Goal: Task Accomplishment & Management: Manage account settings

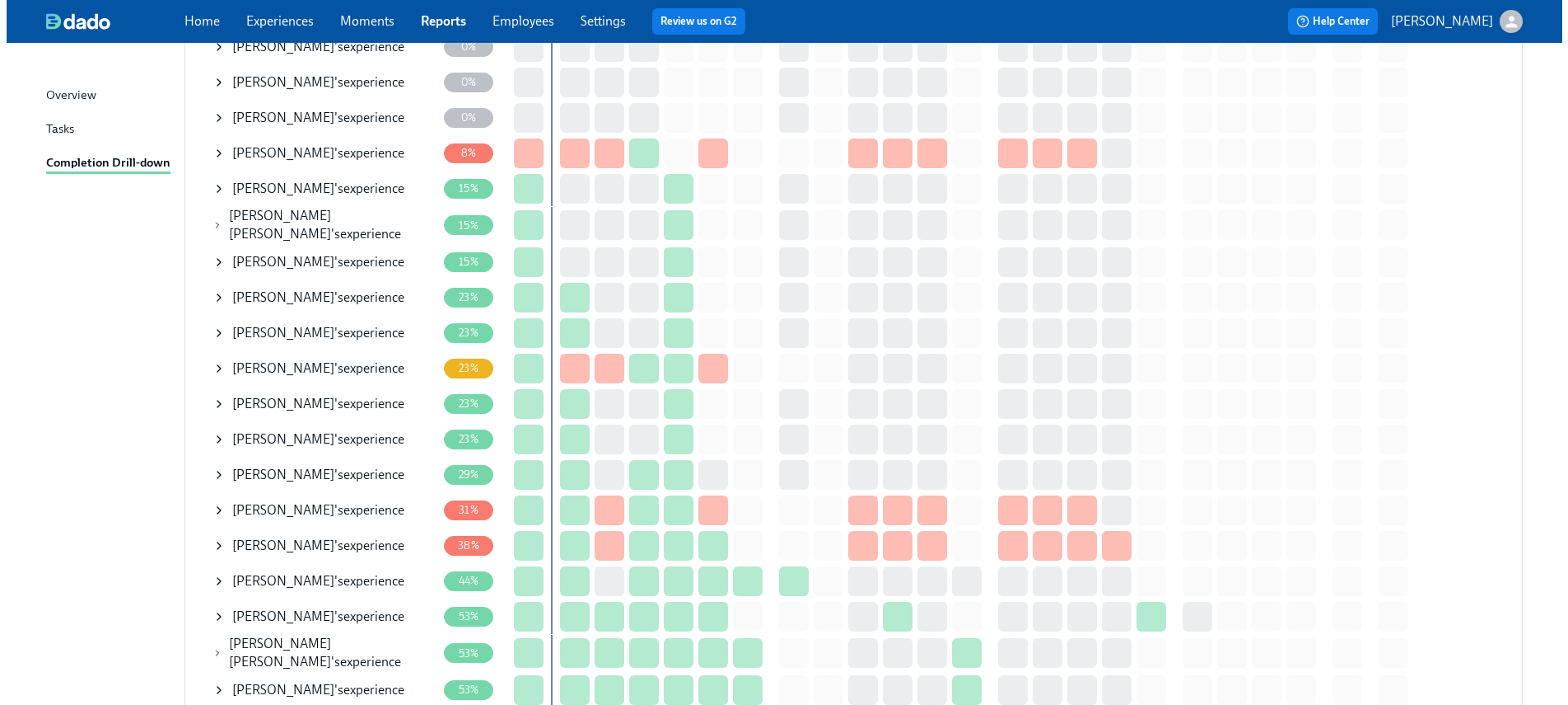
scroll to position [351, 0]
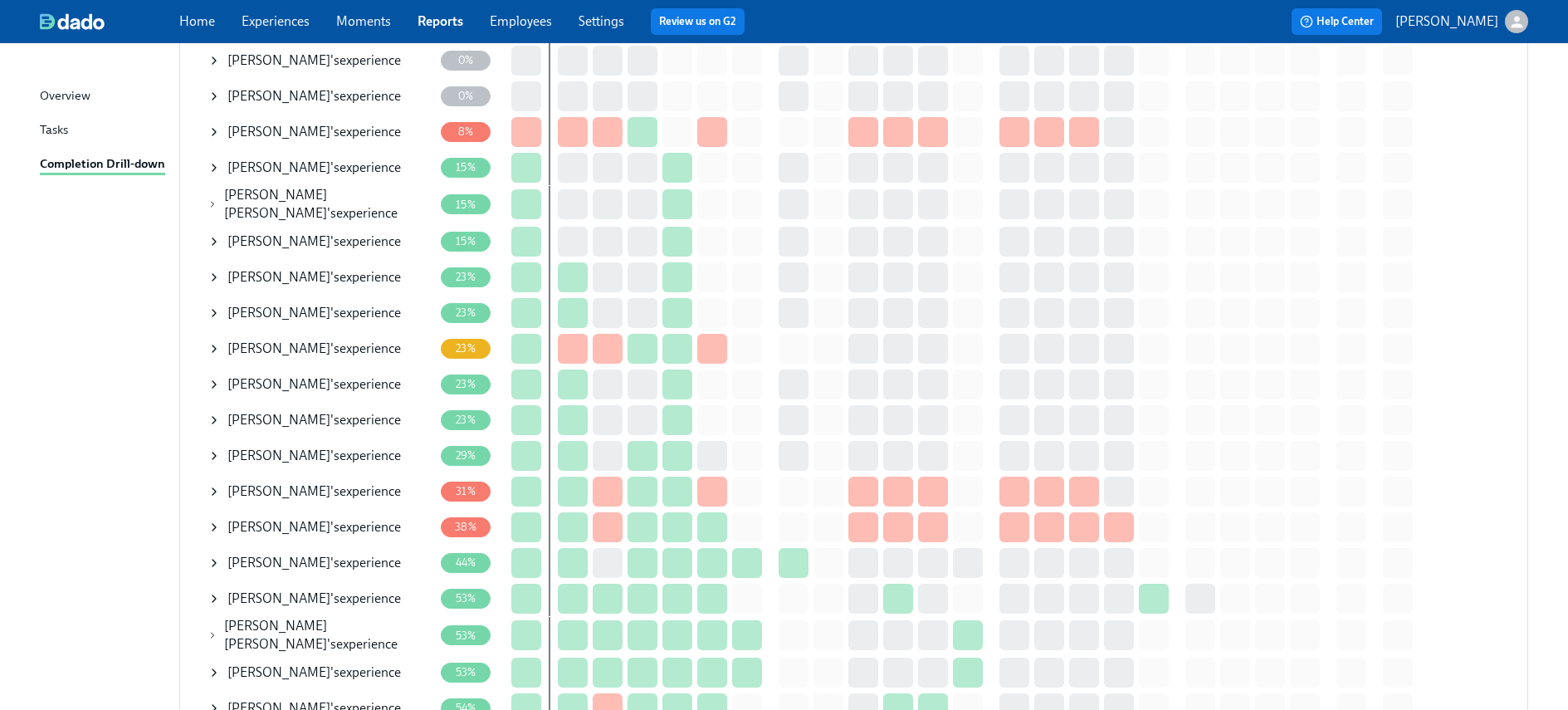
click at [215, 631] on icon at bounding box center [213, 635] width 10 height 14
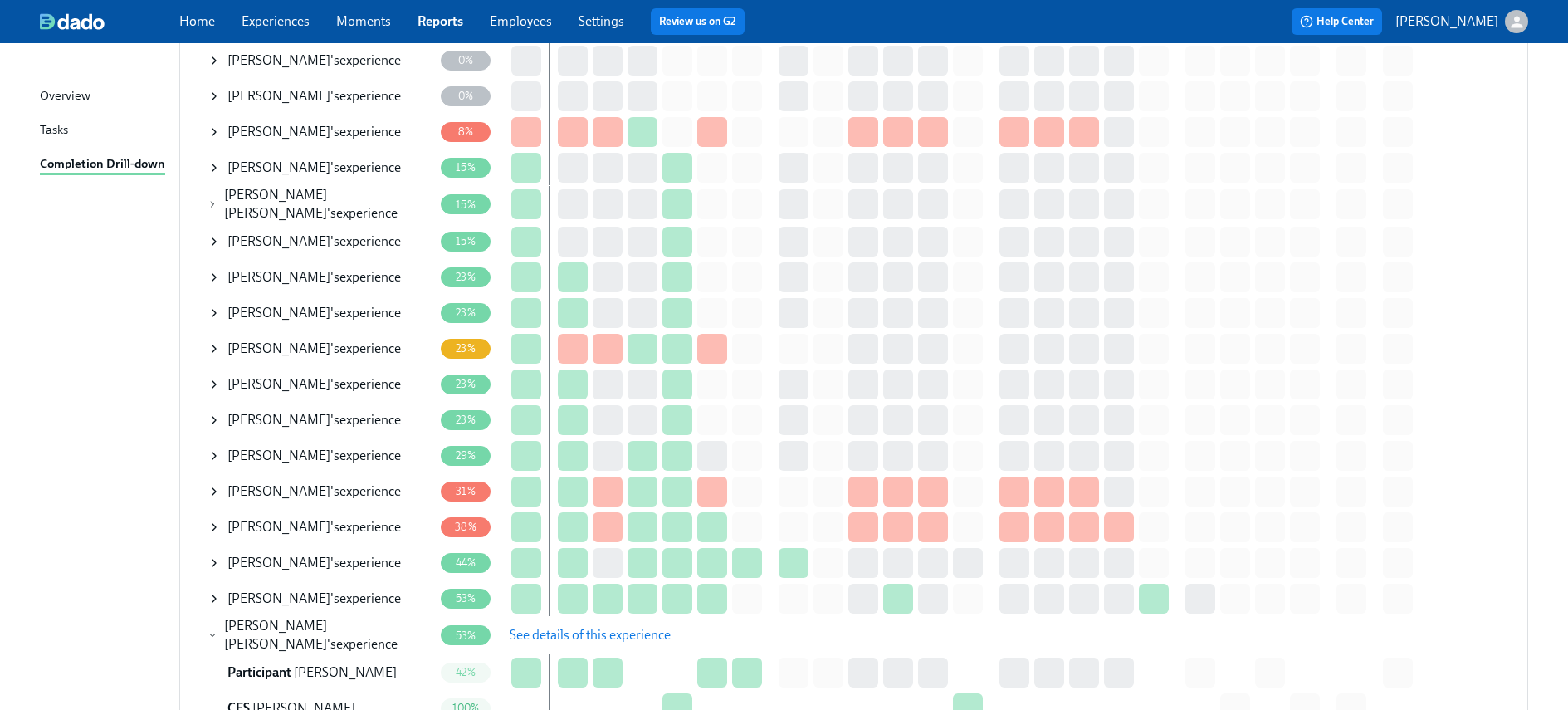
click at [541, 634] on span "See details of this experience" at bounding box center [589, 634] width 161 height 17
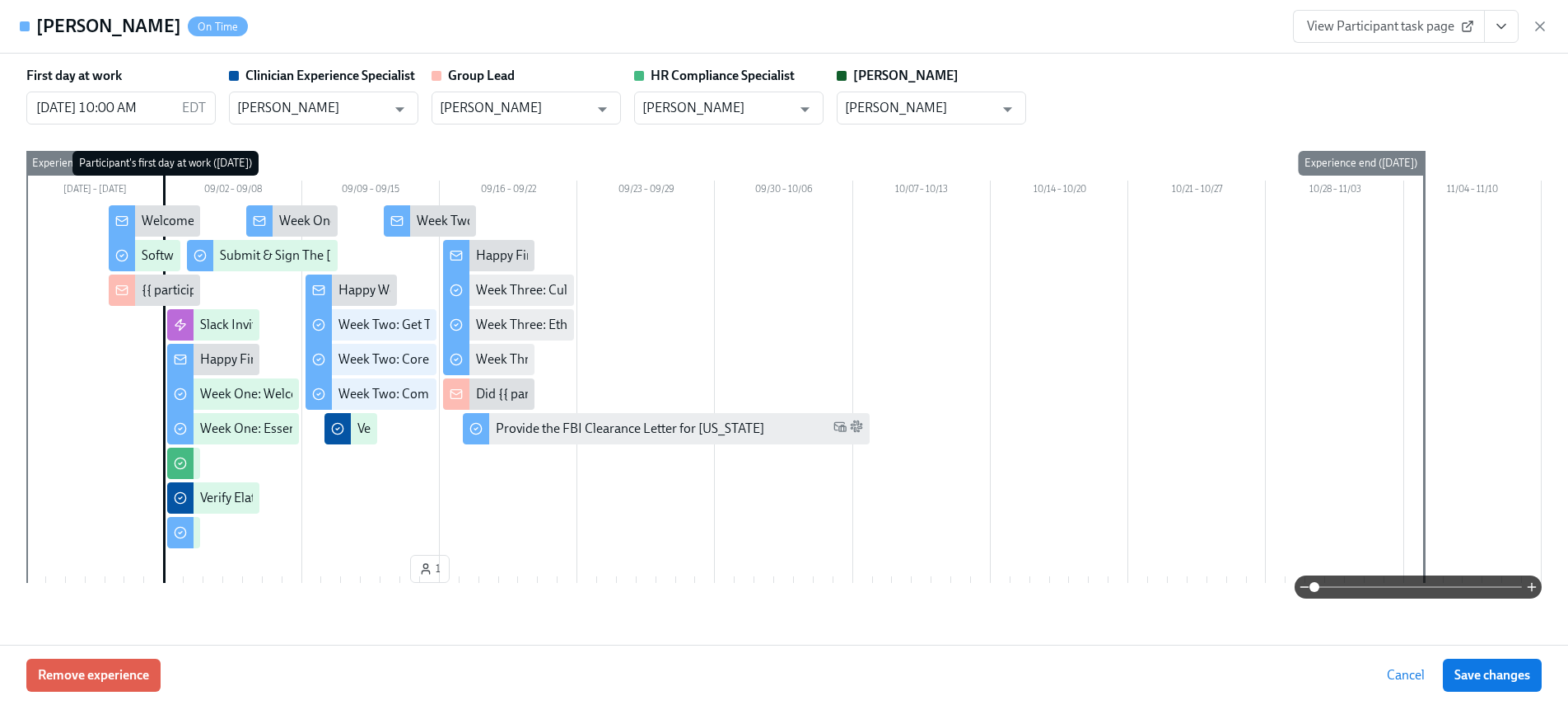
type input "[PERSON_NAME]"
click at [1492, 33] on button "View task page" at bounding box center [1501, 26] width 35 height 33
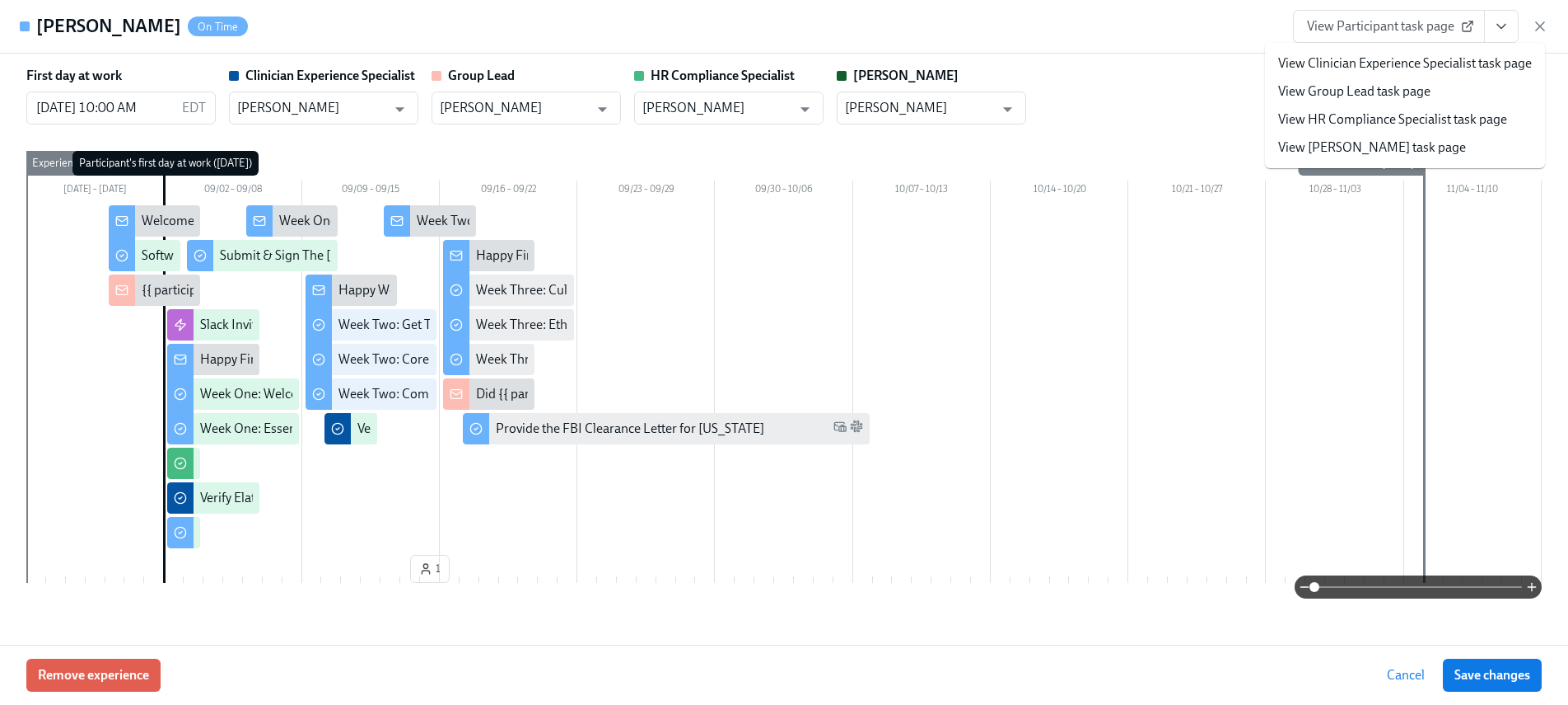
click at [1092, 64] on div "First day at work [DATE] 10:00 AM EDT ​ Clinician Experience Specialist [PERSON…" at bounding box center [784, 349] width 1568 height 591
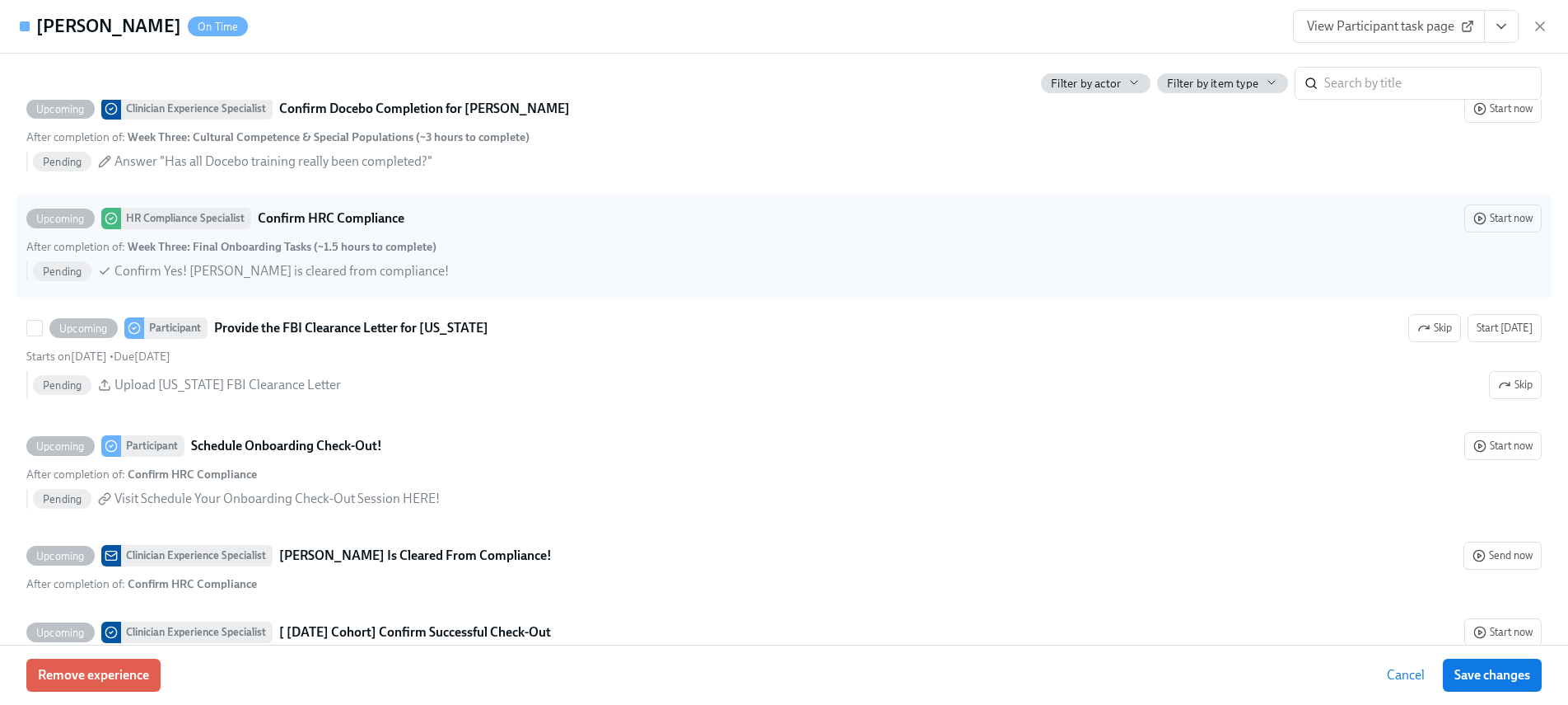
scroll to position [3929, 0]
click at [1474, 221] on span "Start now" at bounding box center [1502, 221] width 59 height 16
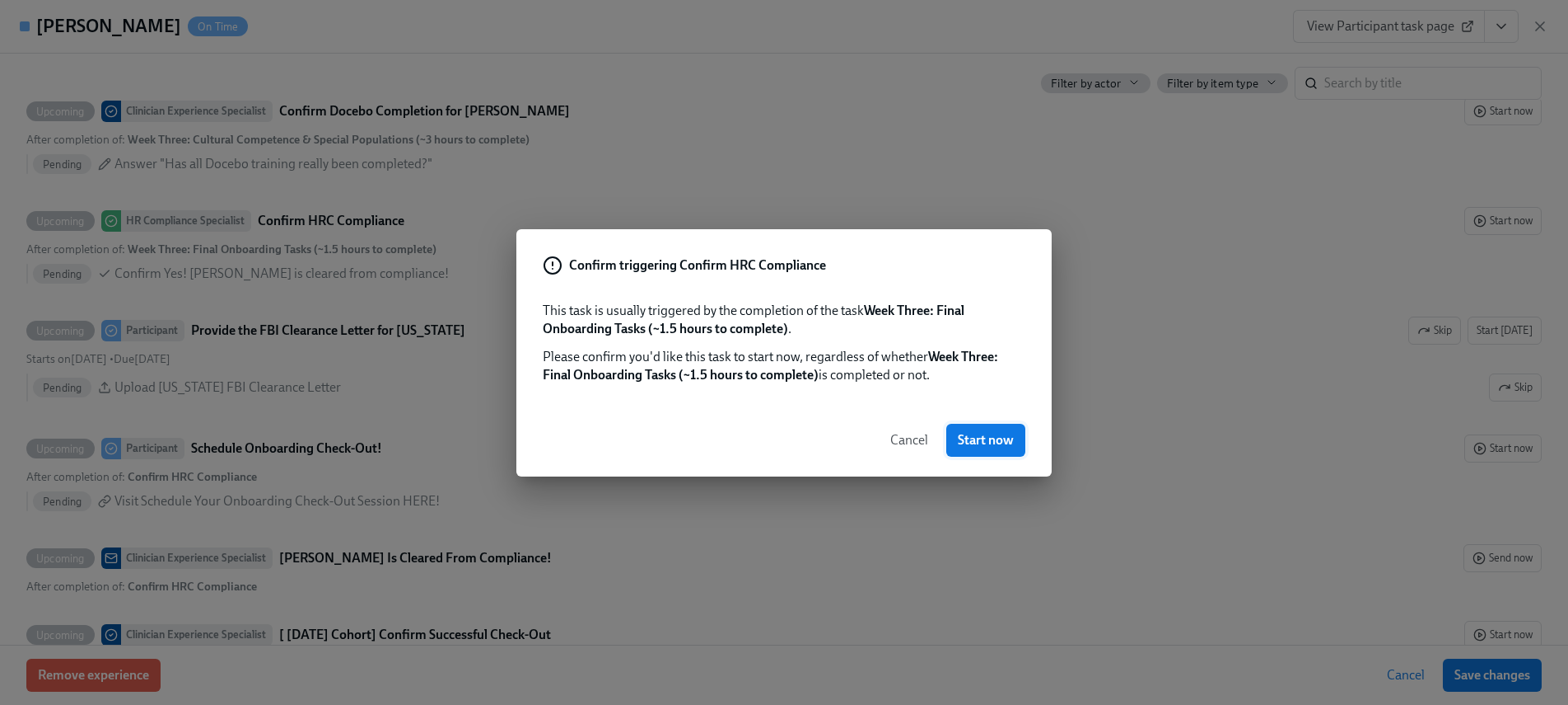
click at [966, 453] on button "Start now" at bounding box center [986, 440] width 79 height 33
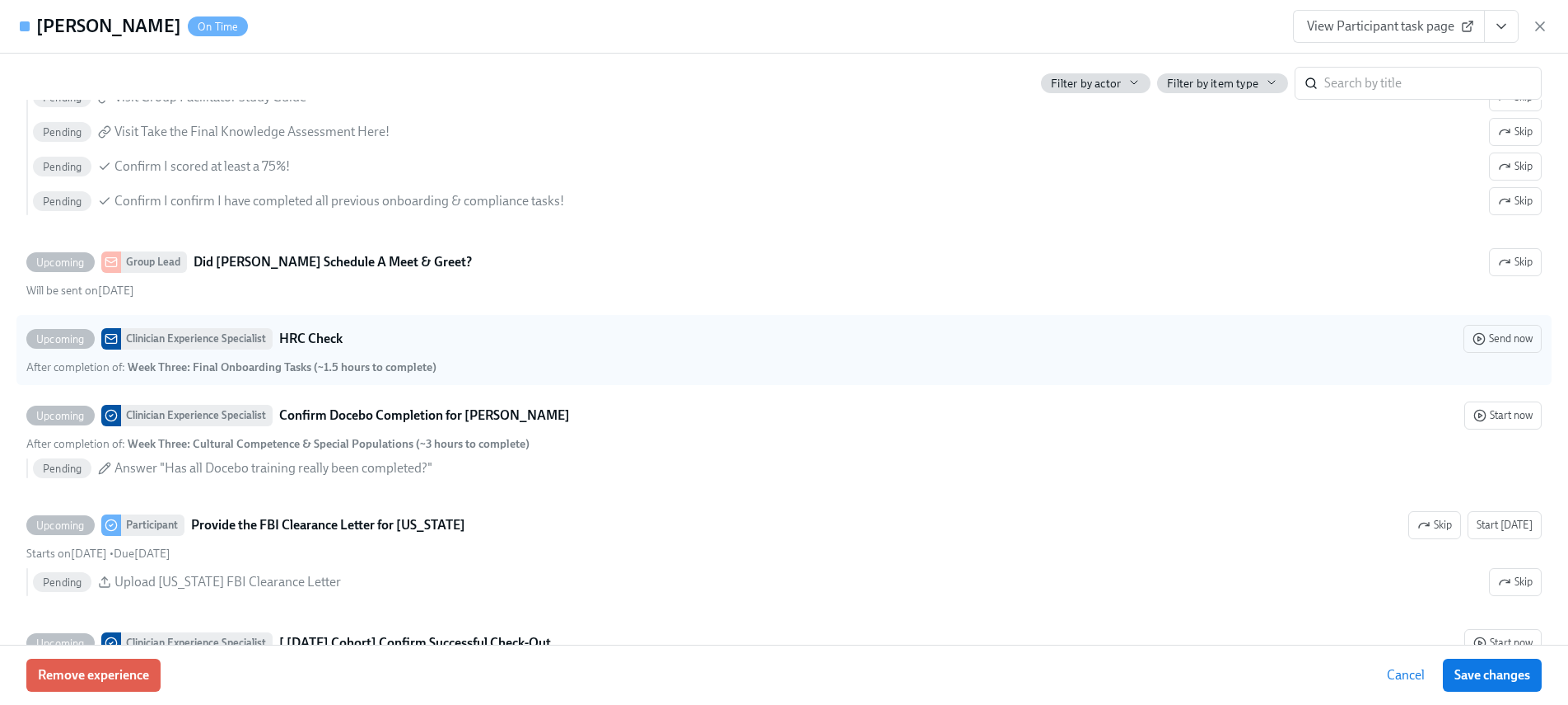
scroll to position [3938, 0]
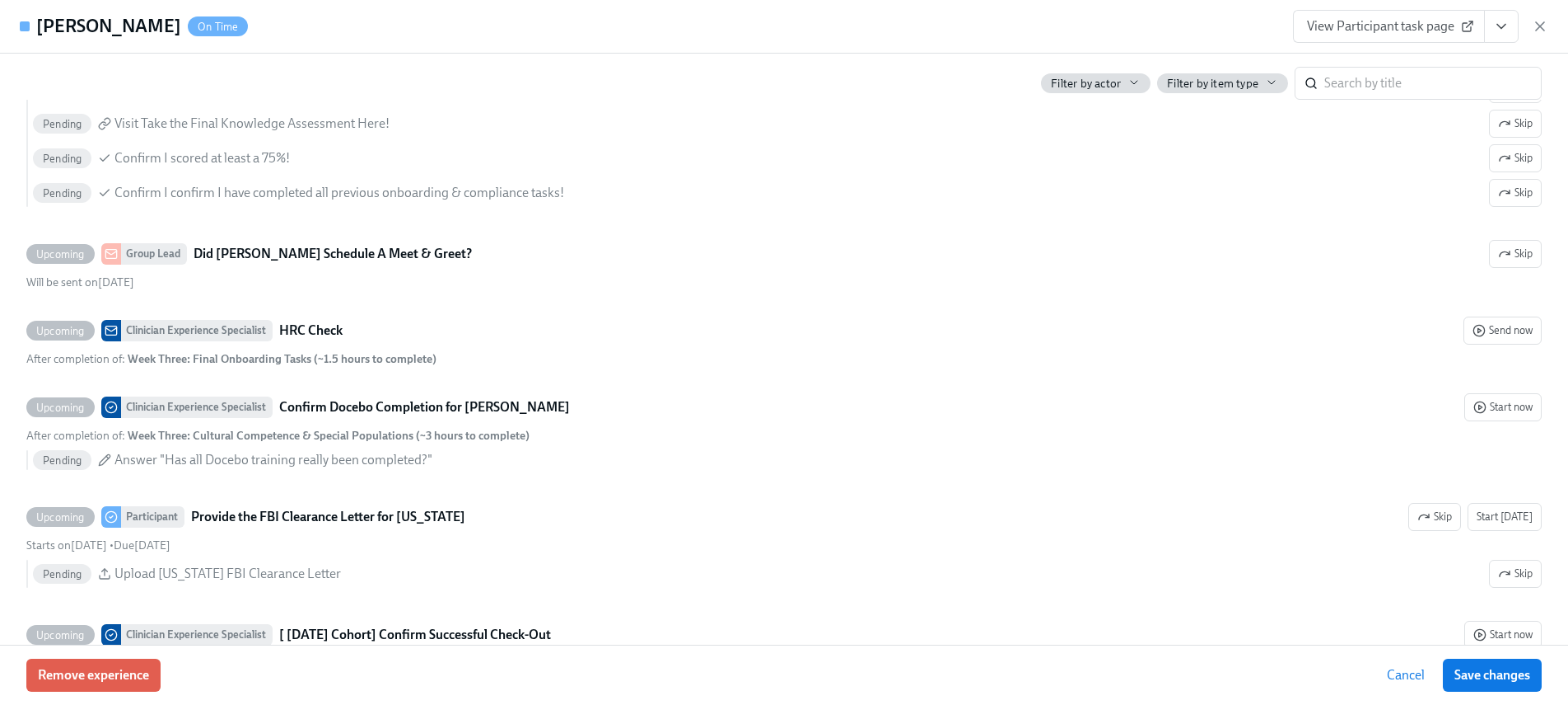
click at [1495, 29] on icon "View task page" at bounding box center [1501, 26] width 16 height 16
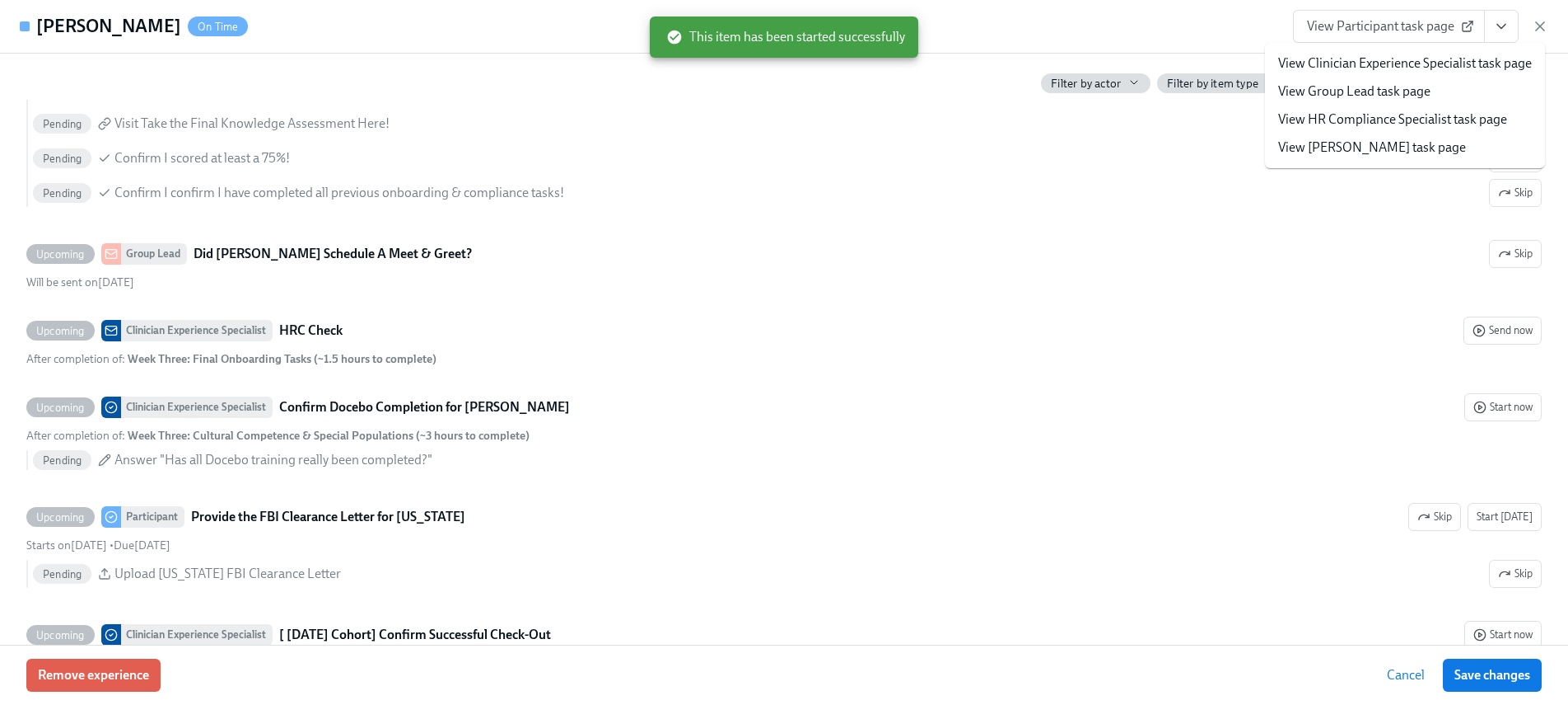
click at [1369, 107] on li "View HR Compliance Specialist task page" at bounding box center [1404, 119] width 280 height 28
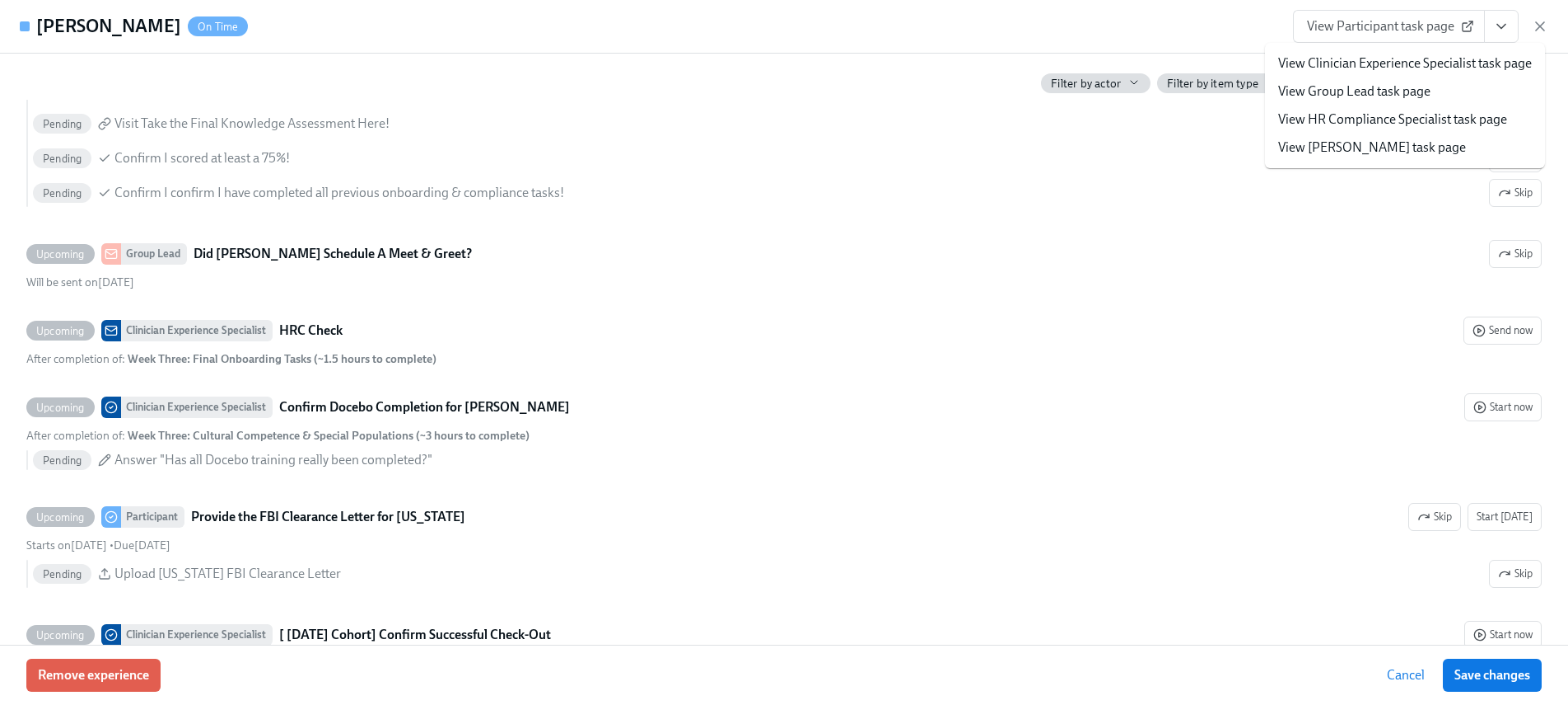
click at [1360, 122] on link "View HR Compliance Specialist task page" at bounding box center [1393, 119] width 229 height 18
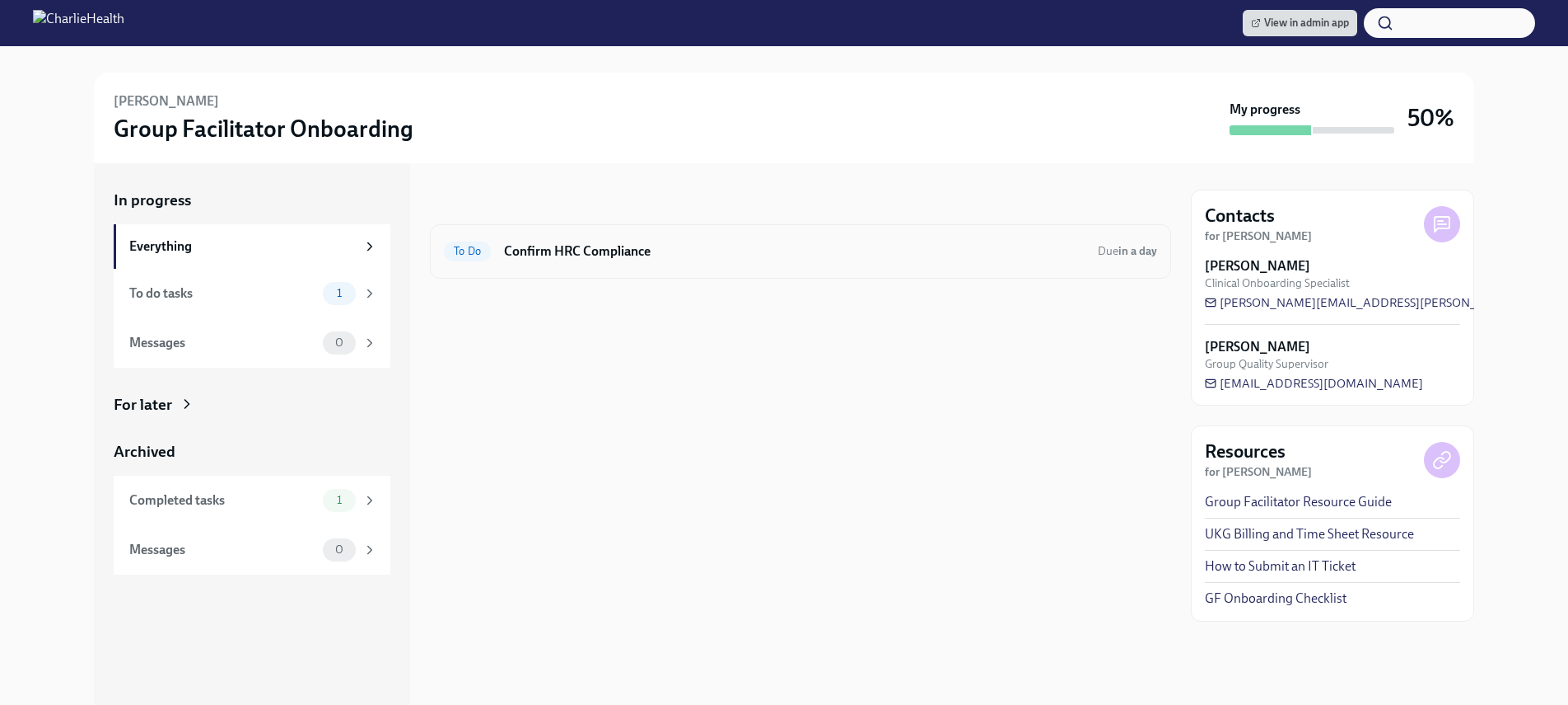
click at [572, 248] on h6 "Confirm HRC Compliance" at bounding box center [795, 251] width 581 height 18
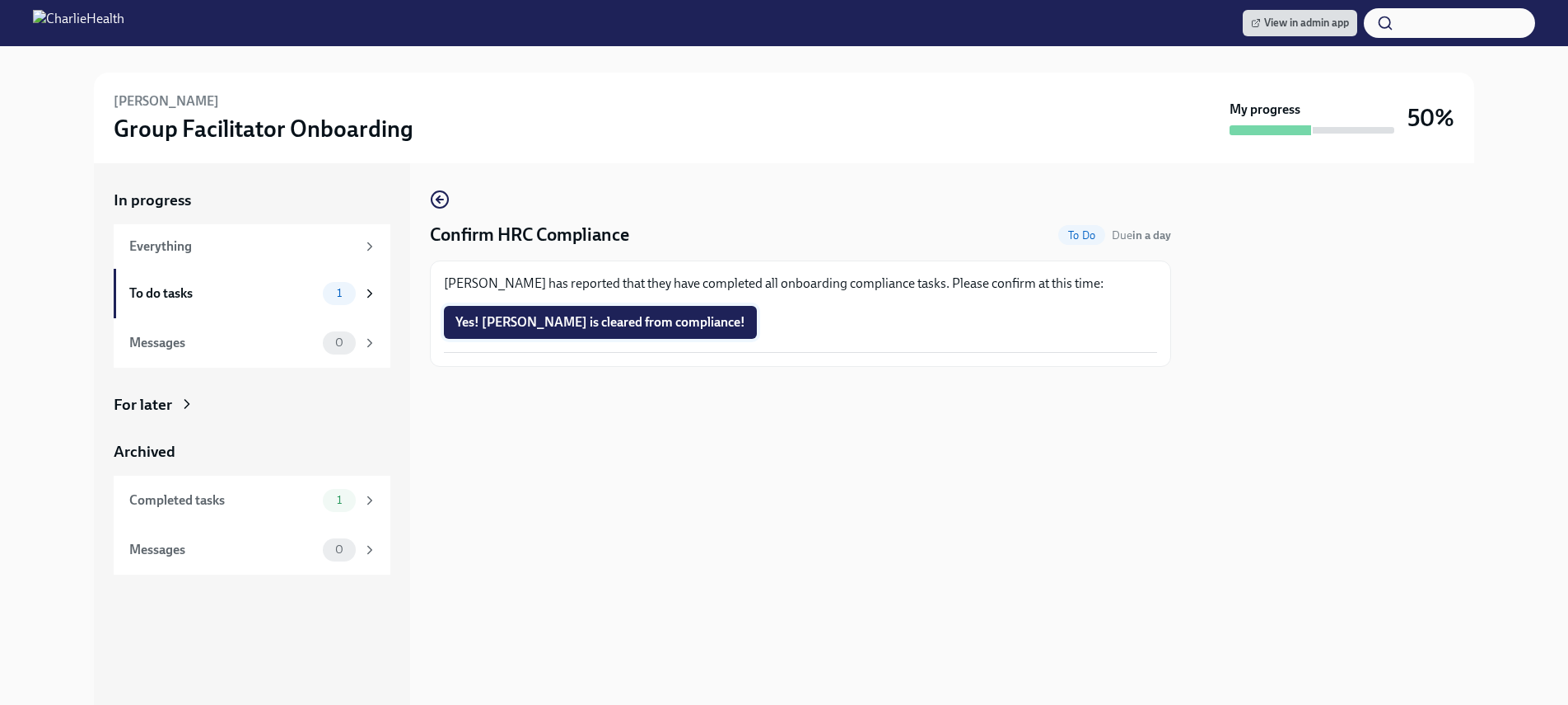
click at [571, 322] on span "Yes! Anita is cleared from compliance!" at bounding box center [601, 322] width 290 height 16
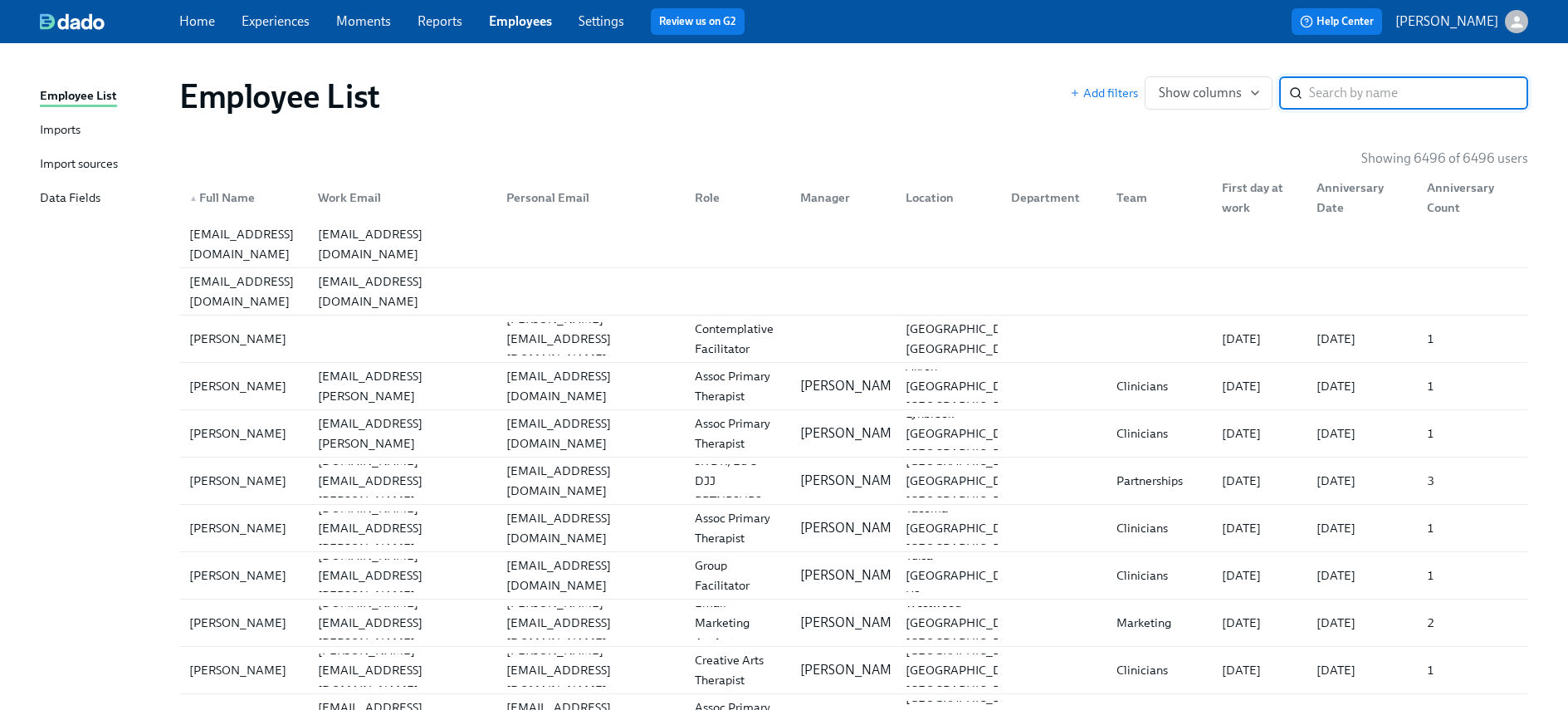
paste input "[PERSON_NAME]"
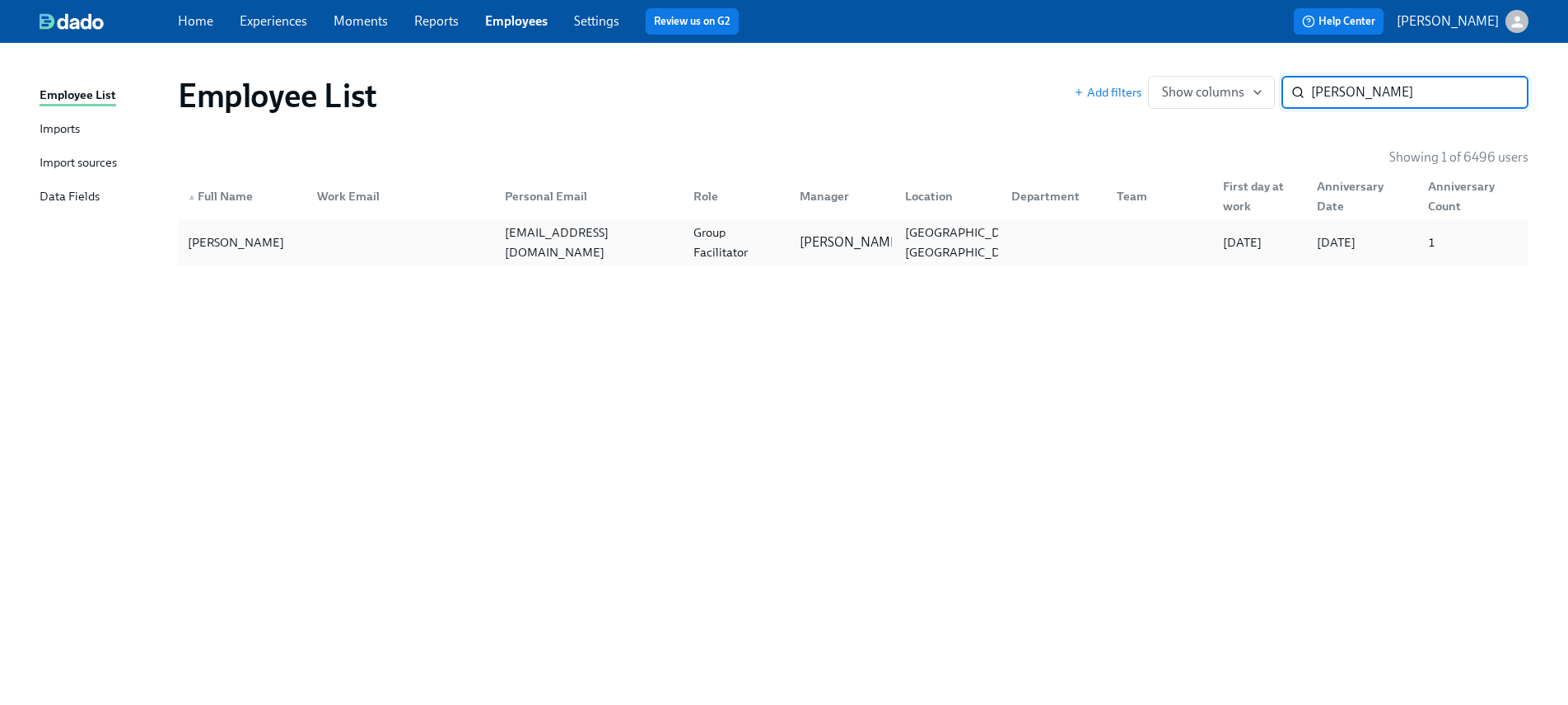
type input "[PERSON_NAME]"
click at [488, 256] on div at bounding box center [398, 242] width 189 height 33
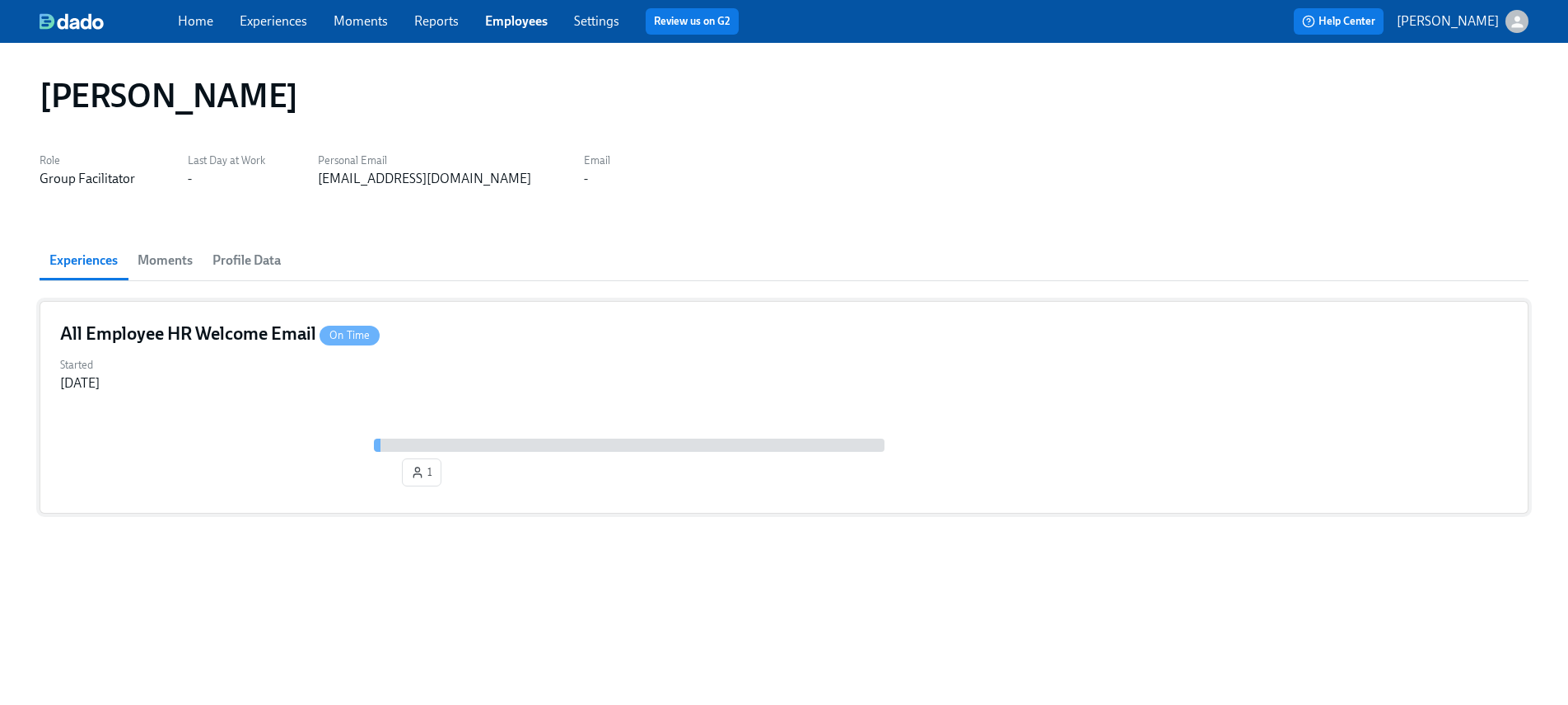
click at [274, 417] on div "1" at bounding box center [784, 451] width 1448 height 80
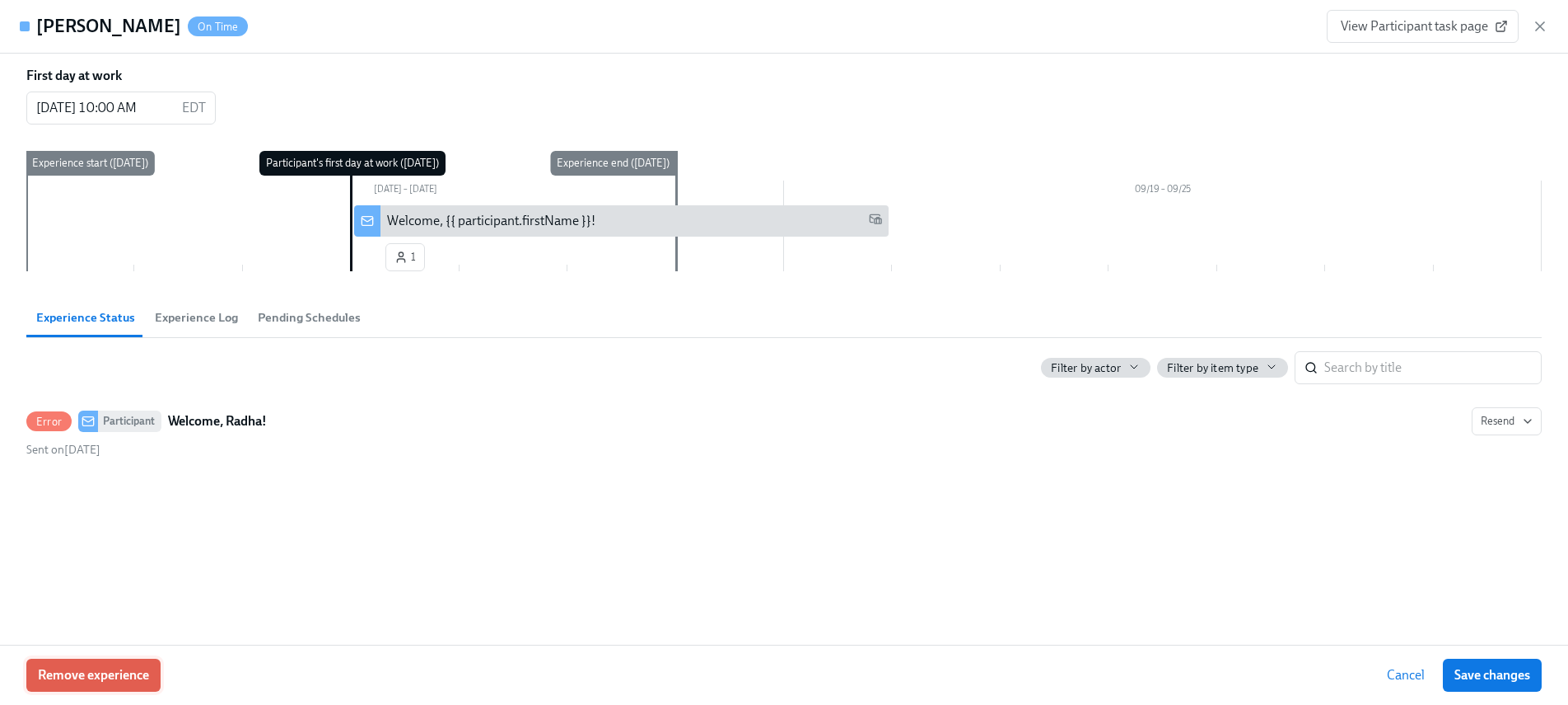
click at [113, 667] on span "Remove experience" at bounding box center [93, 674] width 111 height 16
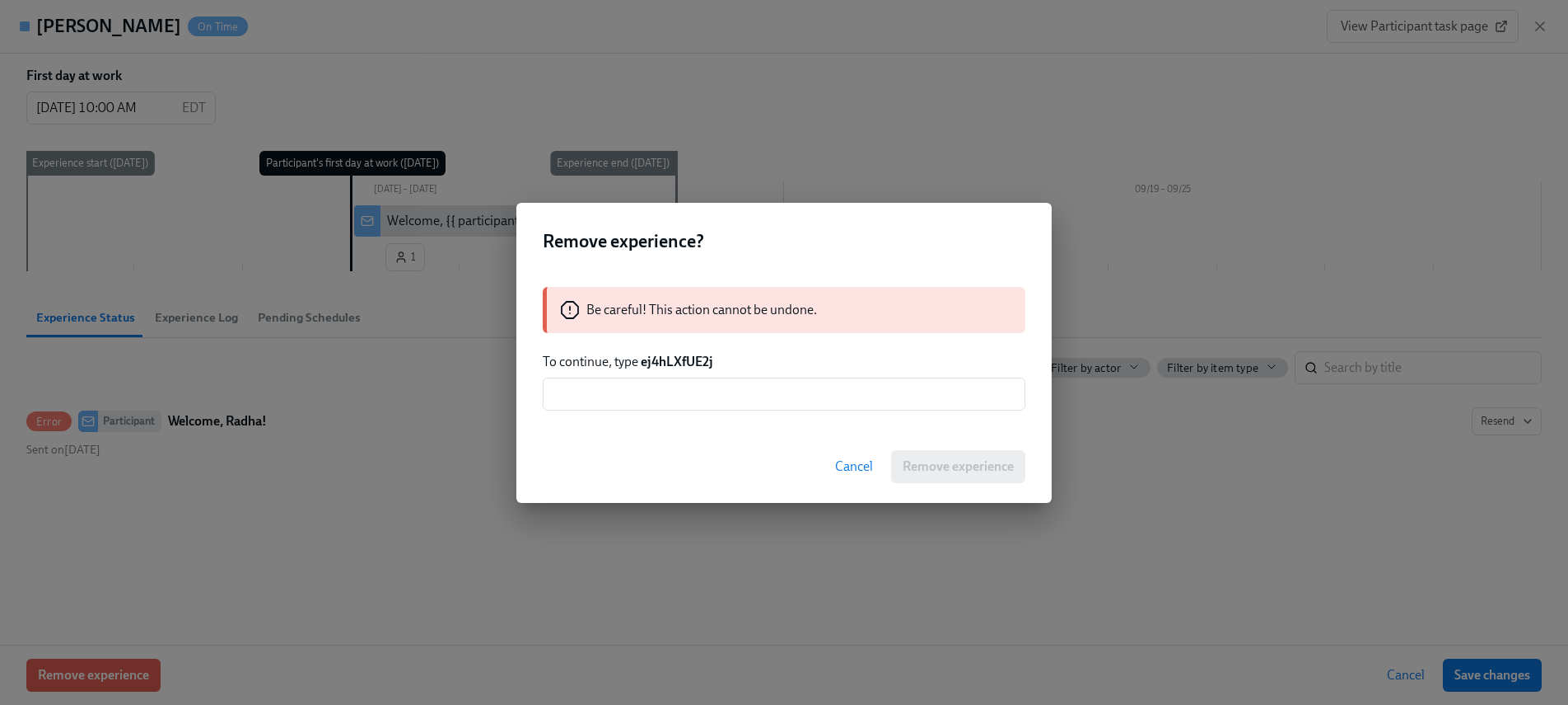
click at [693, 362] on strong "ej4hLXfUE2j" at bounding box center [677, 361] width 73 height 15
copy strong "ej4hLXfUE2j"
click at [735, 400] on input "text" at bounding box center [784, 394] width 483 height 33
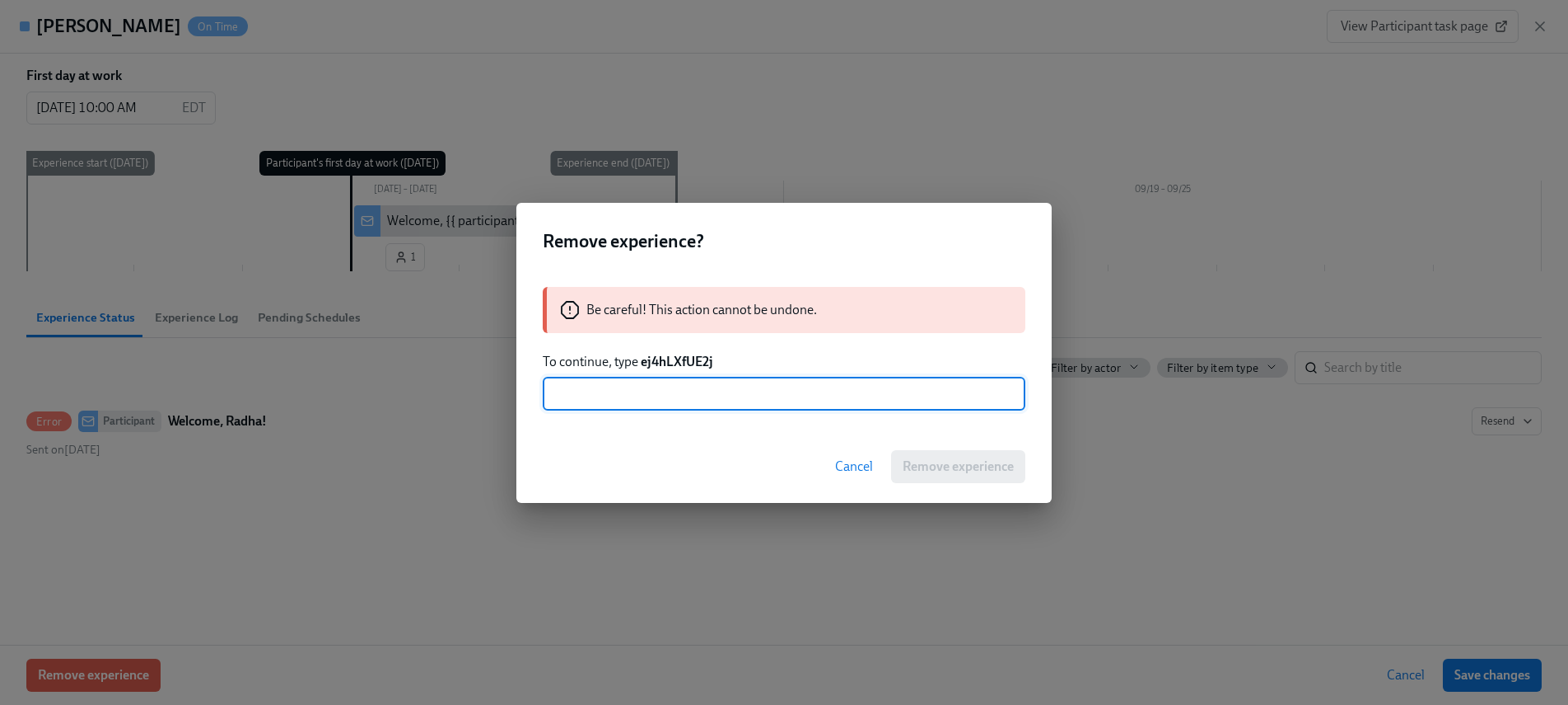
paste input "ej4hLXfUE2j"
type input "ej4hLXfUE2j"
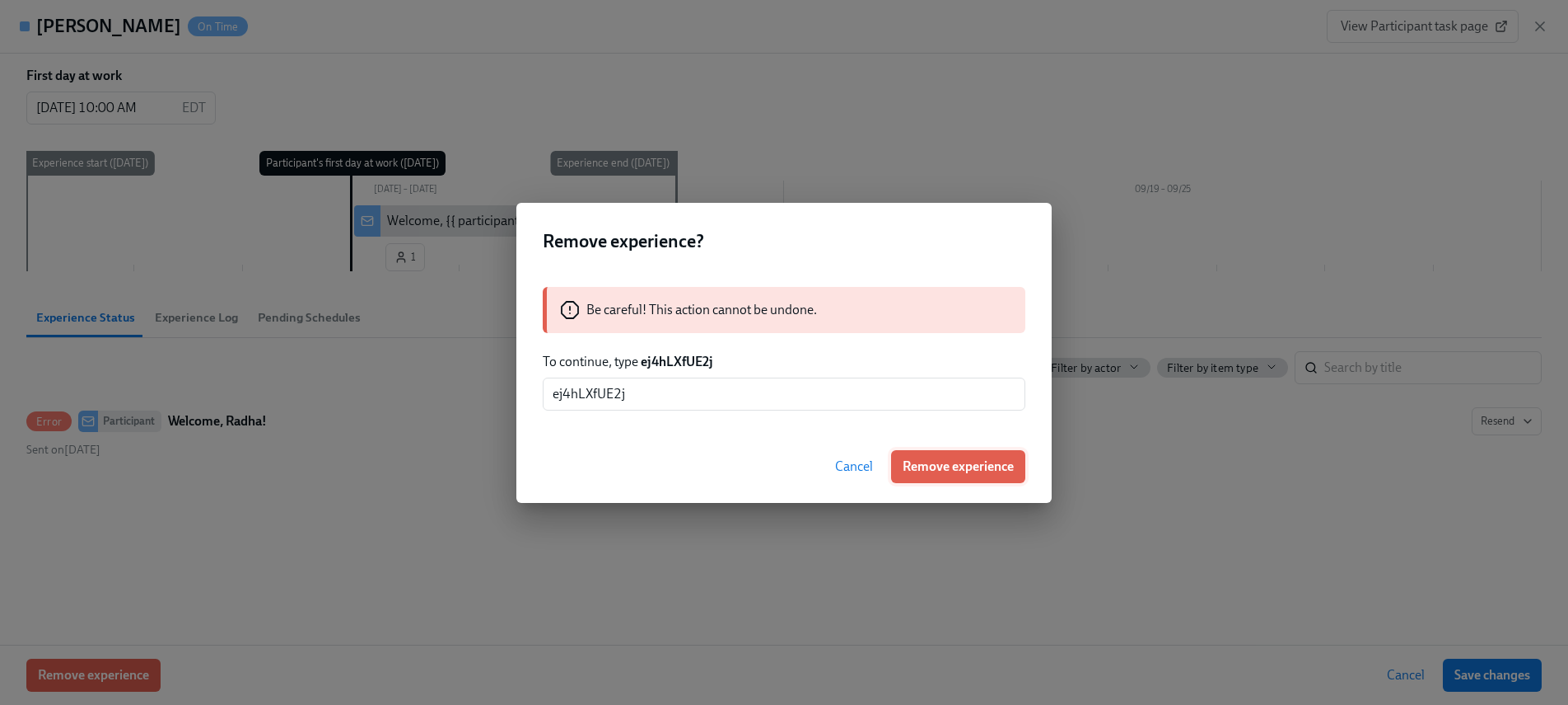
click at [962, 454] on button "Remove experience" at bounding box center [958, 467] width 135 height 33
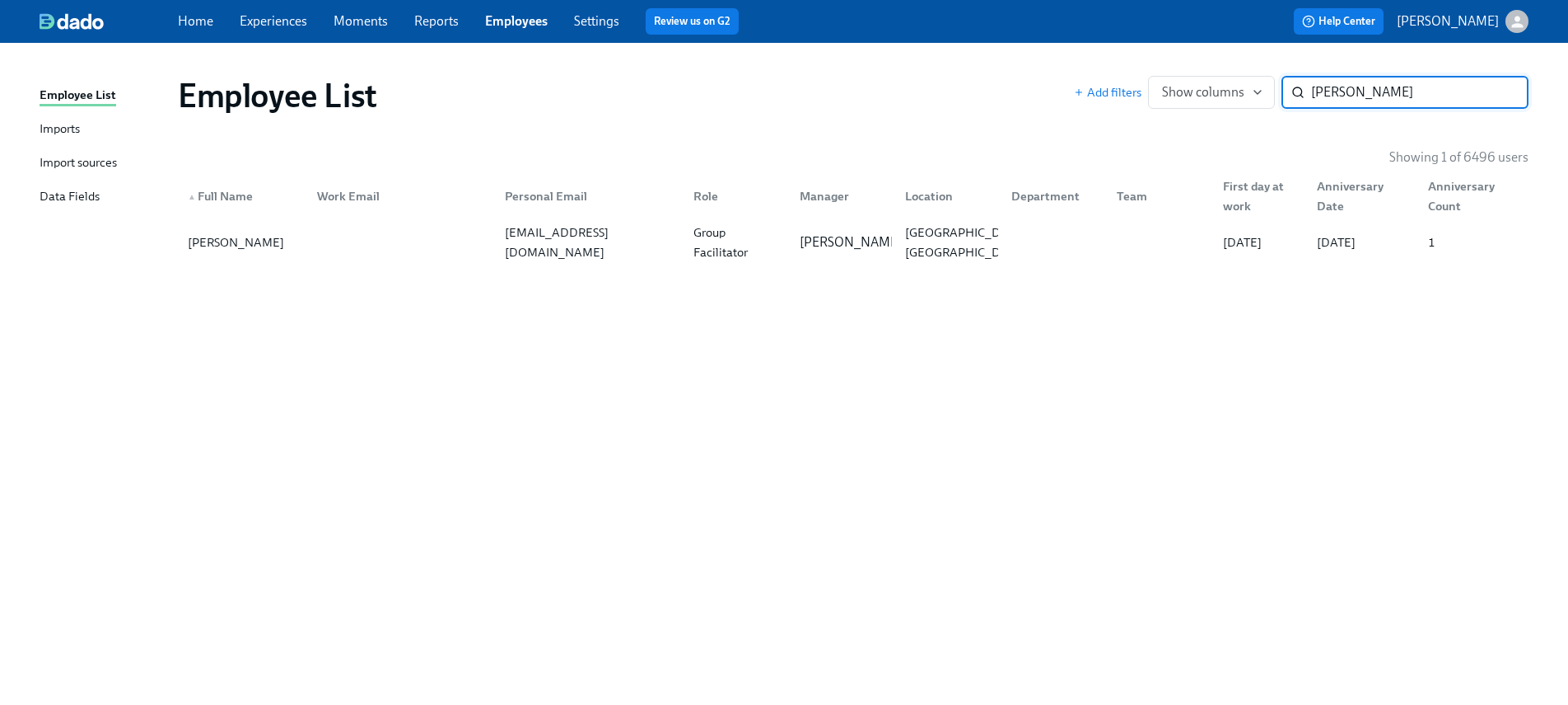
paste input "onesheia Walker Ebe"
type input "Ronesheia Walker Ebe"
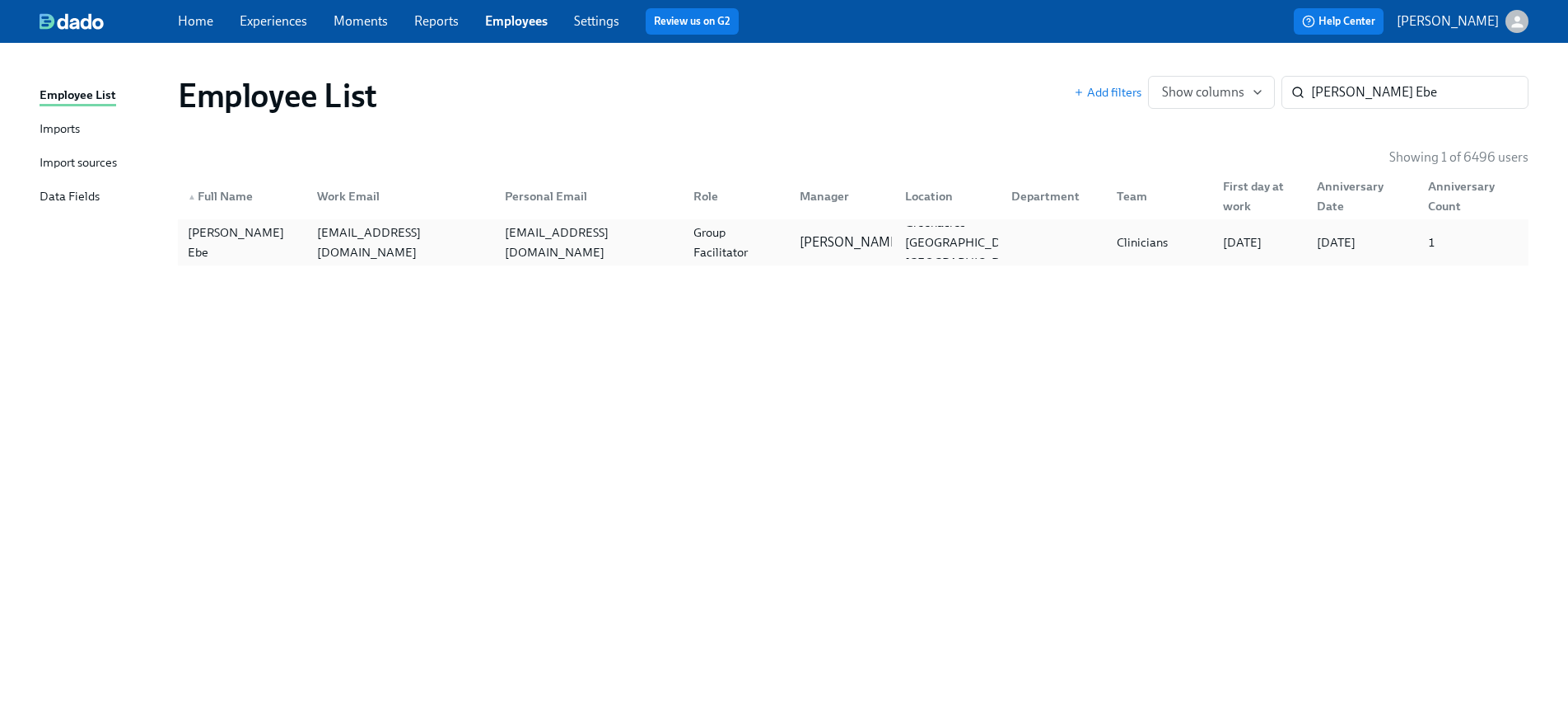
click at [585, 251] on div "ronesheiawalker@yahoo.com" at bounding box center [589, 242] width 182 height 40
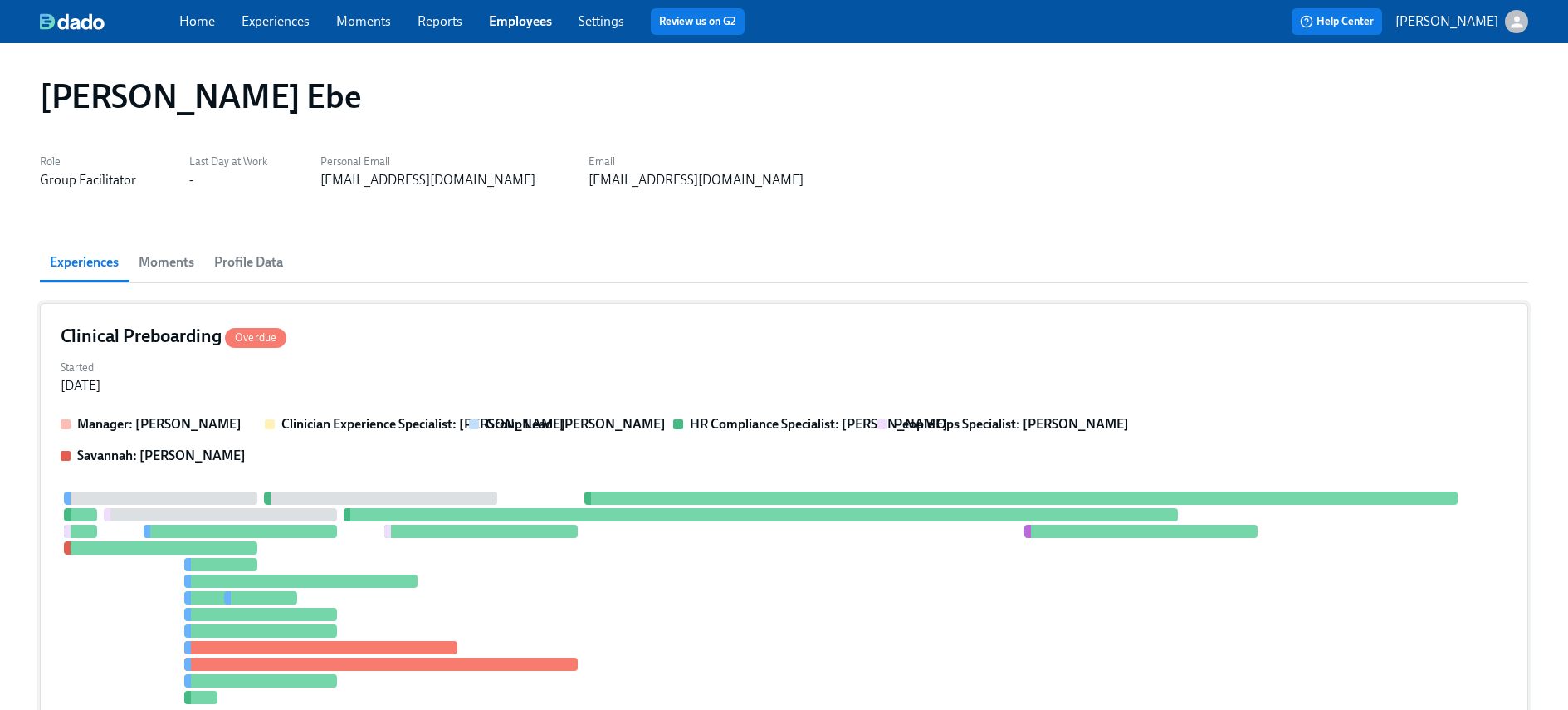
click at [491, 355] on div "Started Apr 25, 2025" at bounding box center [784, 375] width 1447 height 40
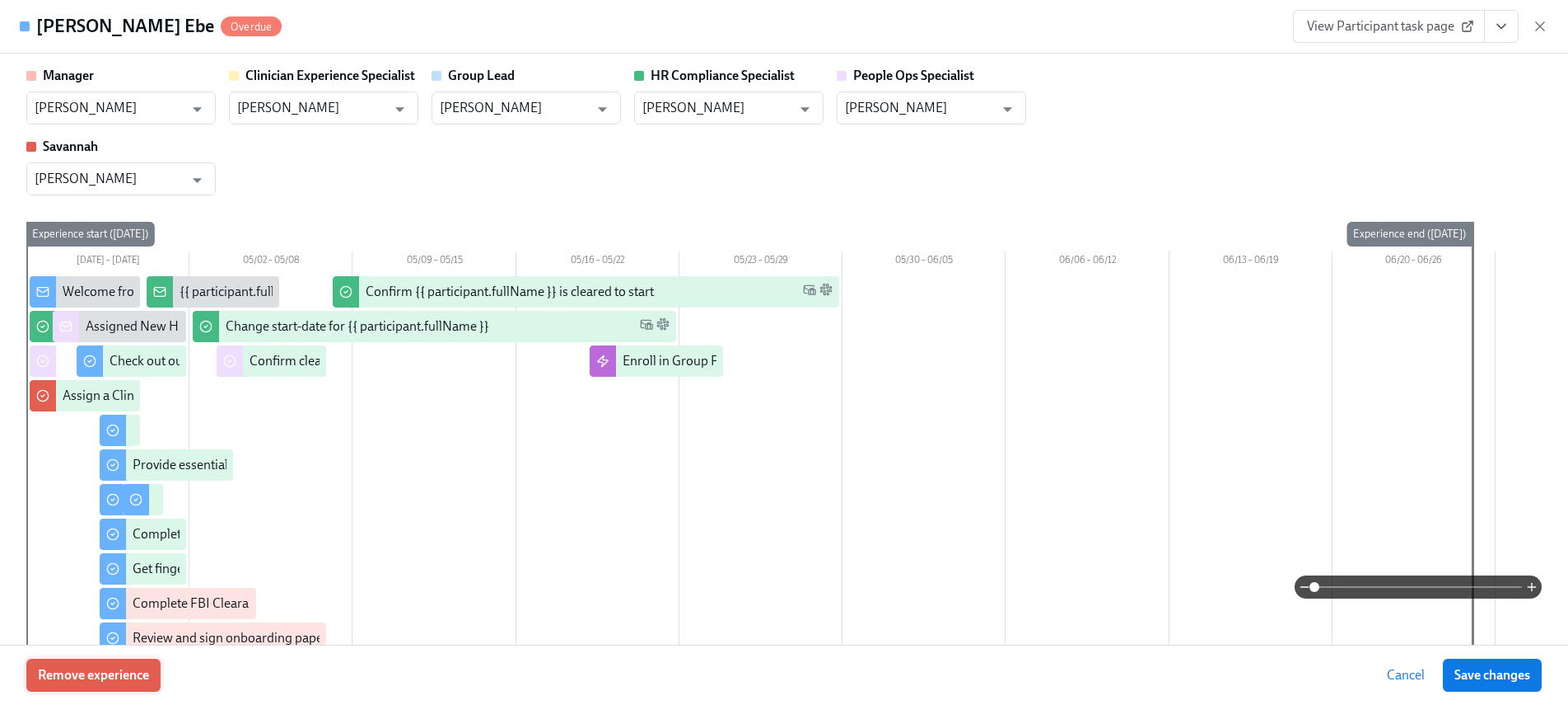
click at [125, 688] on button "Remove experience" at bounding box center [93, 675] width 135 height 33
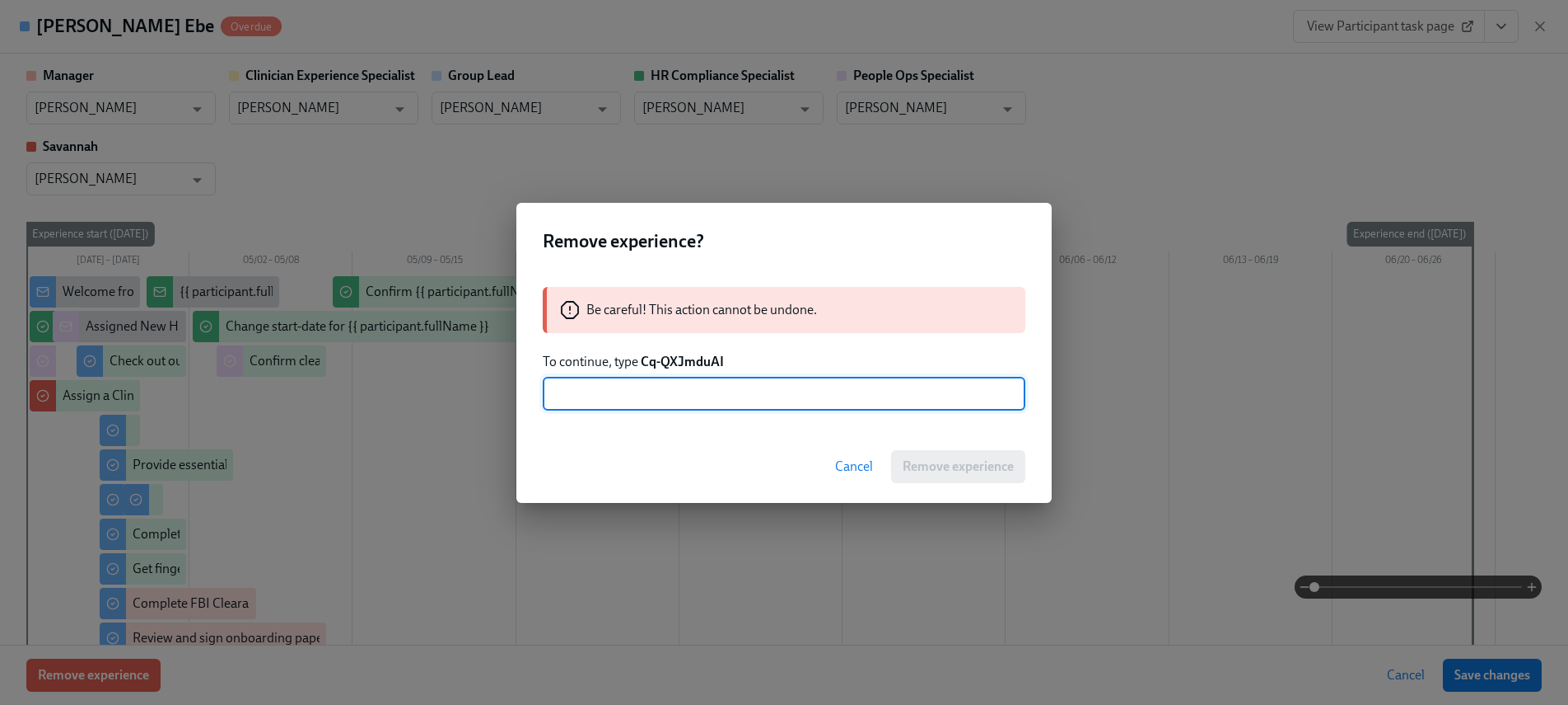
click at [678, 358] on strong "Cq-QXJmduAI" at bounding box center [682, 361] width 83 height 15
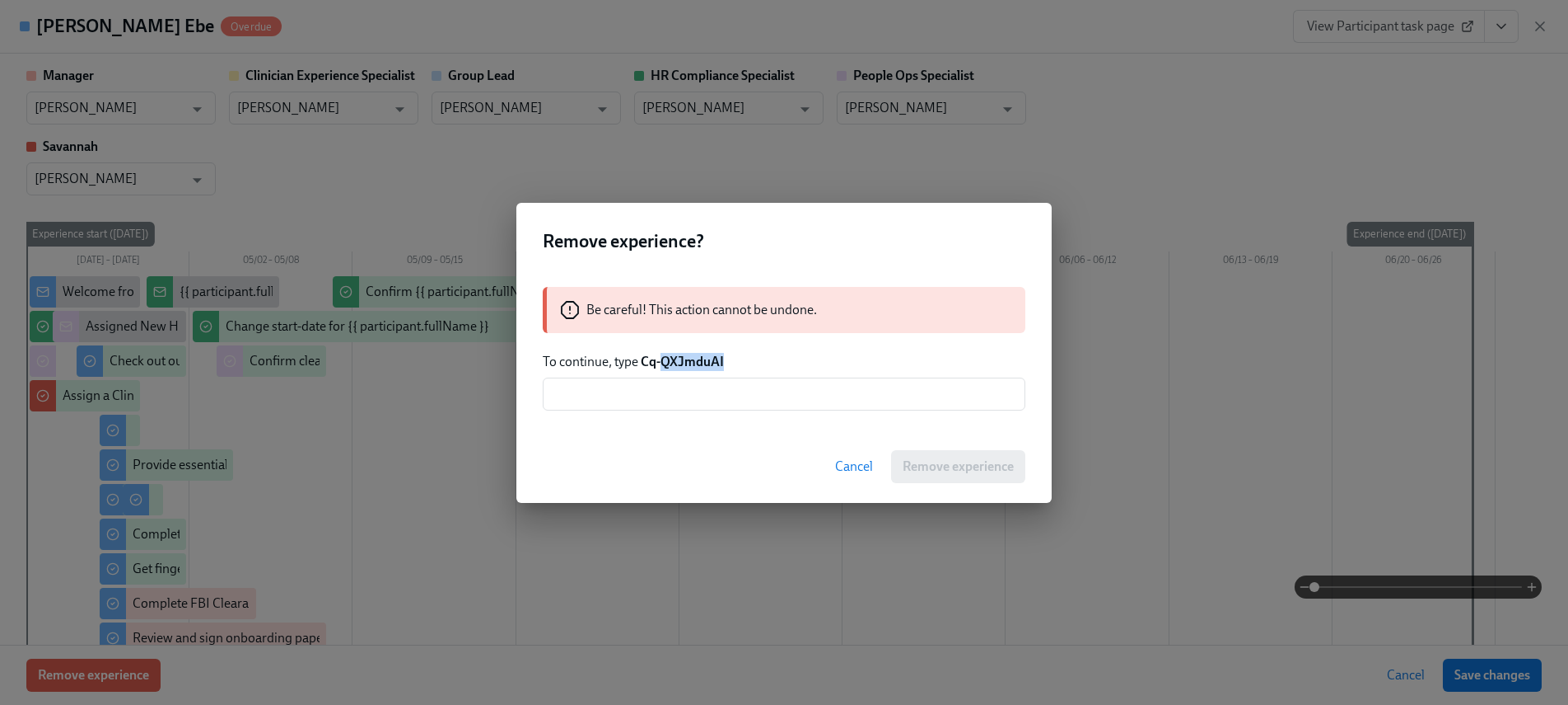
click at [678, 358] on strong "Cq-QXJmduAI" at bounding box center [682, 361] width 83 height 15
drag, startPoint x: 756, startPoint y: 359, endPoint x: 644, endPoint y: 358, distance: 112.0
click at [644, 358] on p "To continue, type Cq-QXJmduAI" at bounding box center [784, 361] width 483 height 18
copy strong "Cq-QXJmduAI"
click at [705, 395] on input "text" at bounding box center [784, 394] width 483 height 33
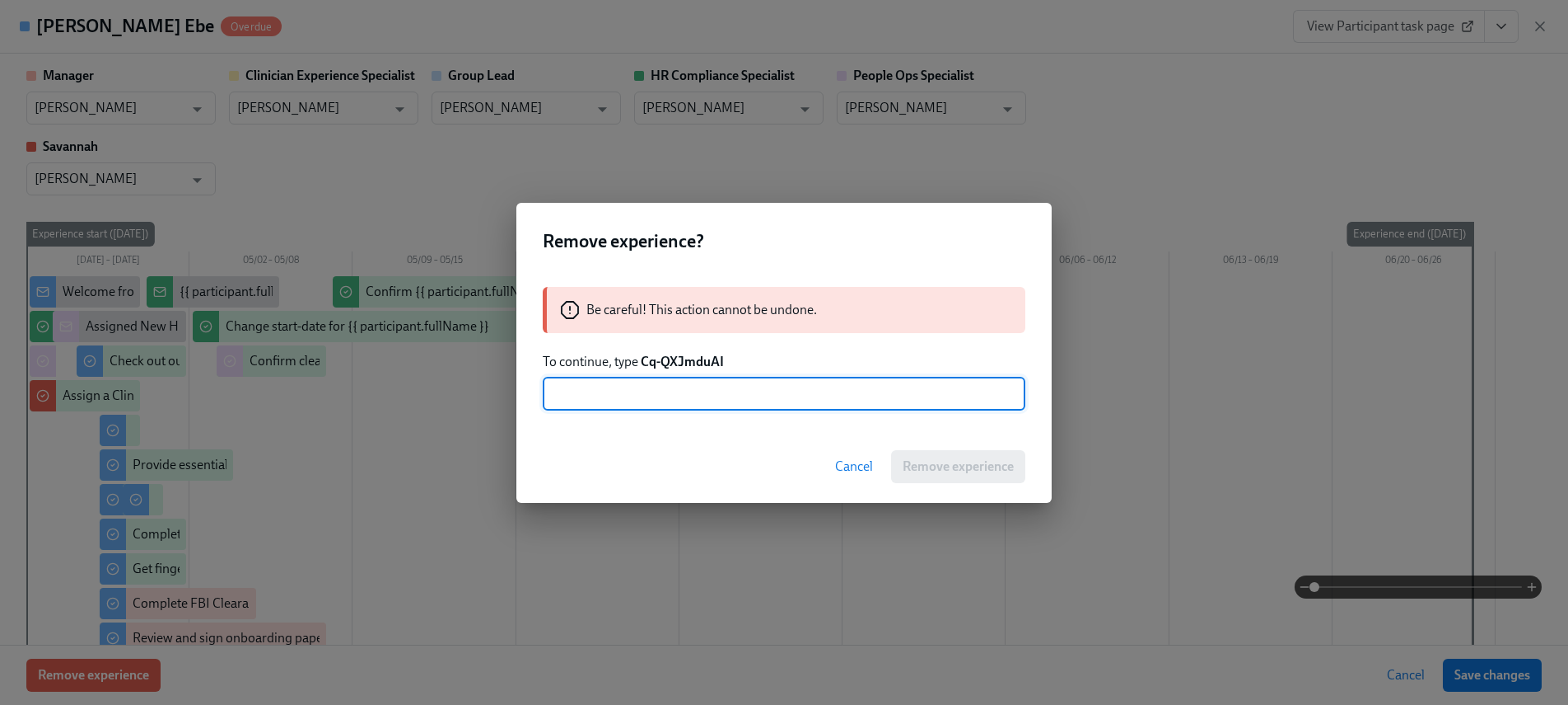
paste input "Cq-QXJmduAI"
type input "Cq-QXJmduAI"
click at [936, 459] on span "Remove experience" at bounding box center [958, 466] width 111 height 16
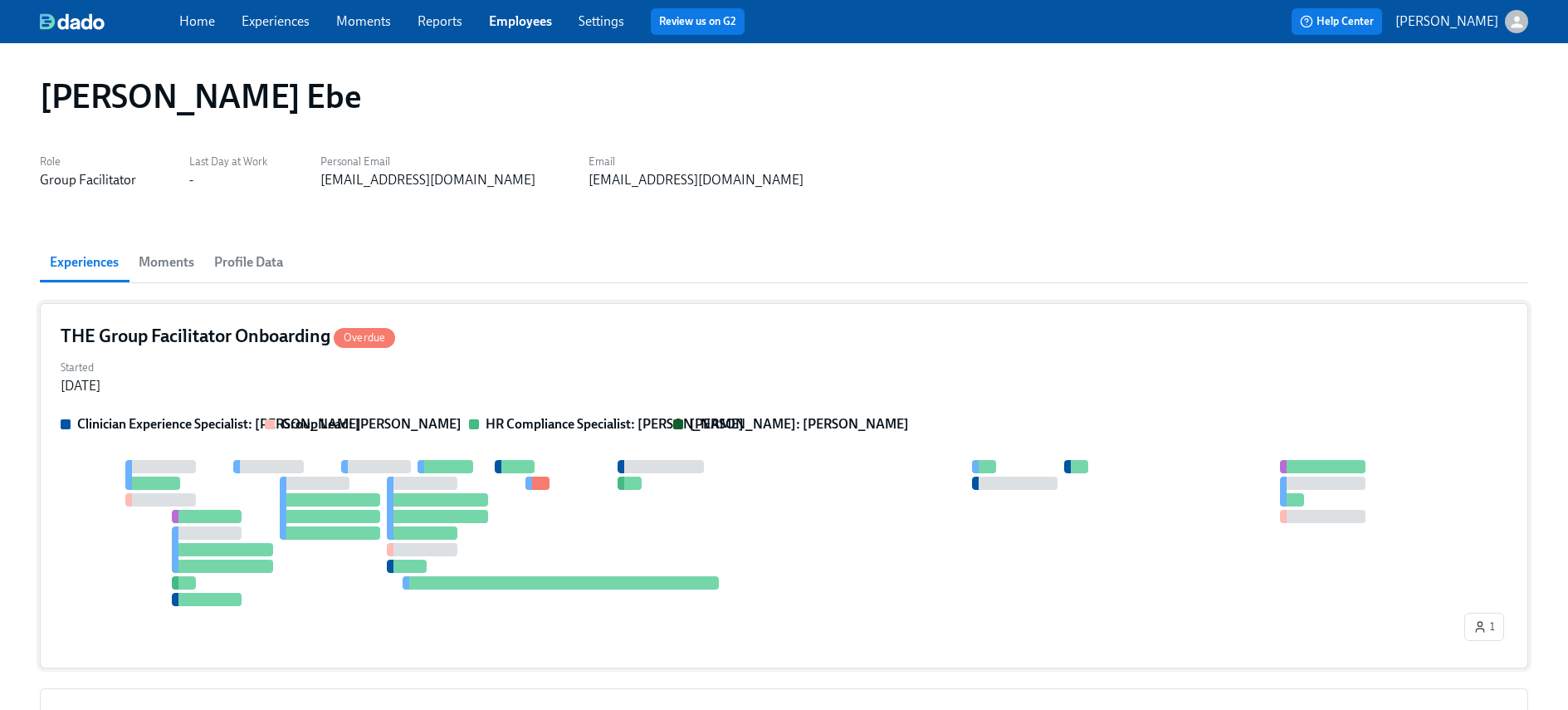
click at [542, 436] on div "Clinician Experience Specialist: Maggie Greenawalt Group Lead: Mandee McKelvey …" at bounding box center [784, 531] width 1447 height 232
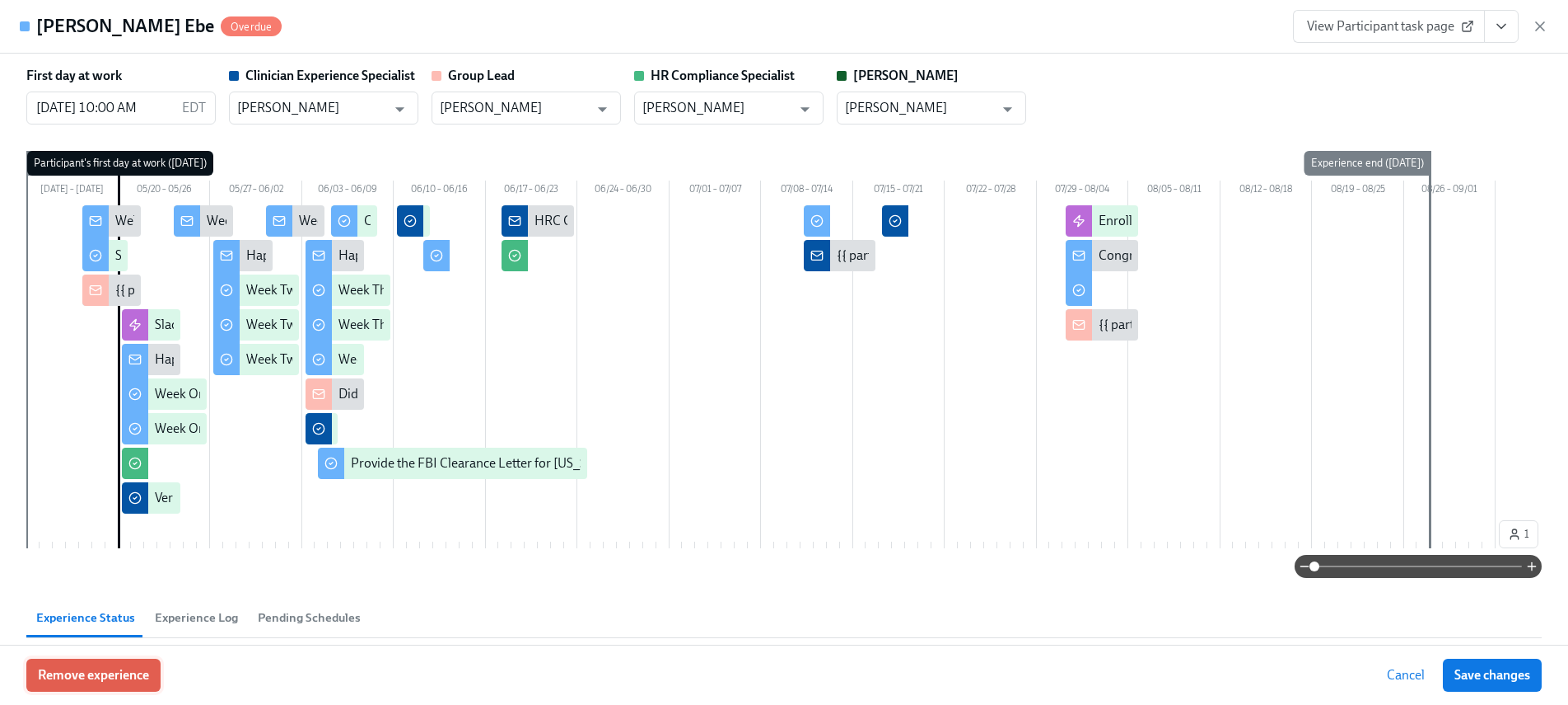
click at [136, 681] on span "Remove experience" at bounding box center [93, 674] width 111 height 16
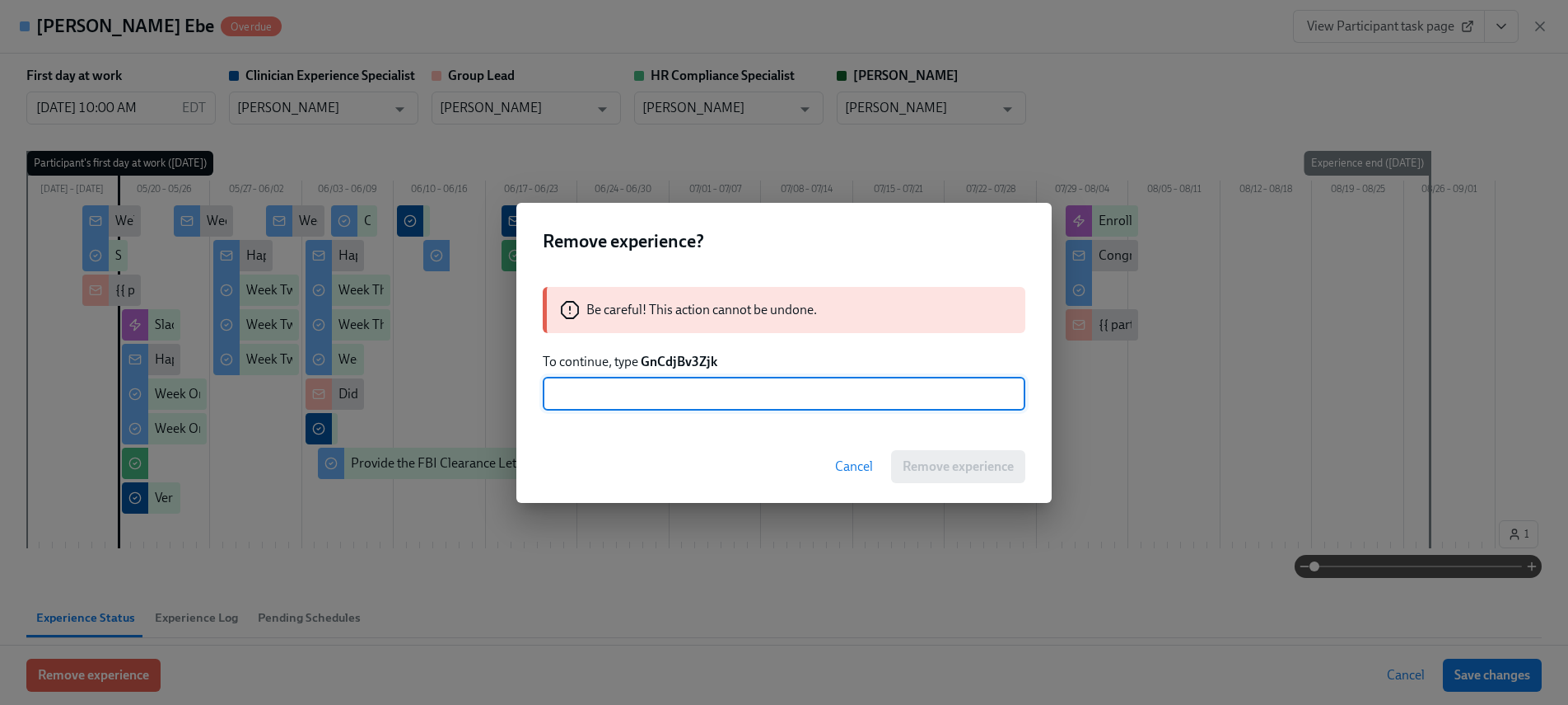
click at [660, 363] on strong "GnCdjBv3Zjk" at bounding box center [678, 361] width 76 height 15
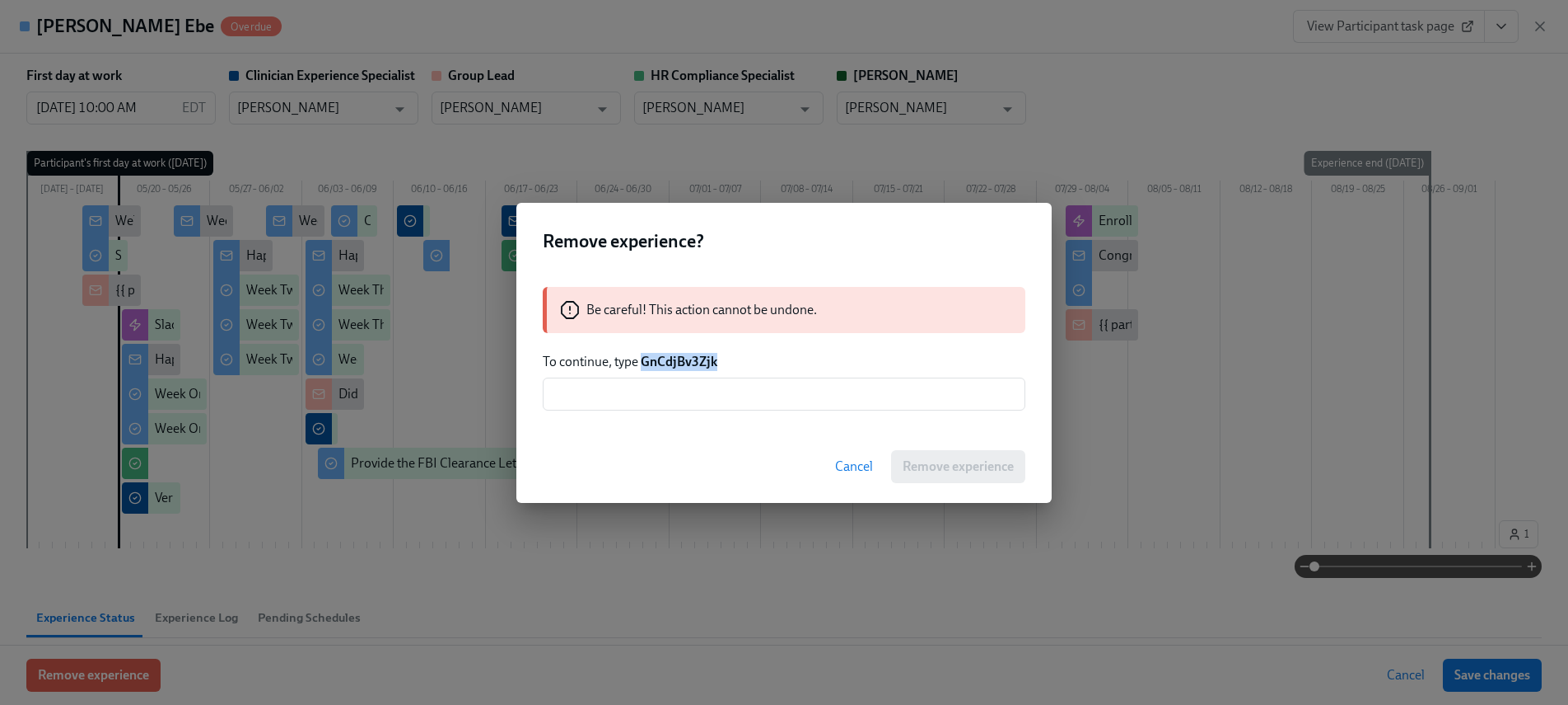
click at [660, 363] on strong "GnCdjBv3Zjk" at bounding box center [678, 361] width 76 height 15
copy strong "GnCdjBv3Zjk"
click at [692, 386] on input "text" at bounding box center [784, 394] width 483 height 33
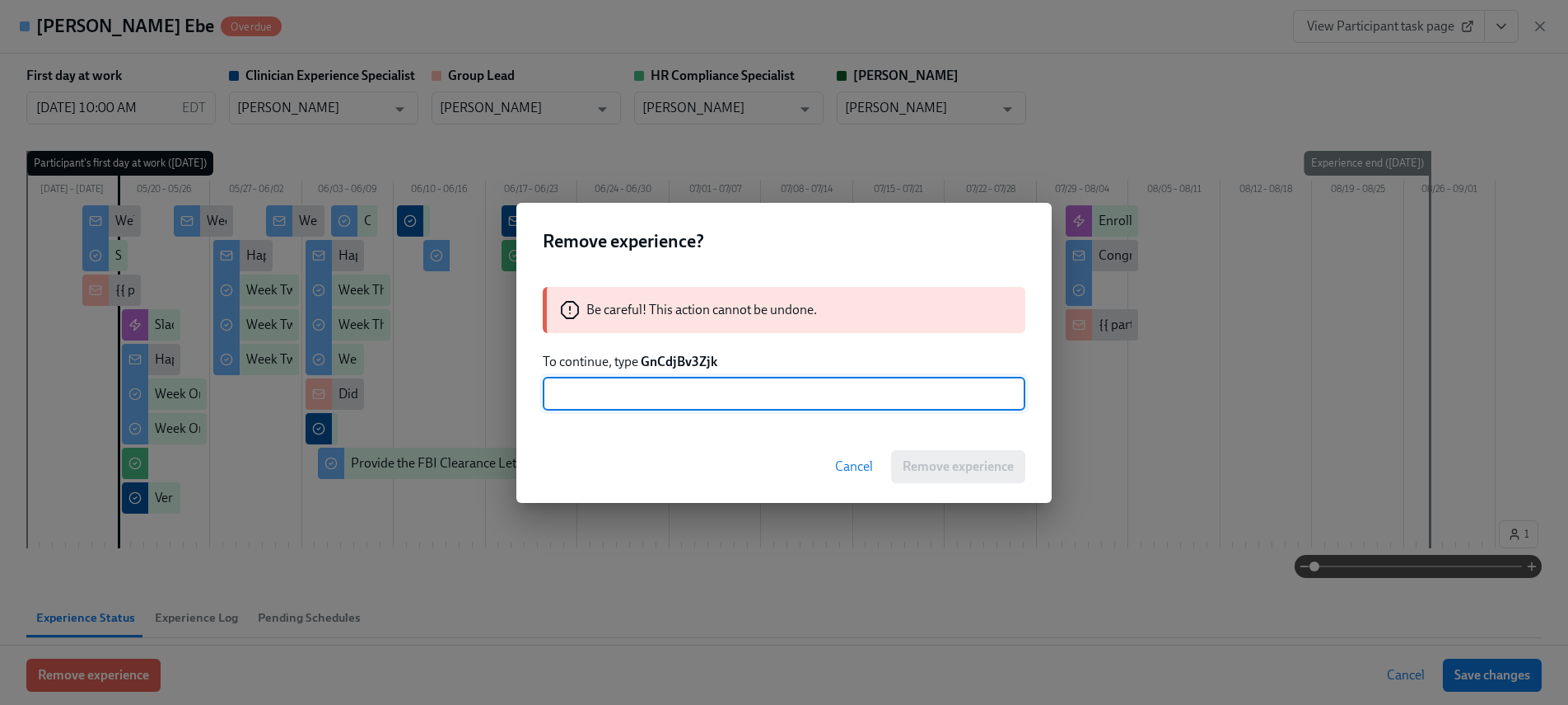
paste input "GnCdjBv3Zjk"
type input "GnCdjBv3Zjk"
click at [932, 462] on span "Remove experience" at bounding box center [958, 466] width 111 height 16
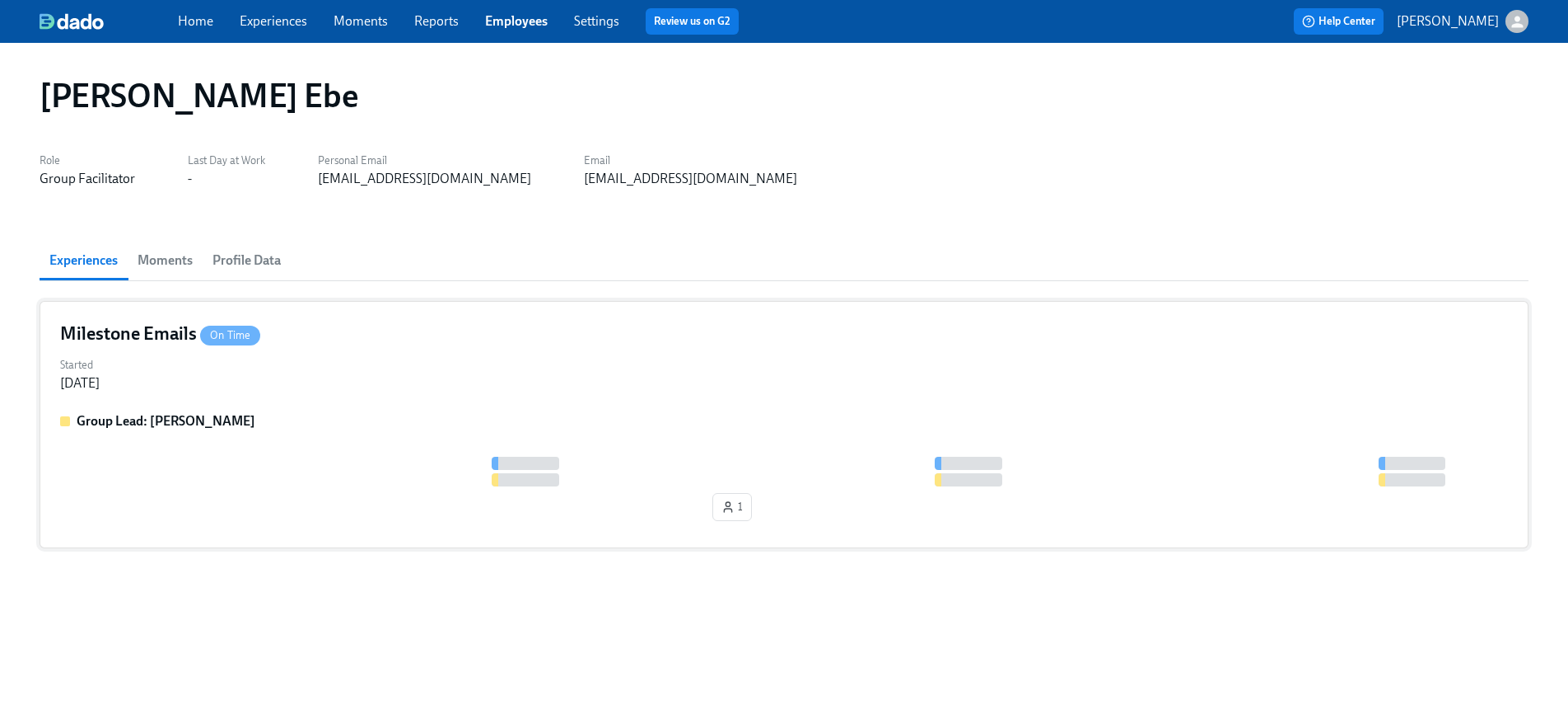
click at [514, 384] on div "Started Aug 01, 2025" at bounding box center [784, 372] width 1448 height 40
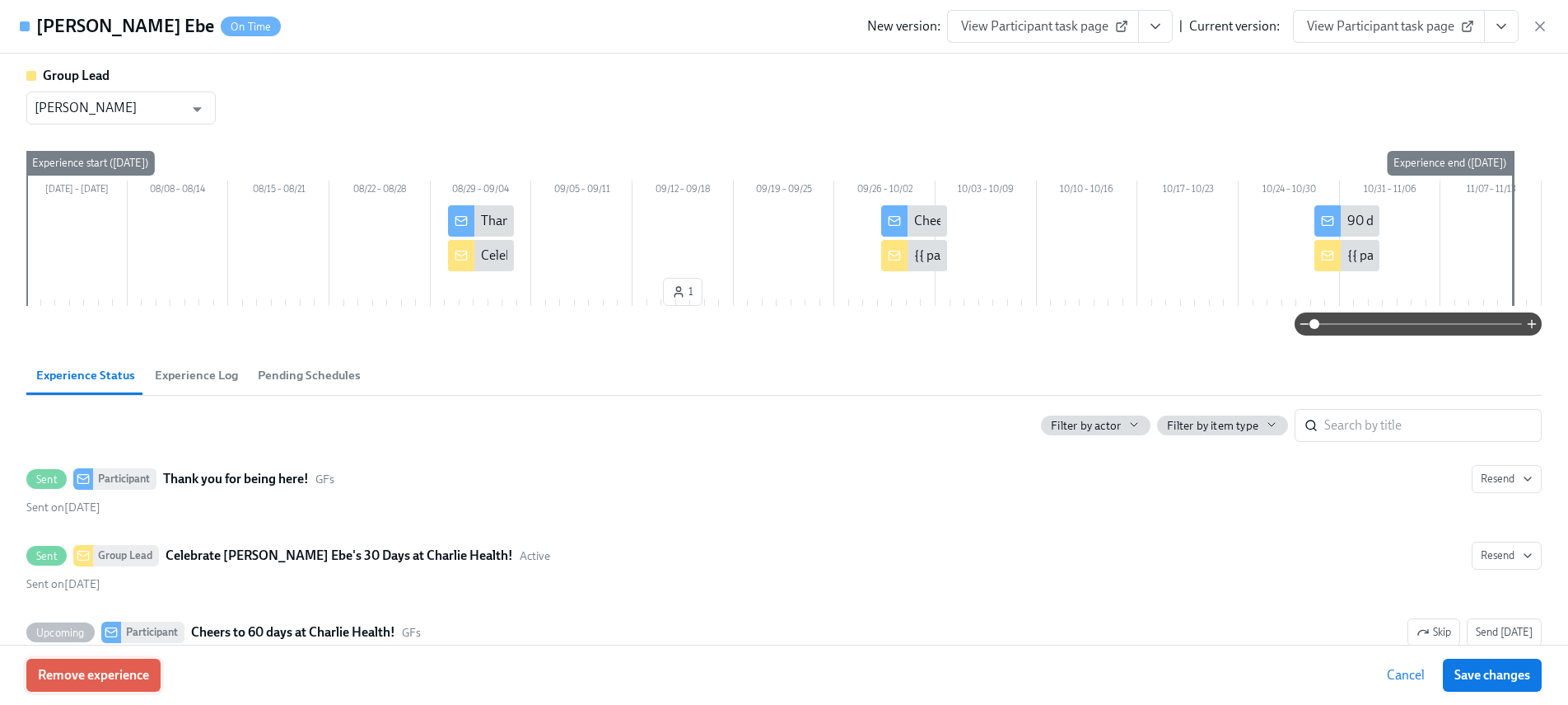
click at [107, 681] on span "Remove experience" at bounding box center [93, 674] width 111 height 16
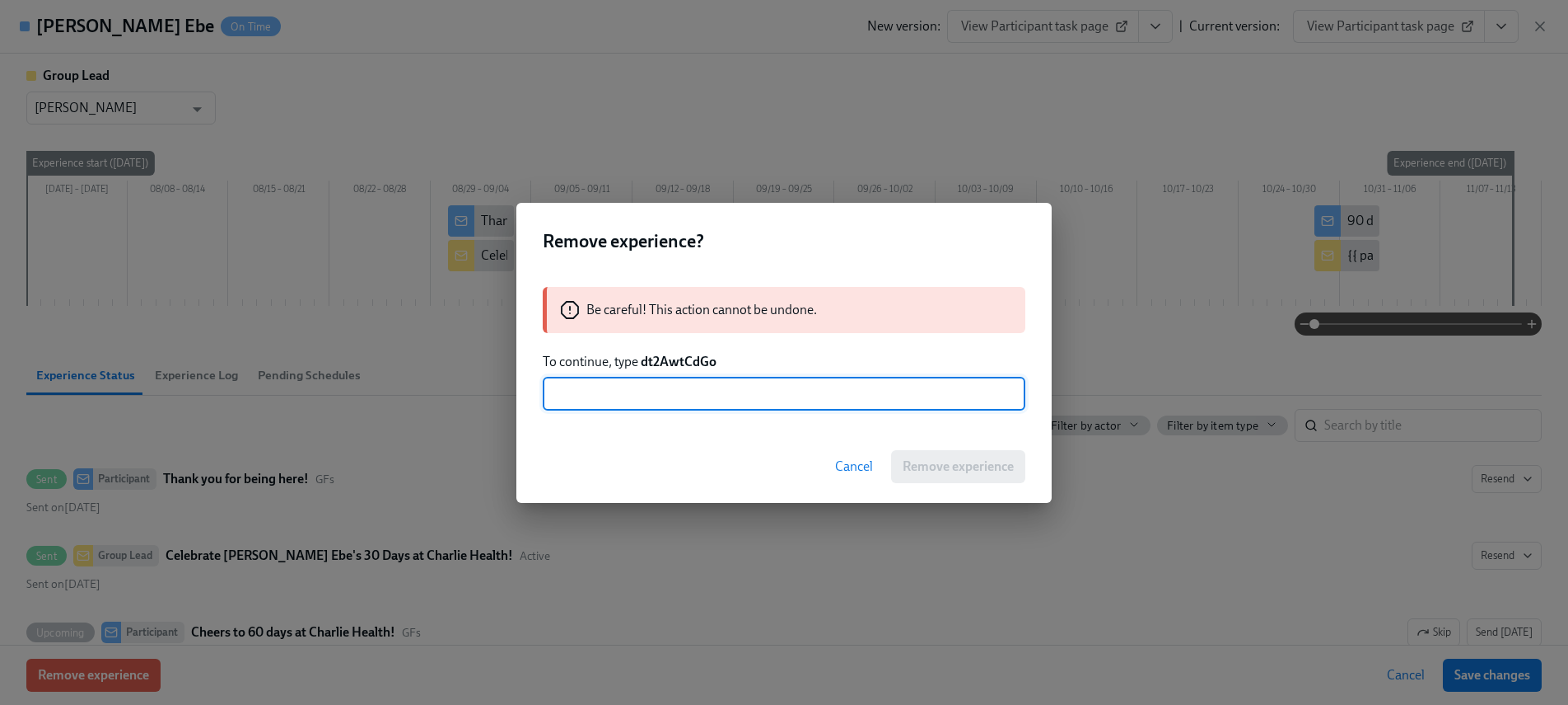
click at [683, 360] on strong "dt2AwtCdGo" at bounding box center [678, 361] width 75 height 15
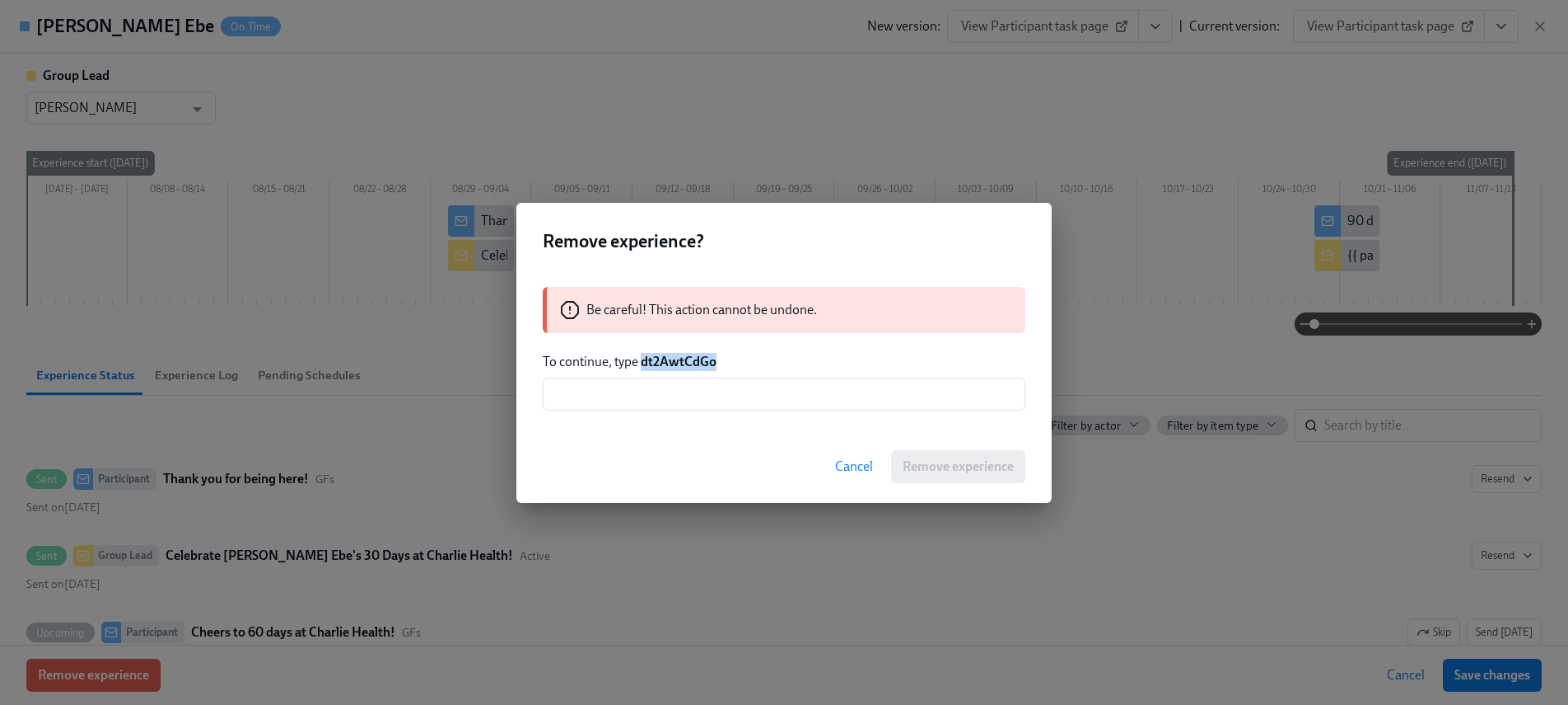
click at [683, 360] on strong "dt2AwtCdGo" at bounding box center [678, 361] width 75 height 15
copy strong "dt2AwtCdGo"
click at [753, 416] on div "Be careful! This action cannot be undone. To continue, type dt2AwtCdGo ​" at bounding box center [784, 349] width 535 height 163
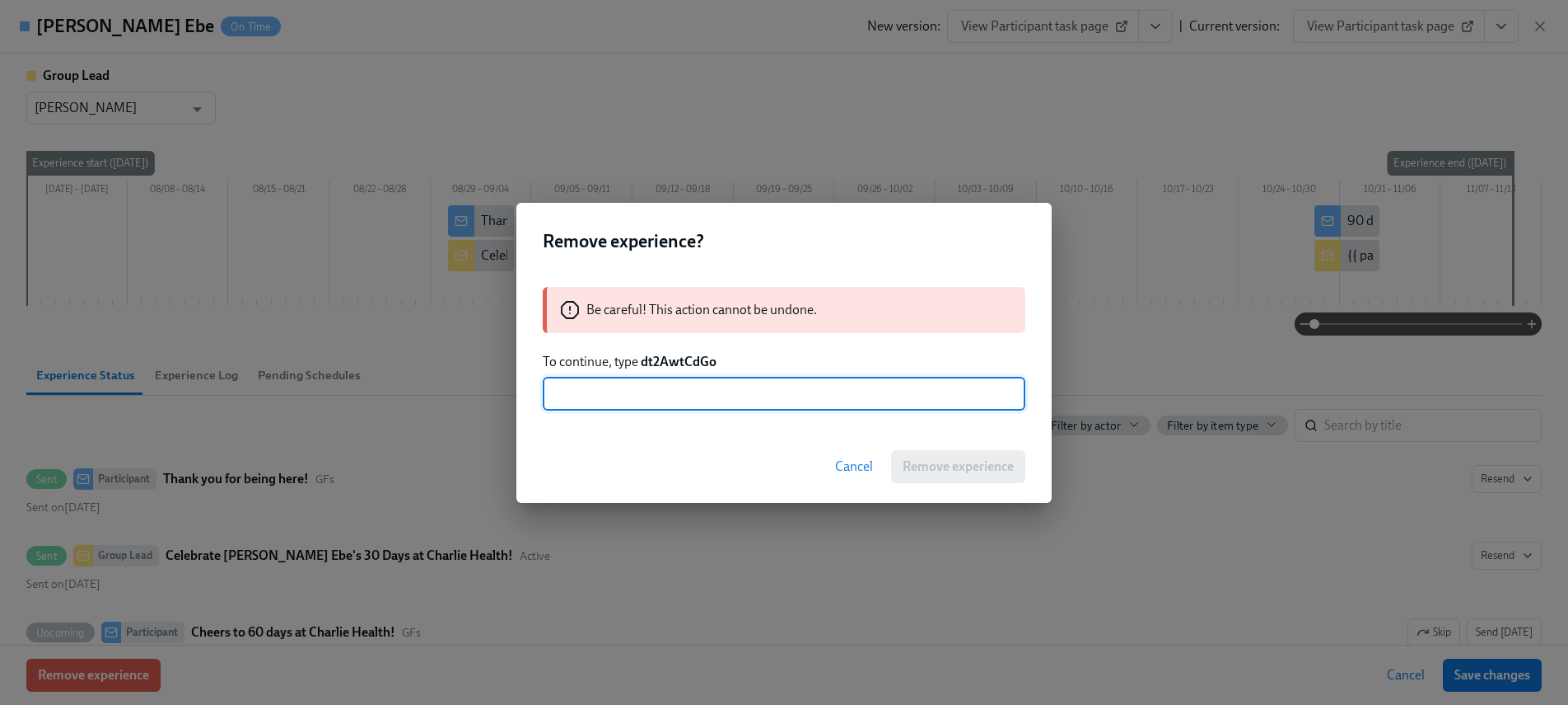
click at [759, 401] on input "text" at bounding box center [784, 394] width 483 height 33
paste input "dt2AwtCdGo"
type input "dt2AwtCdGo"
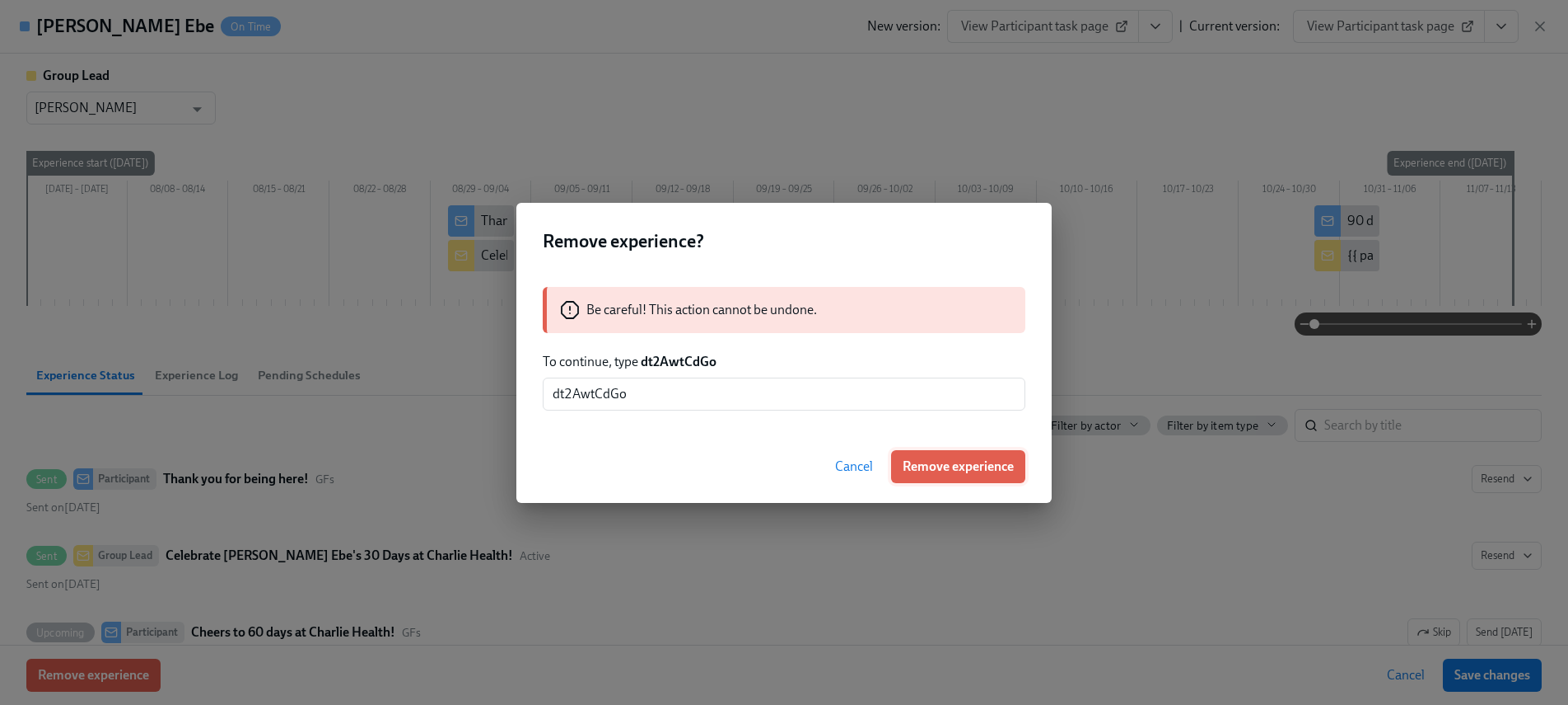
click at [949, 467] on span "Remove experience" at bounding box center [958, 466] width 111 height 16
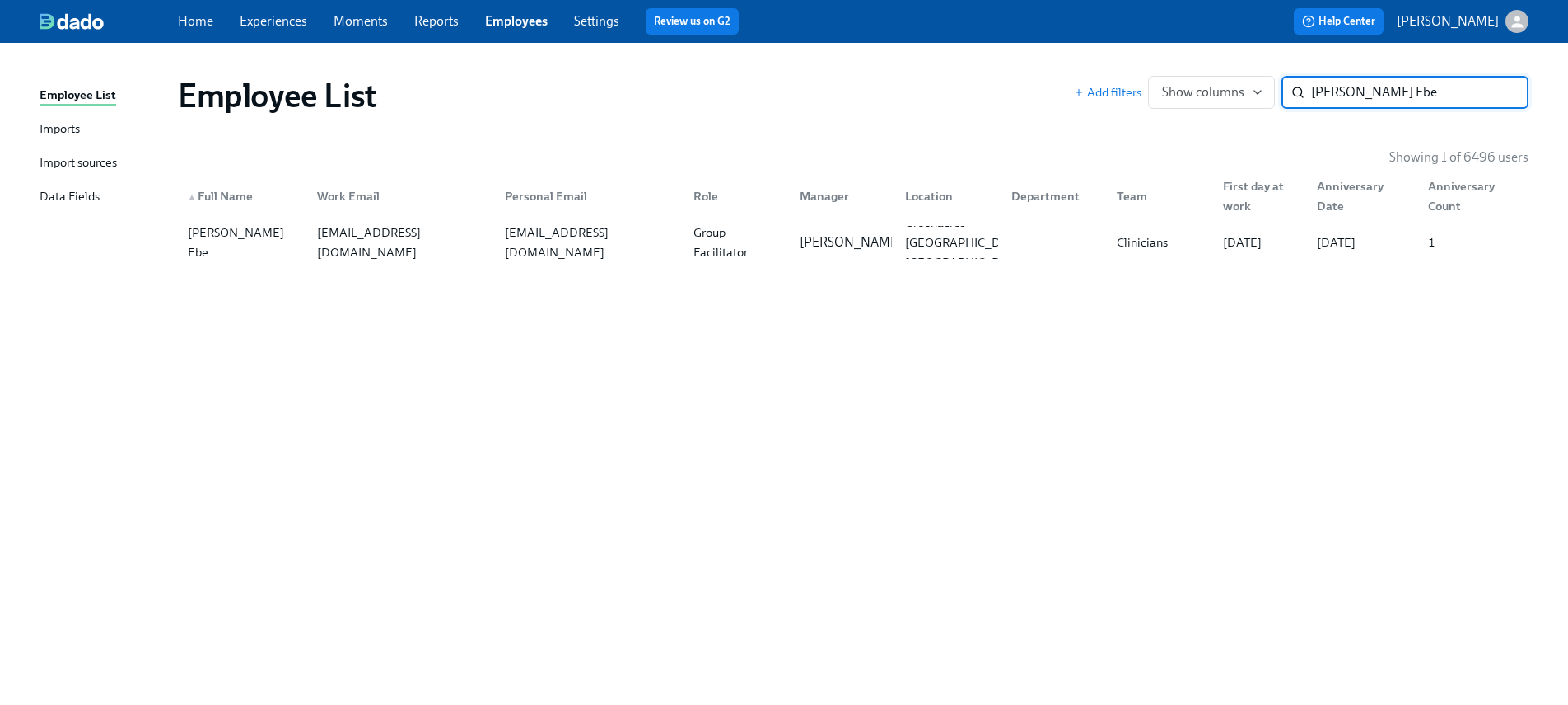
paste input "Dey"
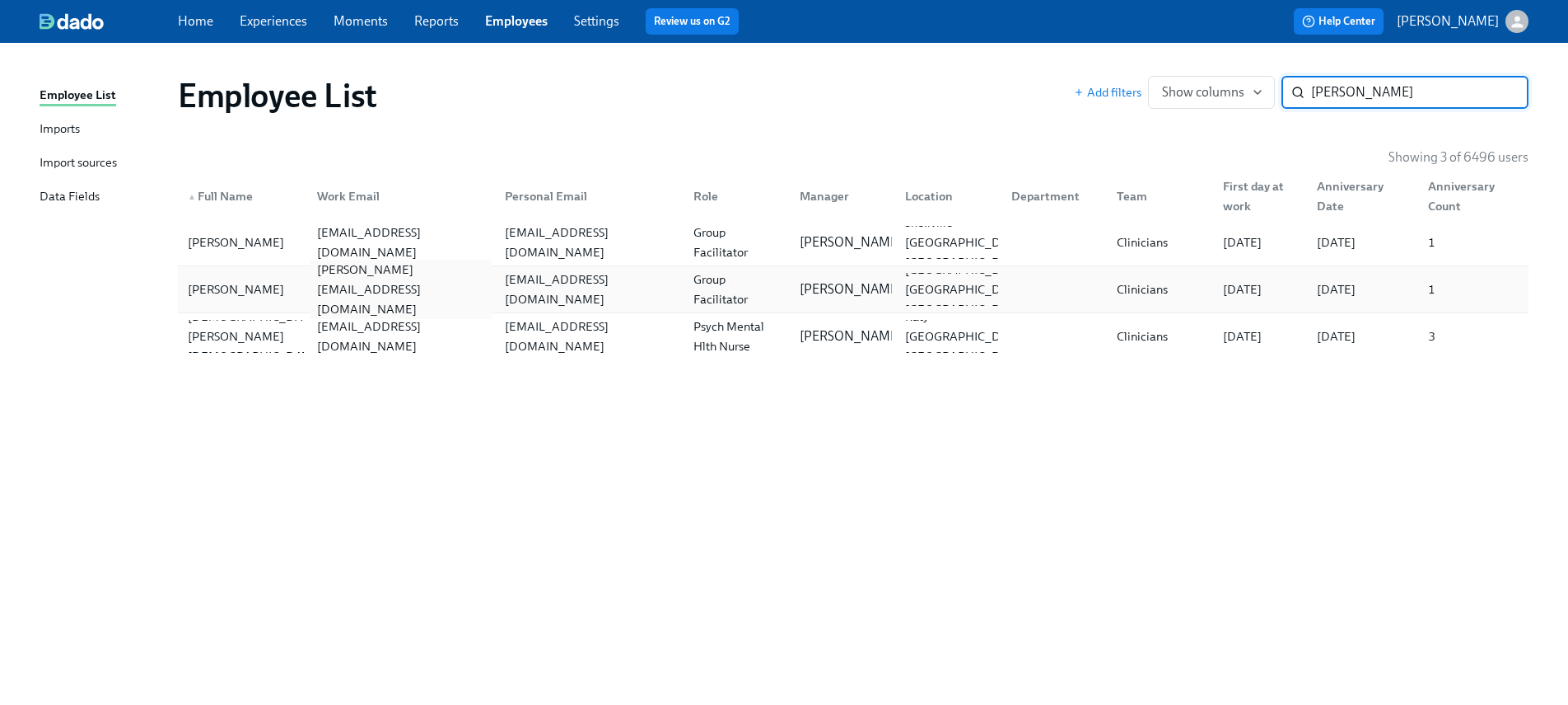
type input "Dey"
click at [311, 291] on div "kim.bigleydey@charliehealth.com" at bounding box center [402, 289] width 182 height 59
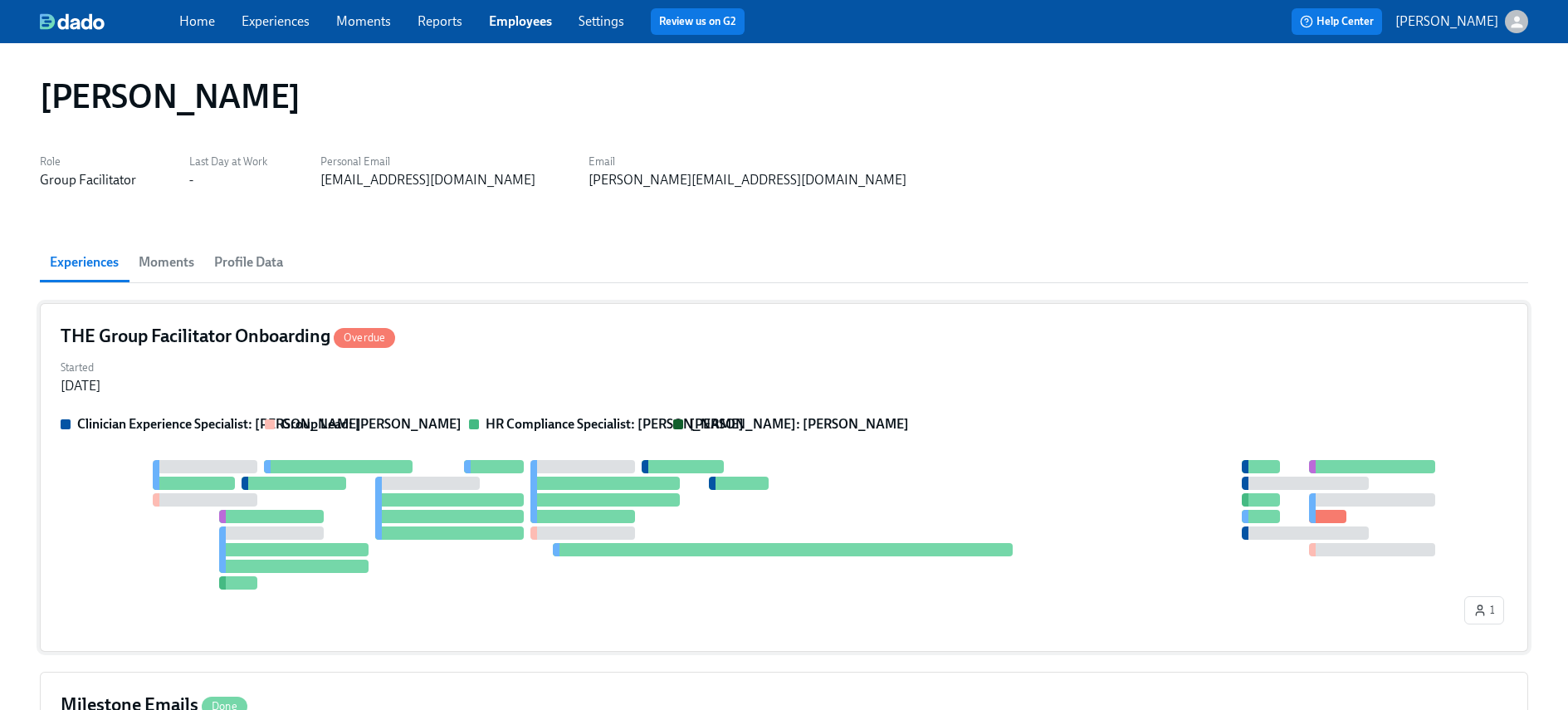
click at [434, 391] on div "Started May 01, 2025" at bounding box center [784, 375] width 1447 height 40
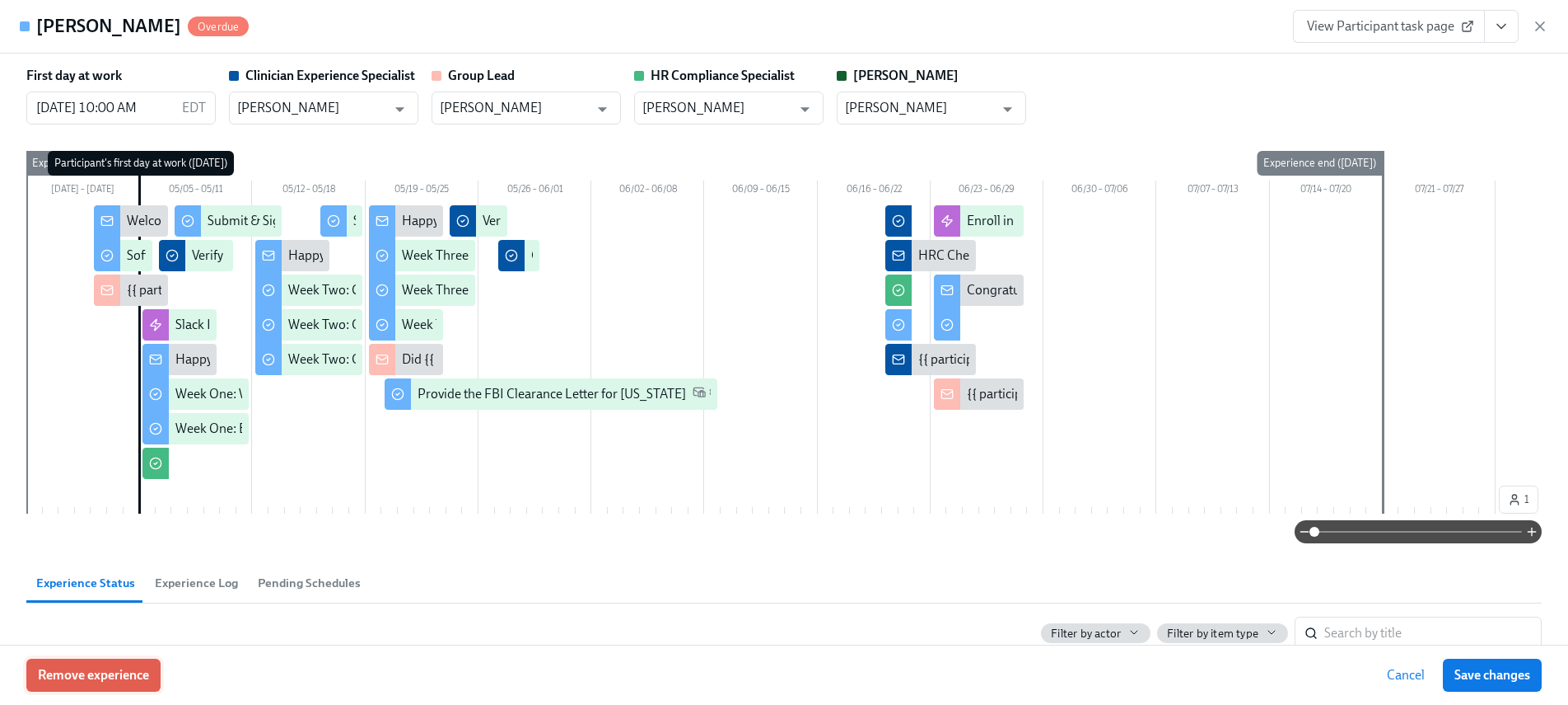
click at [90, 683] on span "Remove experience" at bounding box center [93, 674] width 111 height 16
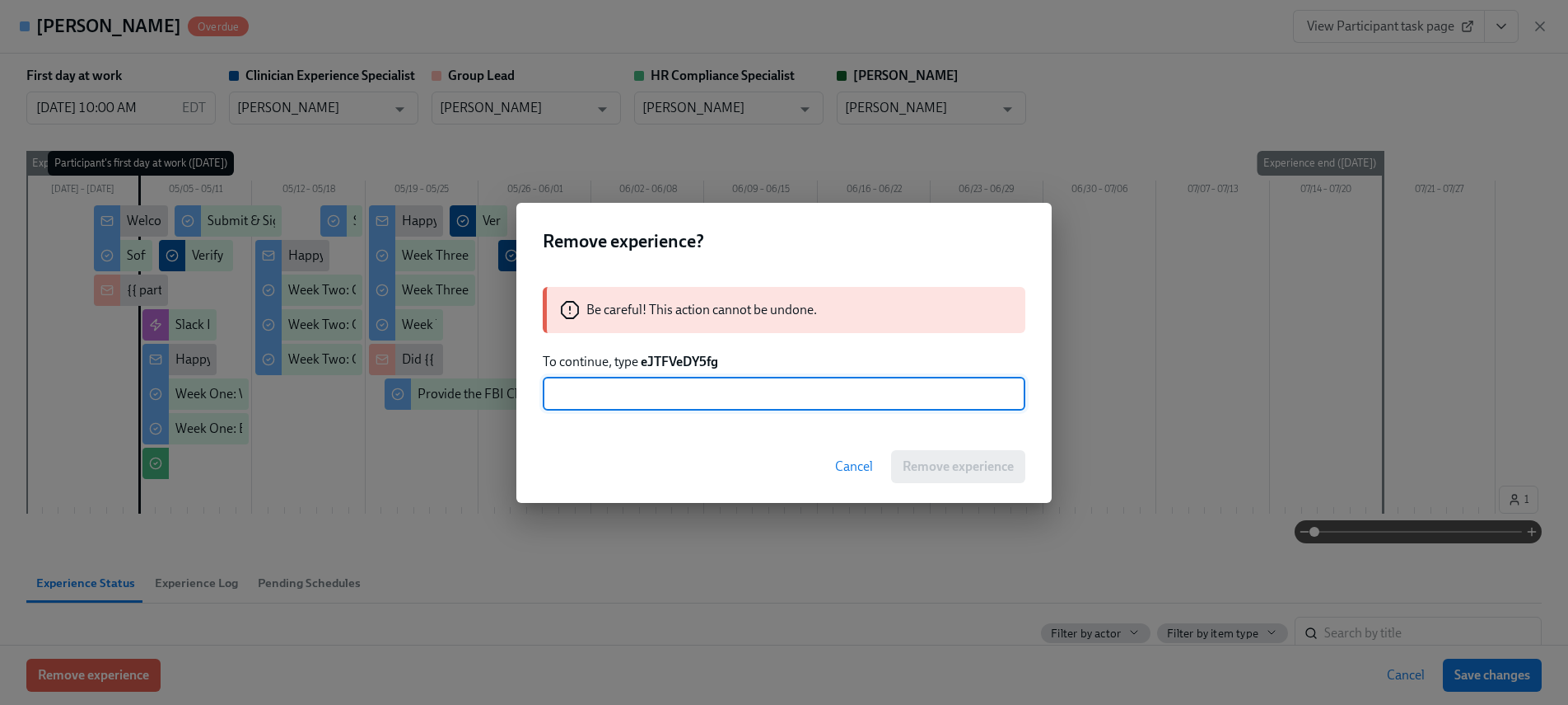
click at [678, 364] on strong "eJTFVeDY5fg" at bounding box center [679, 361] width 77 height 15
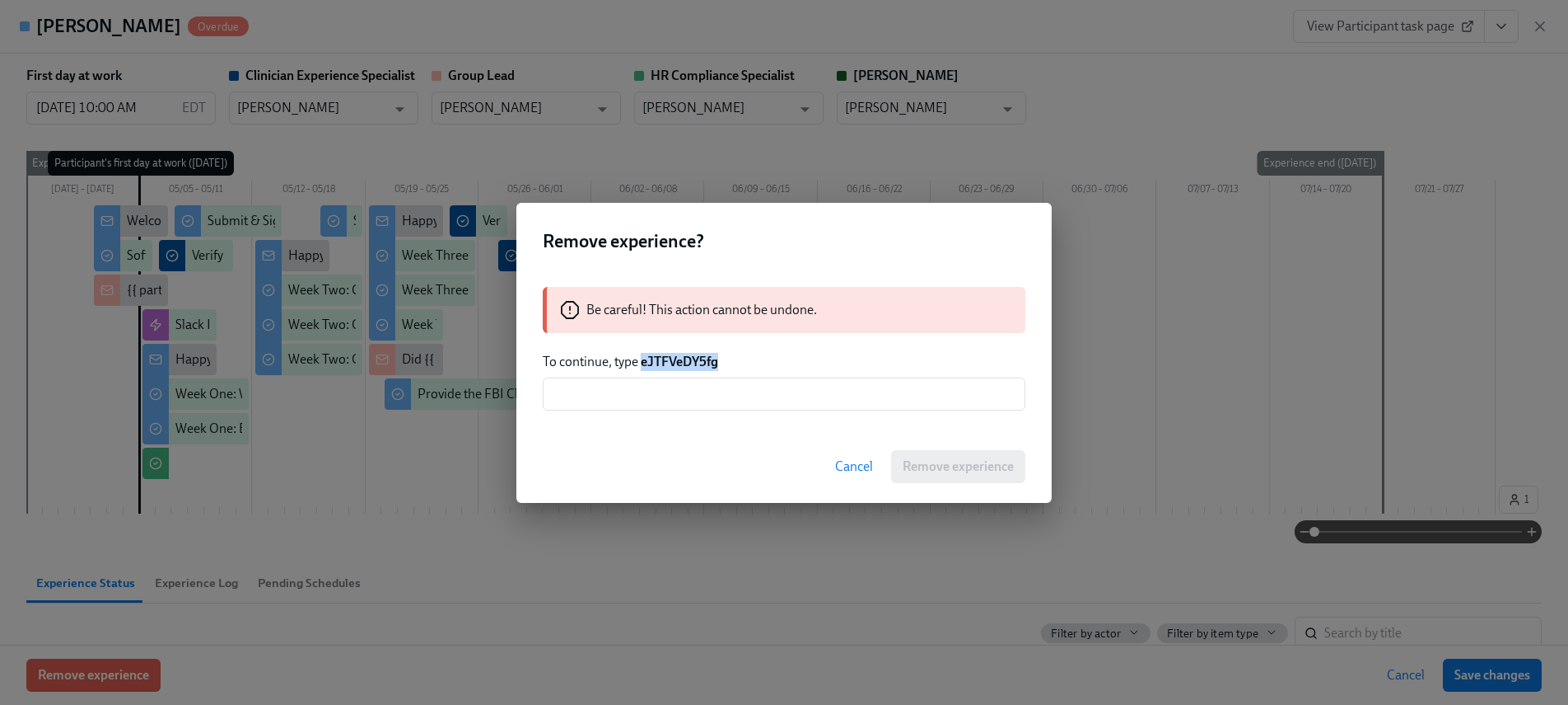
click at [678, 364] on strong "eJTFVeDY5fg" at bounding box center [679, 361] width 77 height 15
copy strong "eJTFVeDY5fg"
click at [698, 395] on input "text" at bounding box center [784, 394] width 483 height 33
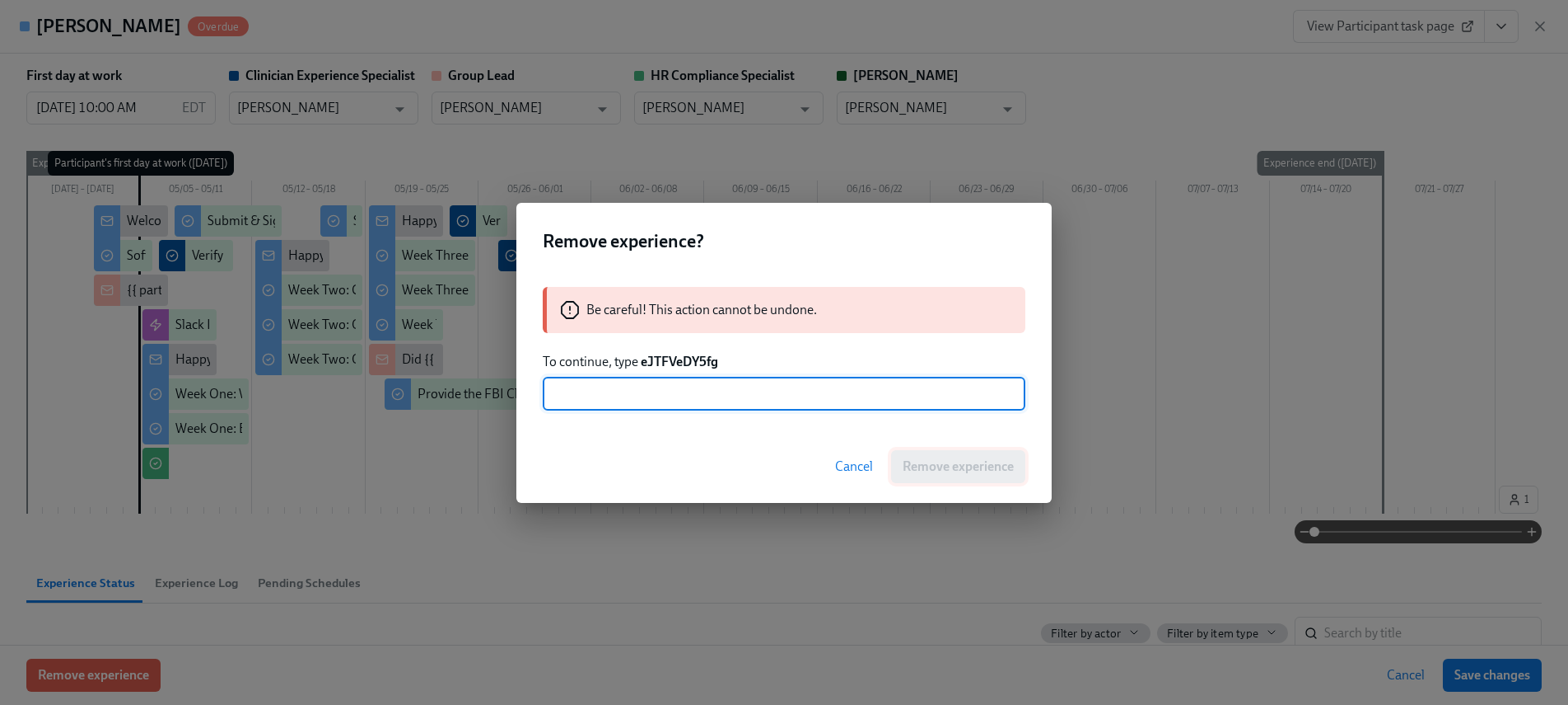
paste input "eJTFVeDY5fg"
type input "eJTFVeDY5fg"
click at [964, 462] on span "Remove experience" at bounding box center [958, 466] width 111 height 16
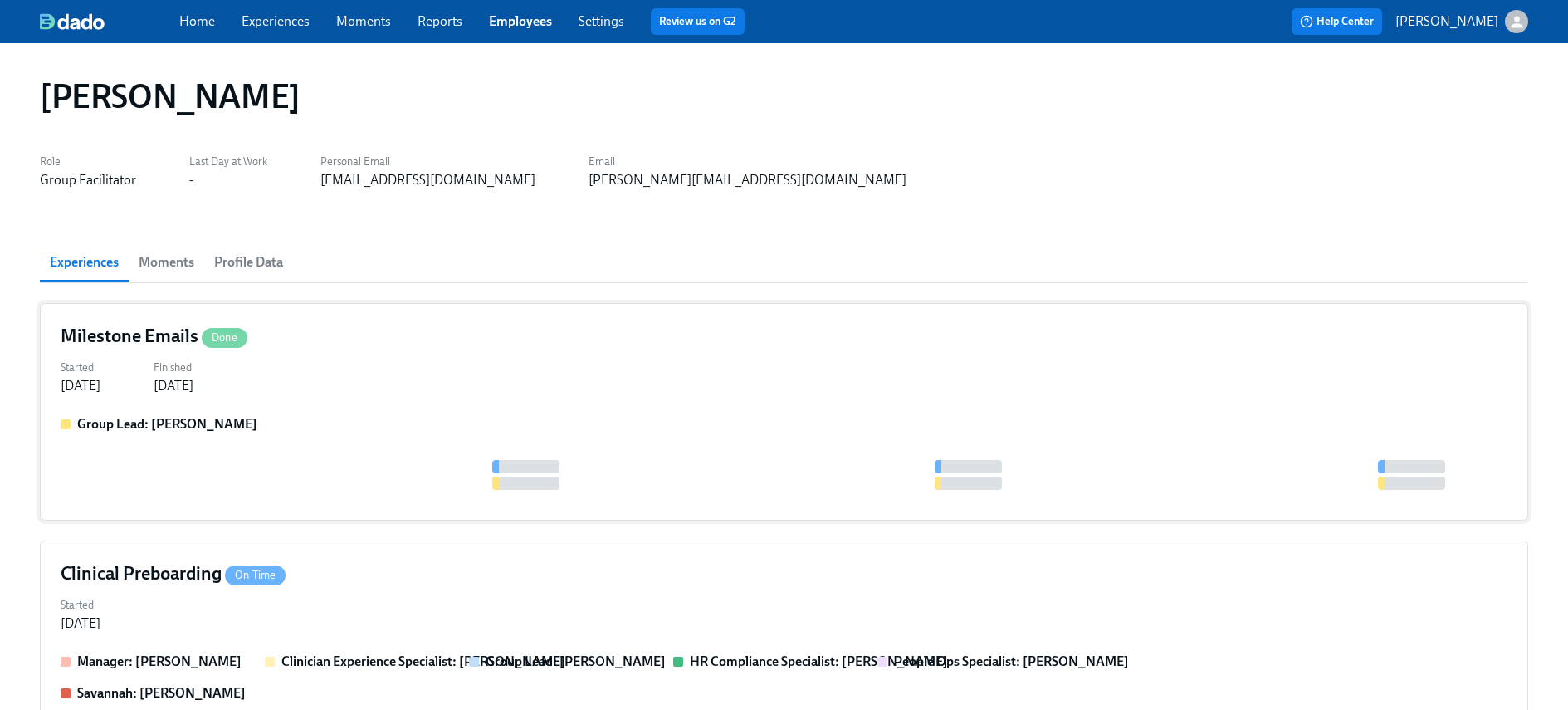
click at [364, 464] on div at bounding box center [784, 474] width 1447 height 30
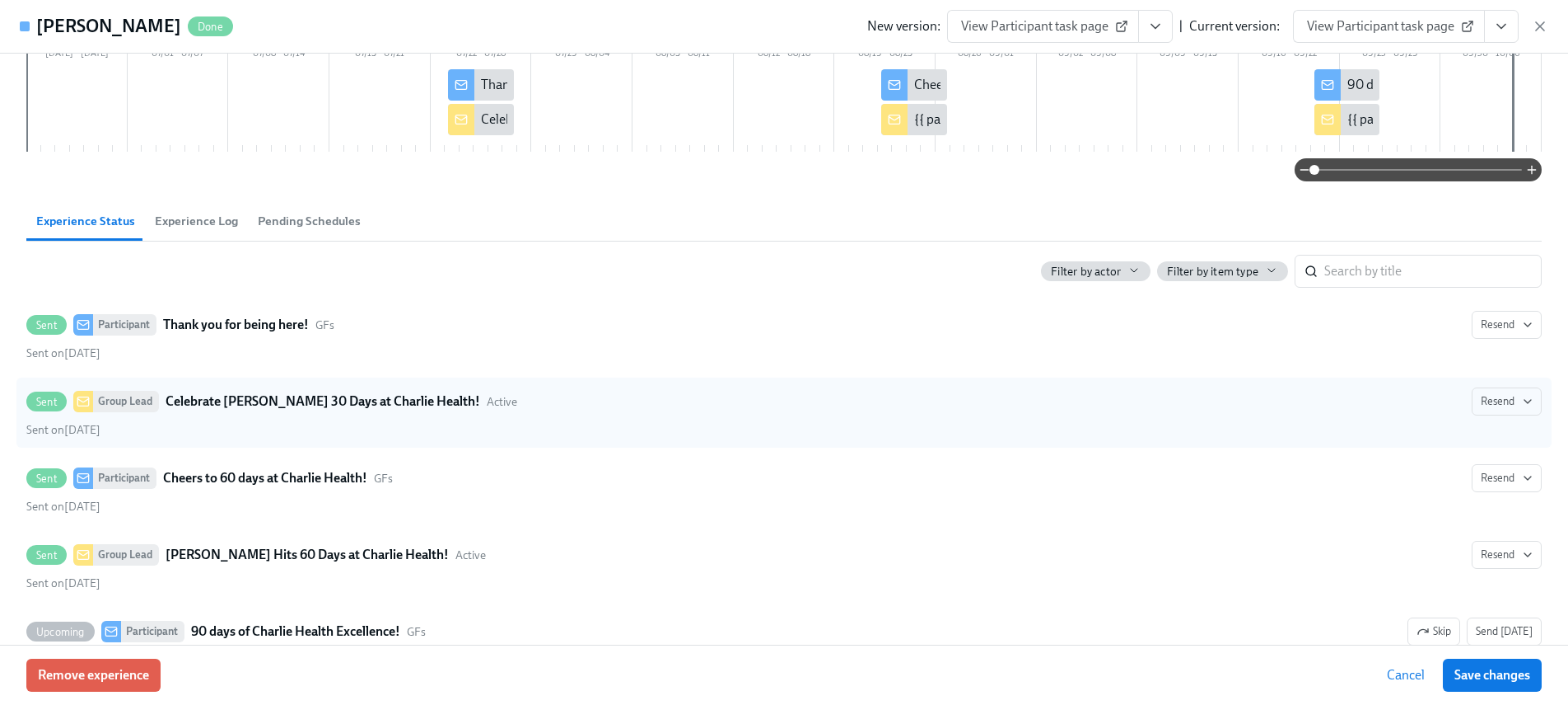
scroll to position [265, 0]
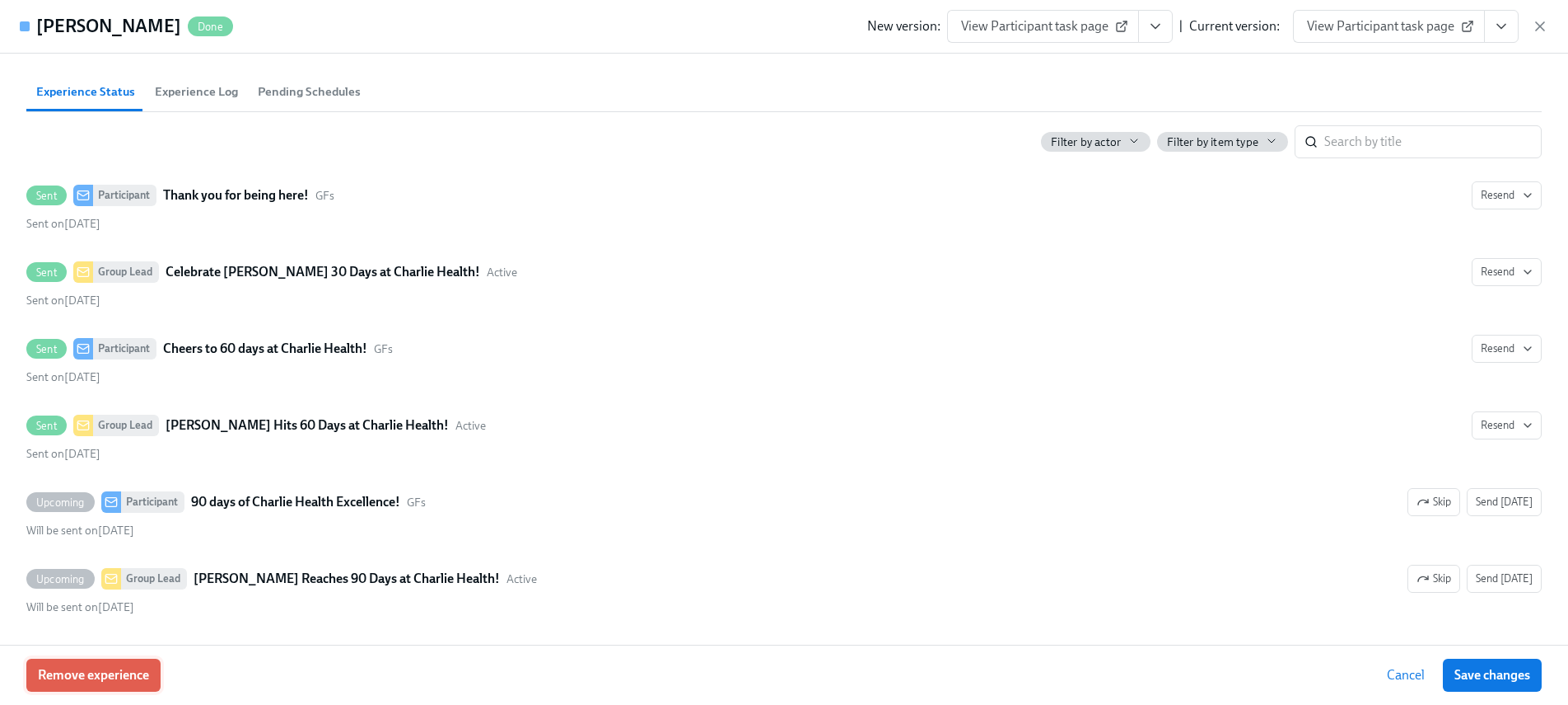
click at [106, 661] on button "Remove experience" at bounding box center [93, 675] width 135 height 33
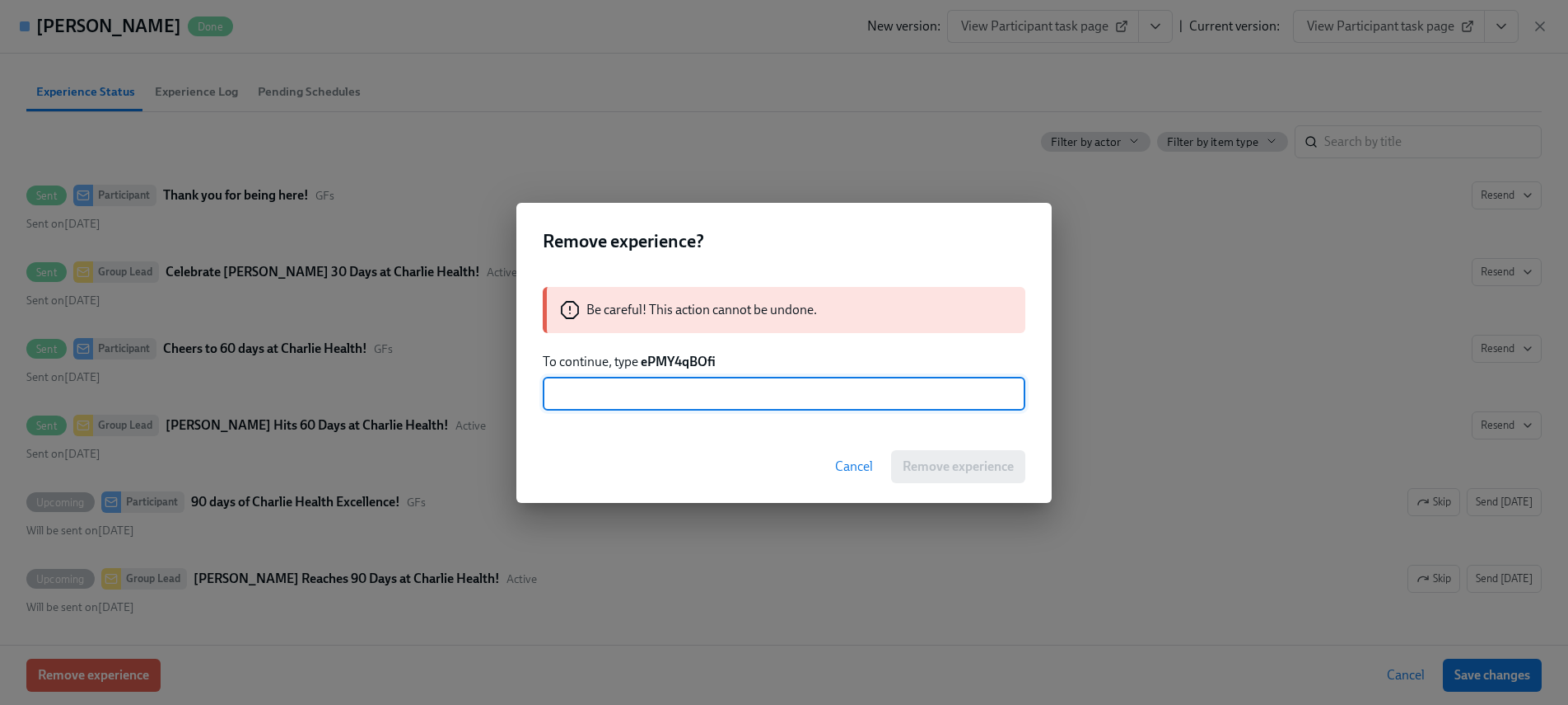
click at [671, 355] on strong "ePMY4qBOfi" at bounding box center [678, 361] width 75 height 15
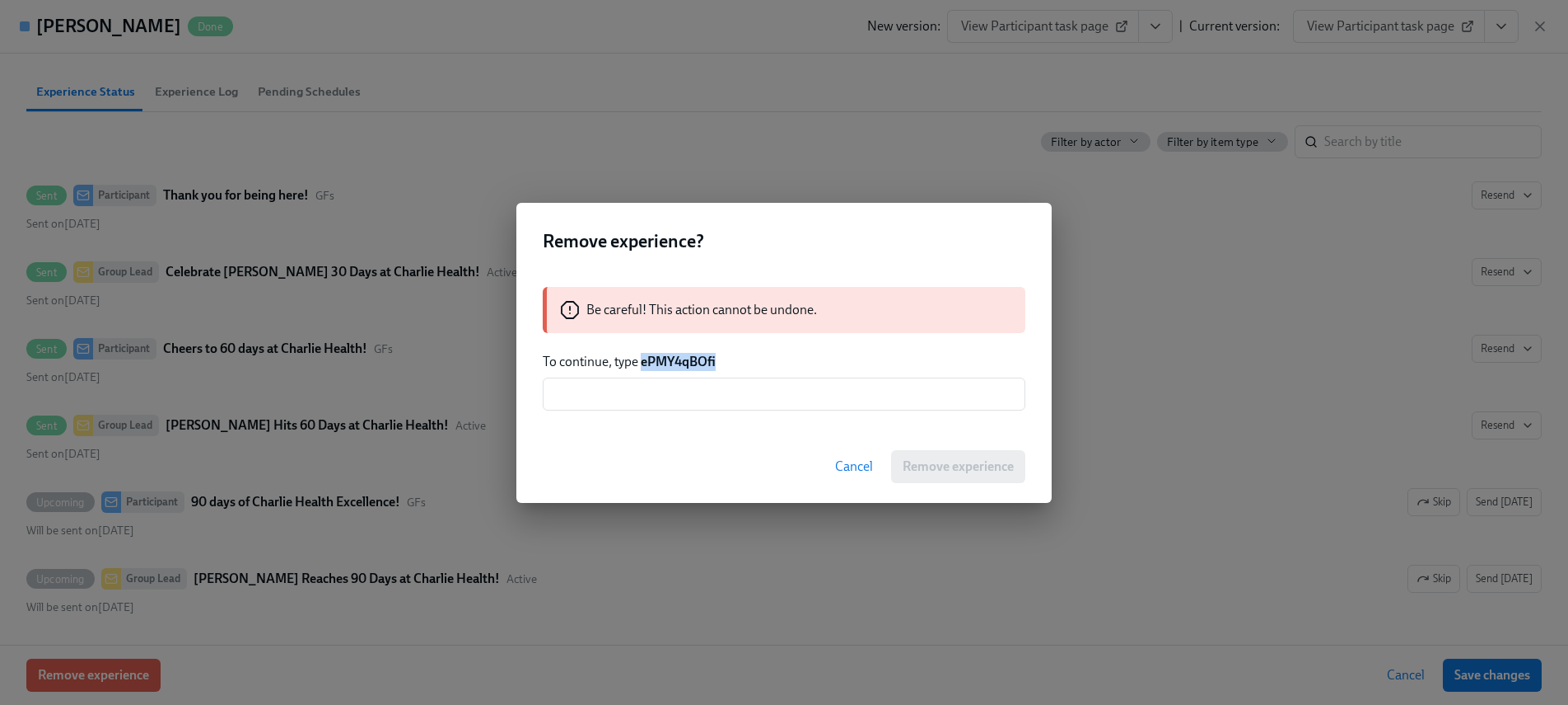
click at [671, 355] on strong "ePMY4qBOfi" at bounding box center [678, 361] width 75 height 15
copy strong "ePMY4qBOfi"
click at [673, 395] on input "text" at bounding box center [784, 394] width 483 height 33
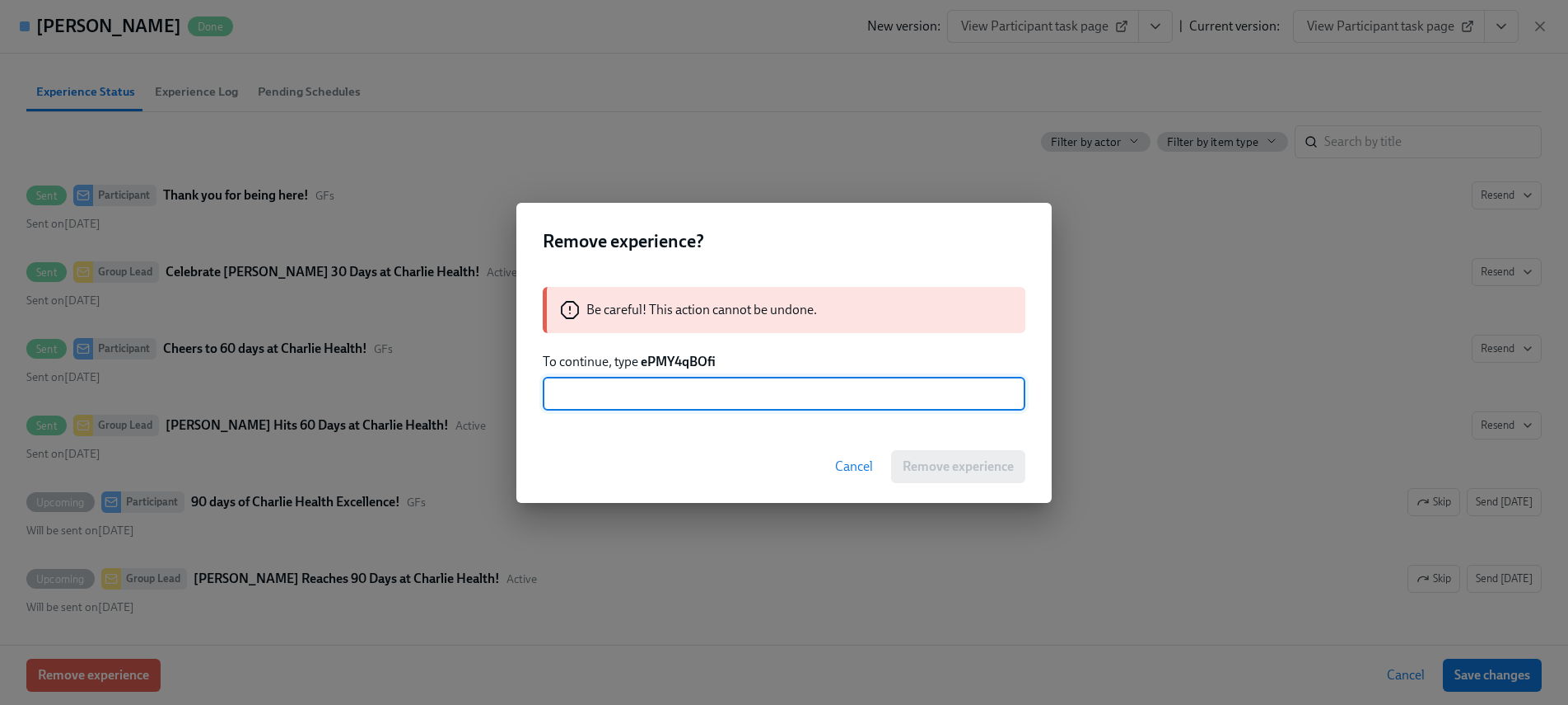
paste input "ePMY4qBOfi"
type input "ePMY4qBOfi"
click at [939, 461] on span "Remove experience" at bounding box center [958, 466] width 111 height 16
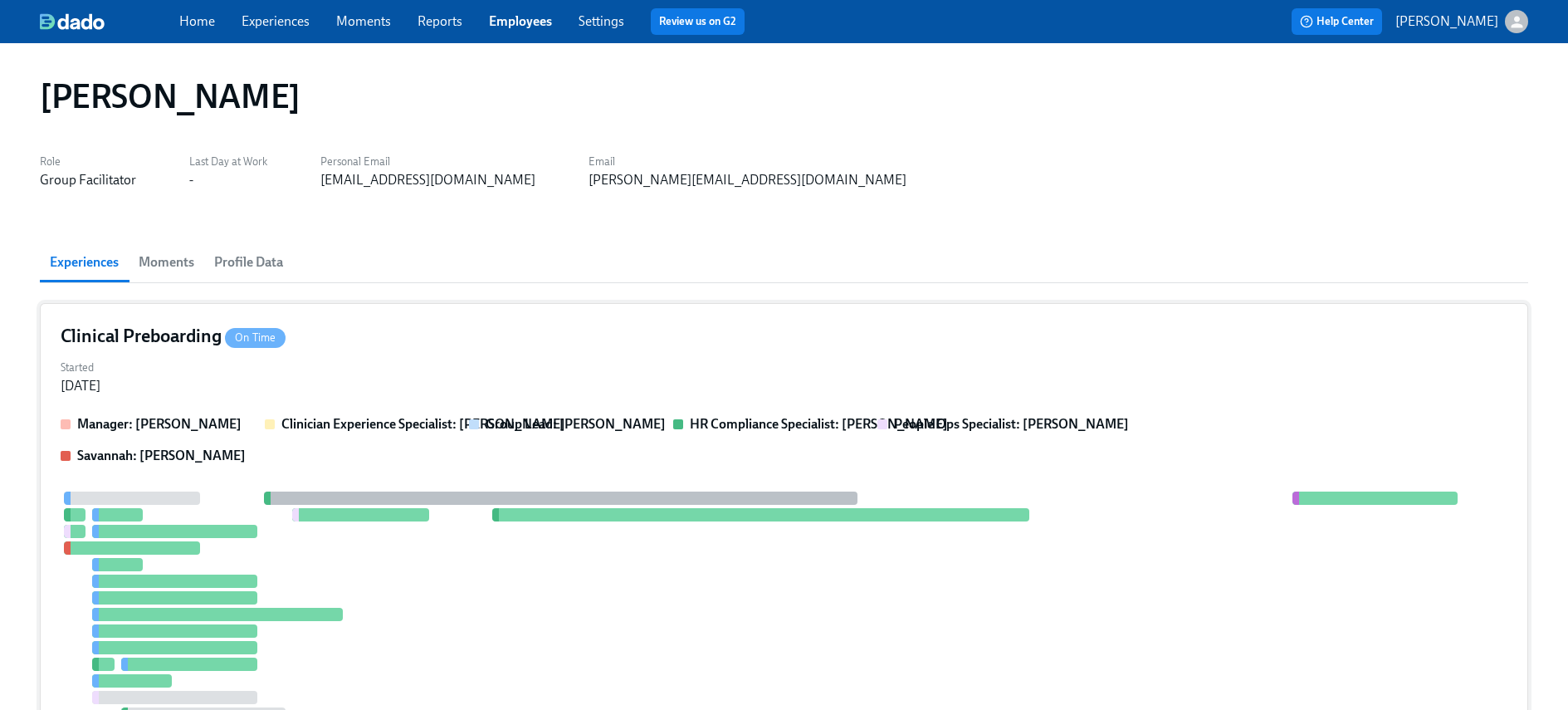
click at [240, 599] on div at bounding box center [174, 598] width 165 height 14
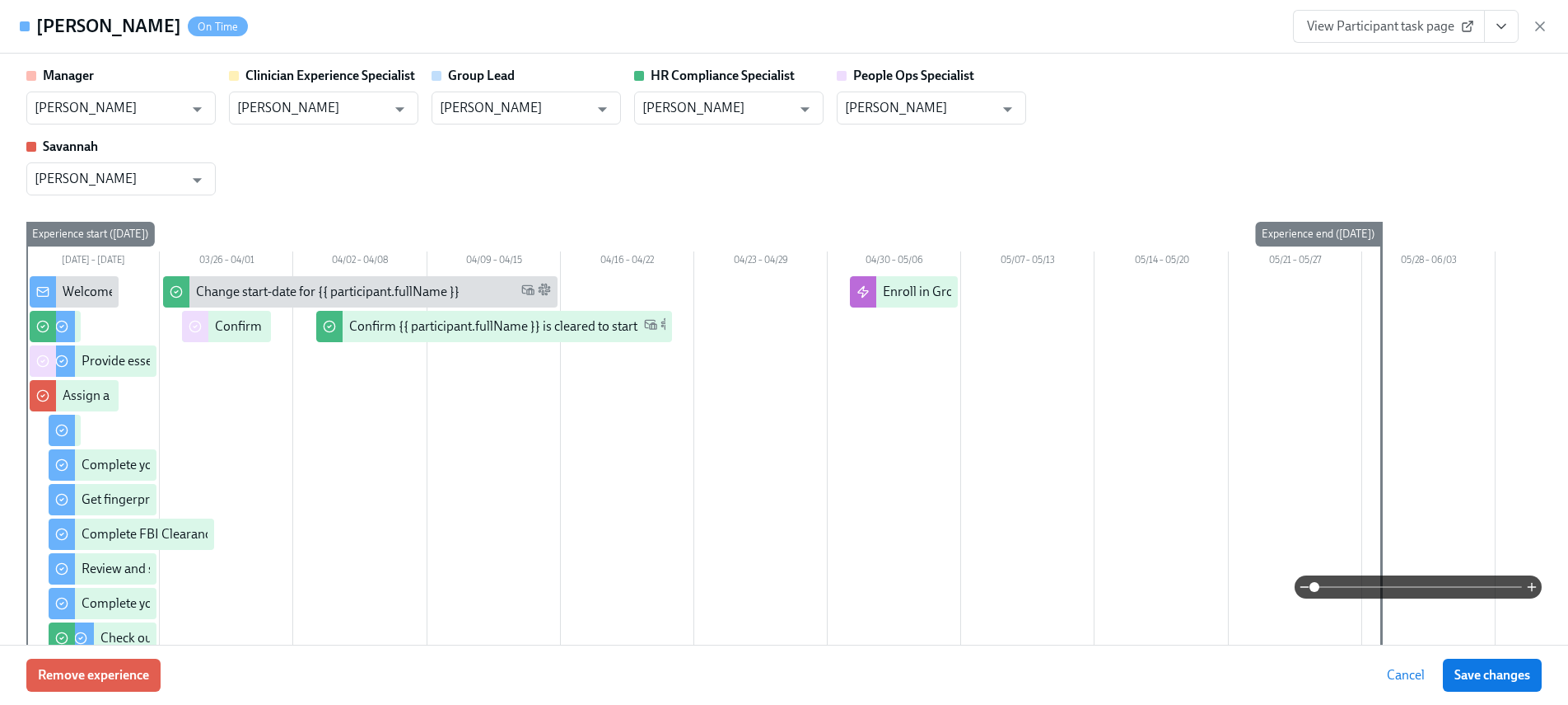
click at [88, 691] on div "Remove experience Cancel Save changes" at bounding box center [784, 674] width 1568 height 60
click at [101, 682] on span "Remove experience" at bounding box center [93, 674] width 111 height 16
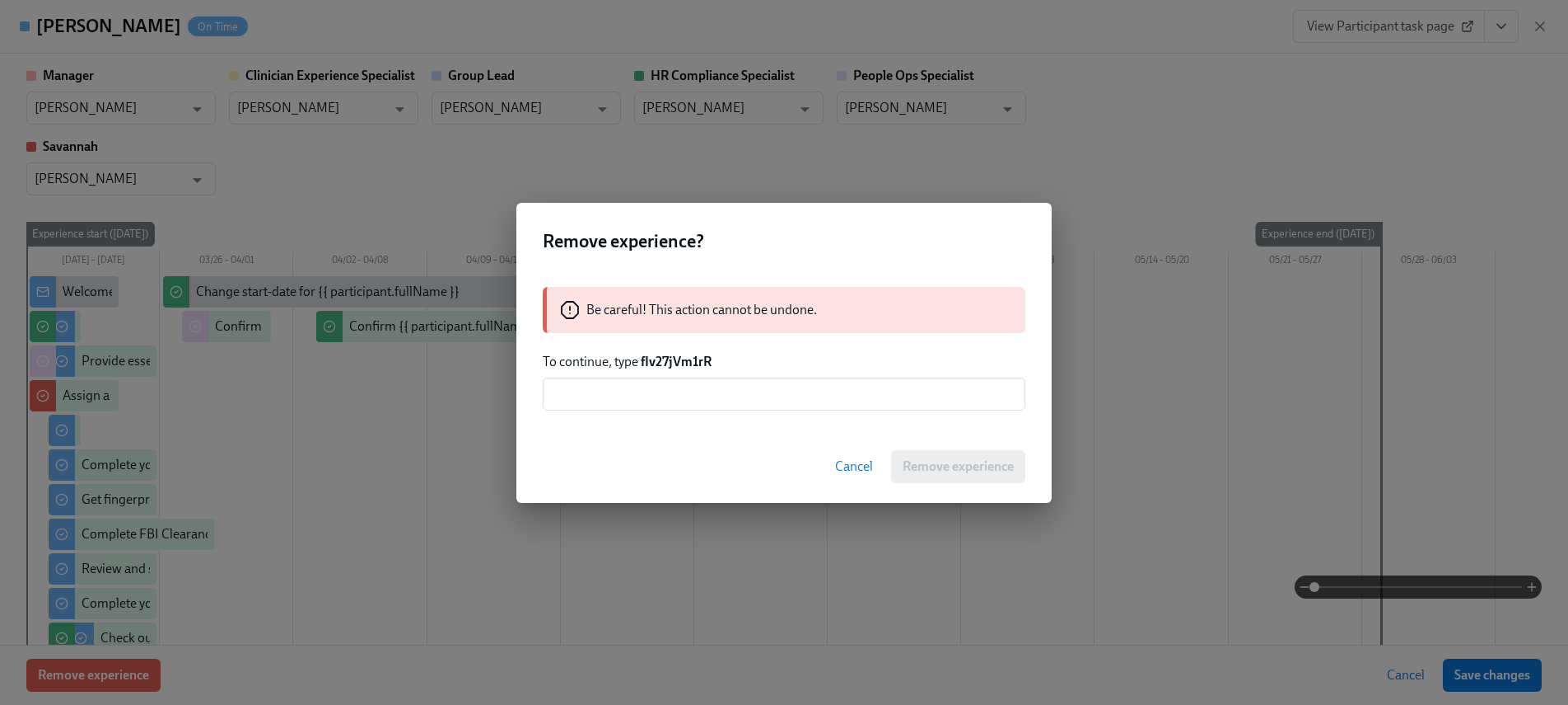
click at [679, 362] on strong "fIv27jVm1rR" at bounding box center [676, 361] width 71 height 15
copy strong "fIv27jVm1rR"
click at [846, 413] on div "Be careful! This action cannot be undone. To continue, type fIv27jVm1rR ​" at bounding box center [784, 349] width 535 height 163
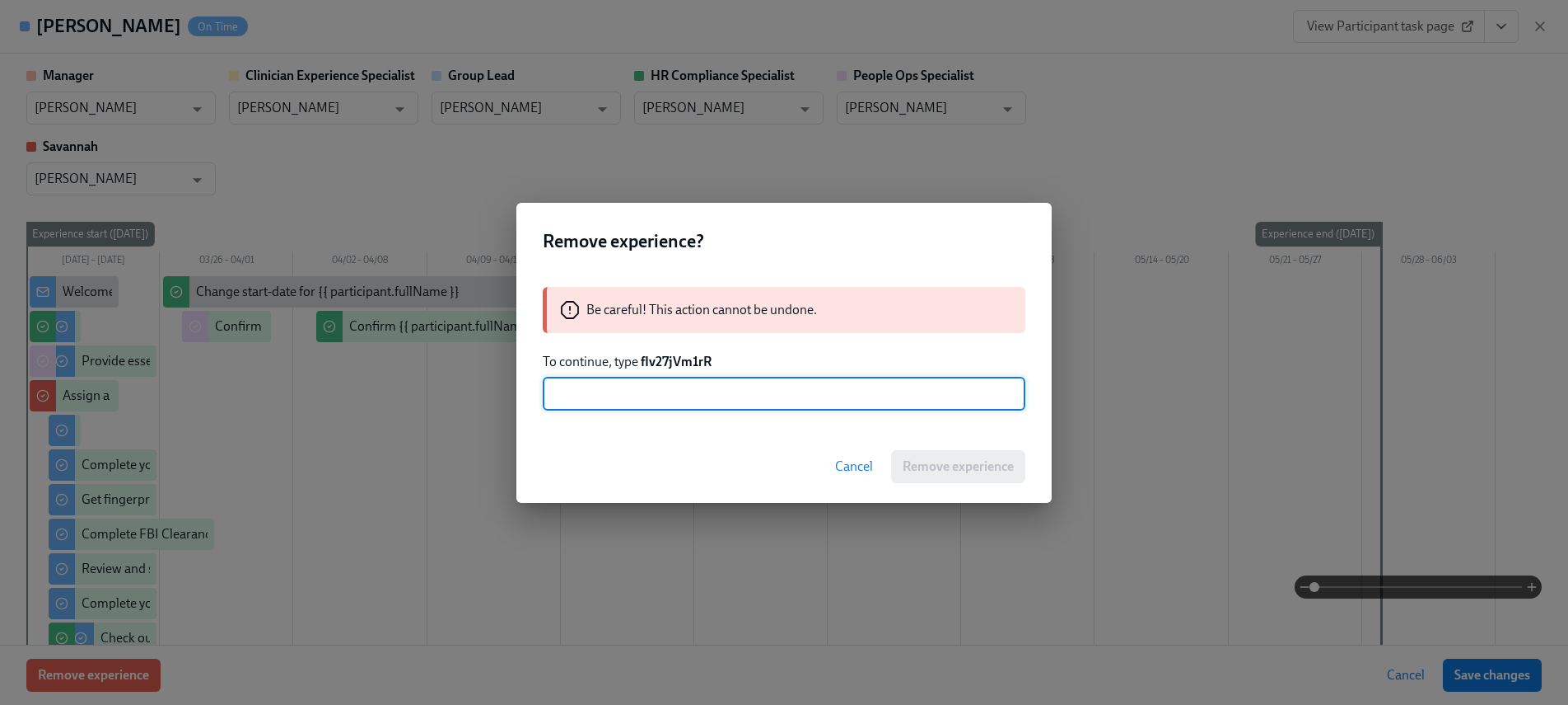
click at [832, 388] on input "text" at bounding box center [784, 394] width 483 height 33
paste input "fIv27jVm1rR"
type input "fIv27jVm1rR"
click at [986, 505] on div "Remove experience? Be careful! This action cannot be undone. To continue, type …" at bounding box center [784, 352] width 1568 height 705
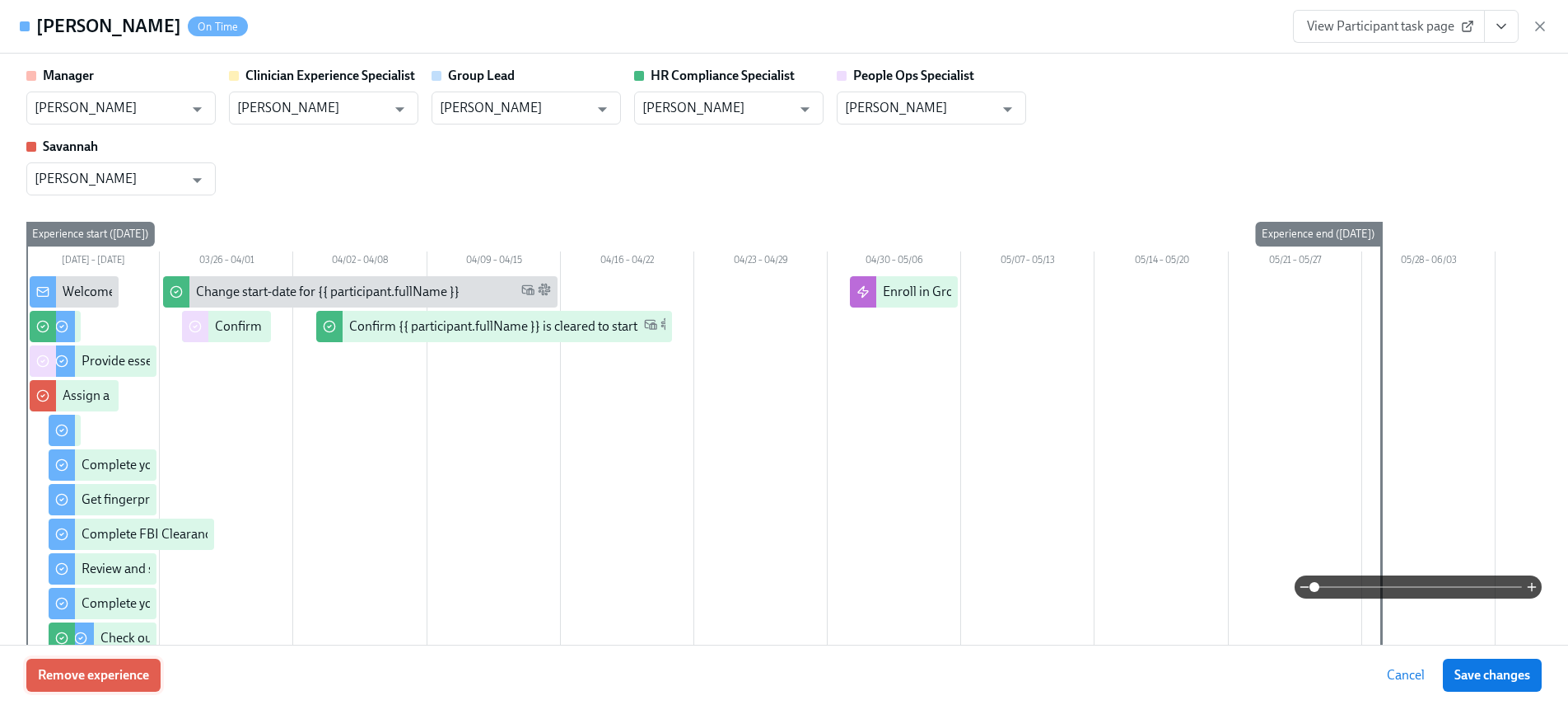
drag, startPoint x: 135, startPoint y: 666, endPoint x: 124, endPoint y: 667, distance: 11.0
click at [124, 667] on span "Remove experience" at bounding box center [93, 674] width 111 height 16
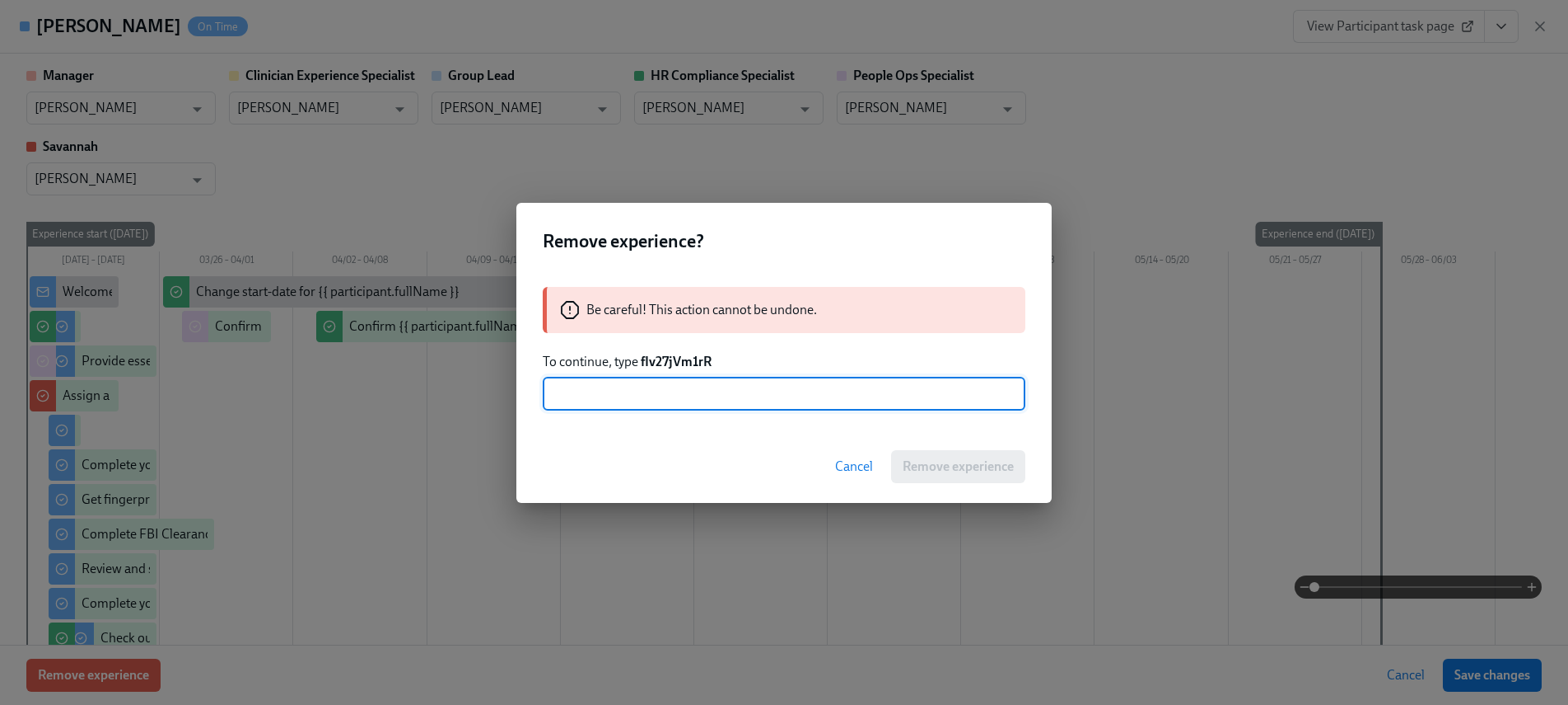
click at [670, 398] on input "text" at bounding box center [784, 394] width 483 height 33
type input "fIv27jVm1rR"
click at [938, 454] on button "Remove experience" at bounding box center [958, 467] width 135 height 33
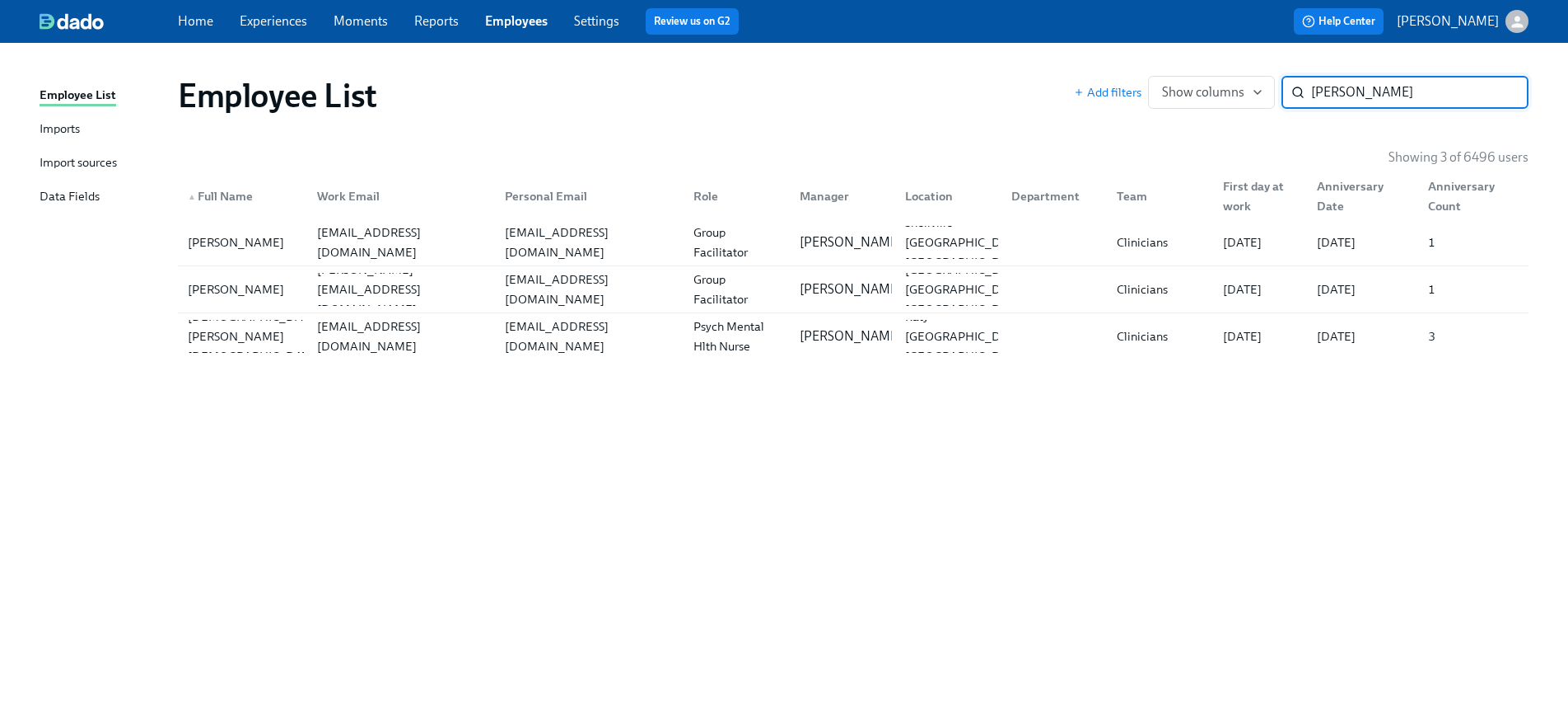
paste input "[PERSON_NAME]"
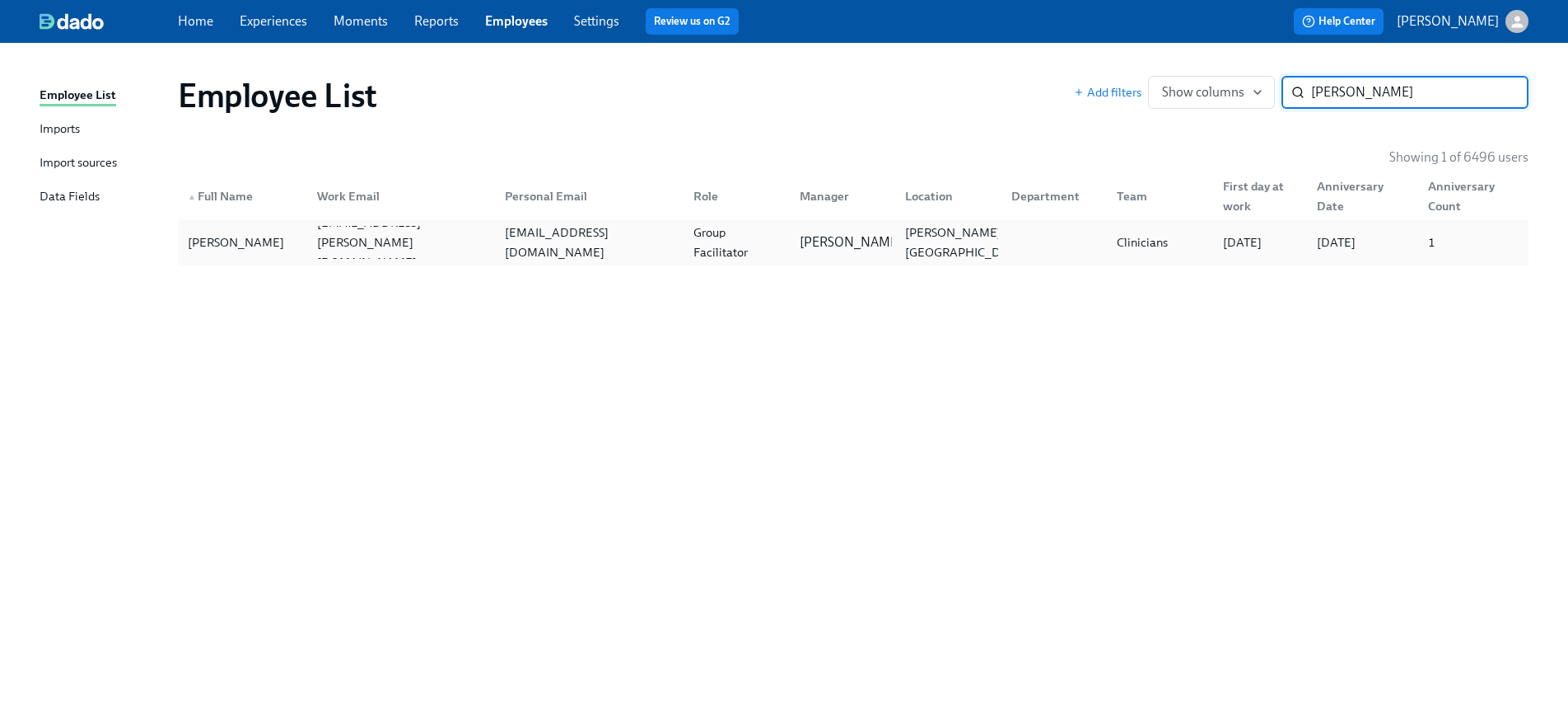
type input "[PERSON_NAME]"
click at [249, 259] on div "Champayne Santana champayne.santana@charliehealth.com champaynesantana@yahoo.co…" at bounding box center [854, 242] width 1351 height 46
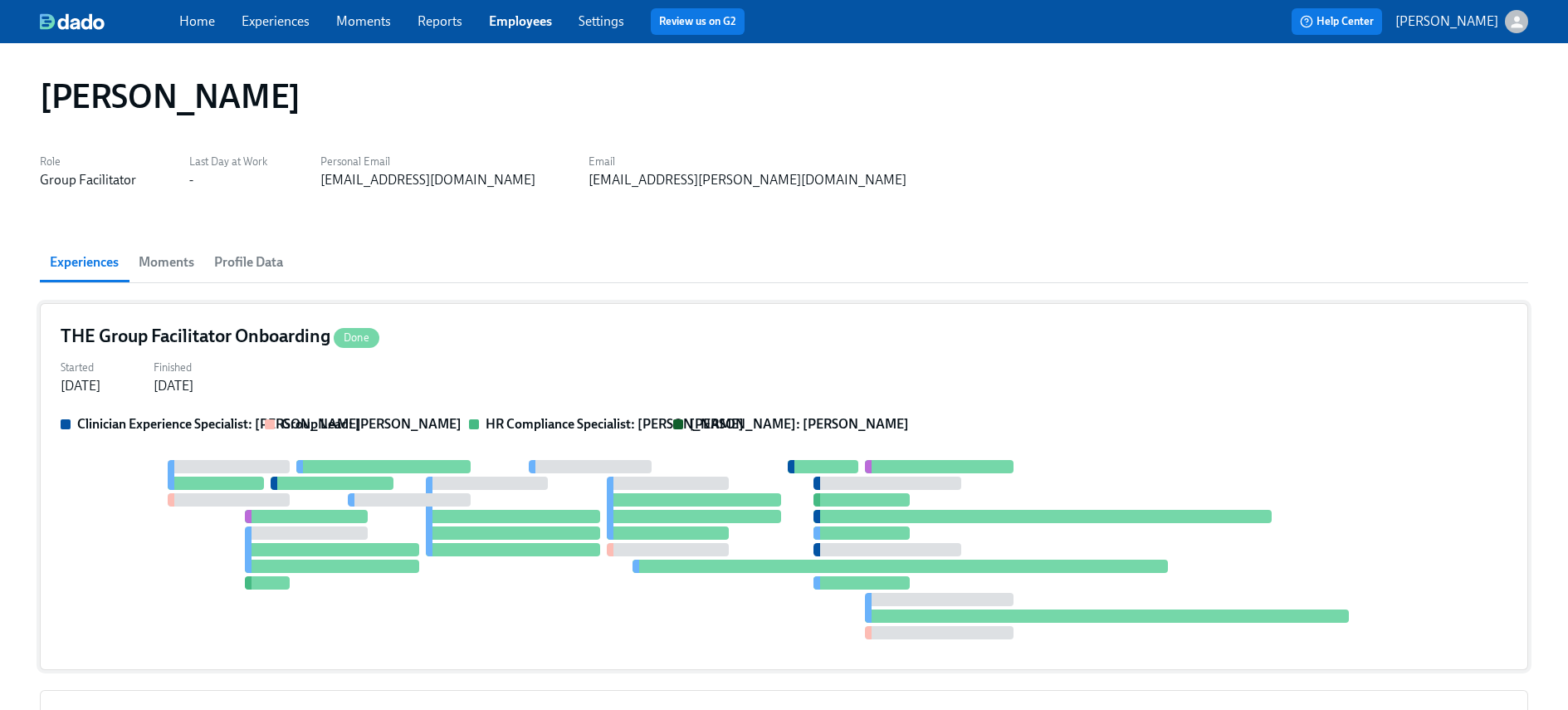
click at [393, 379] on div "Started Jun 05, 2025 Finished Jul 15, 2025" at bounding box center [784, 375] width 1447 height 40
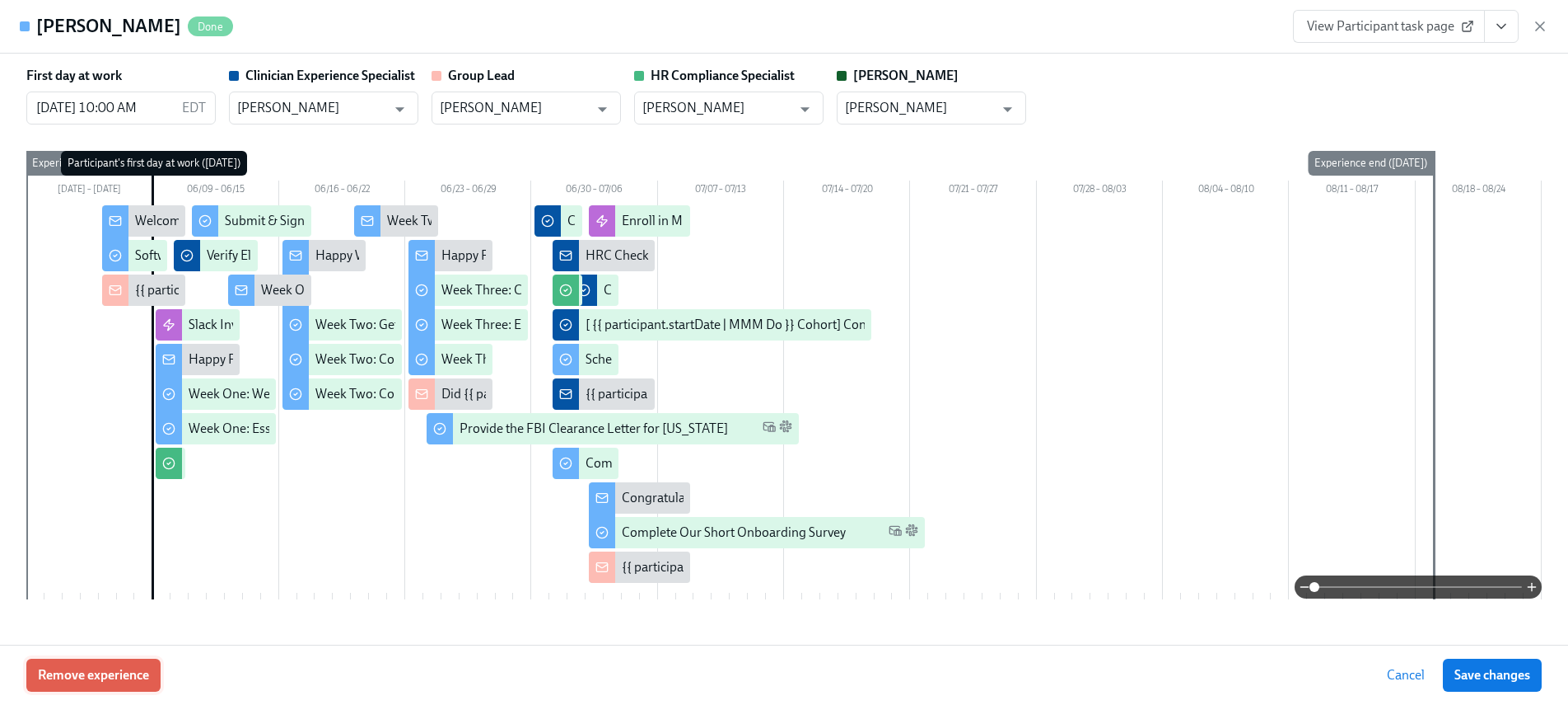
click at [113, 677] on span "Remove experience" at bounding box center [93, 674] width 111 height 16
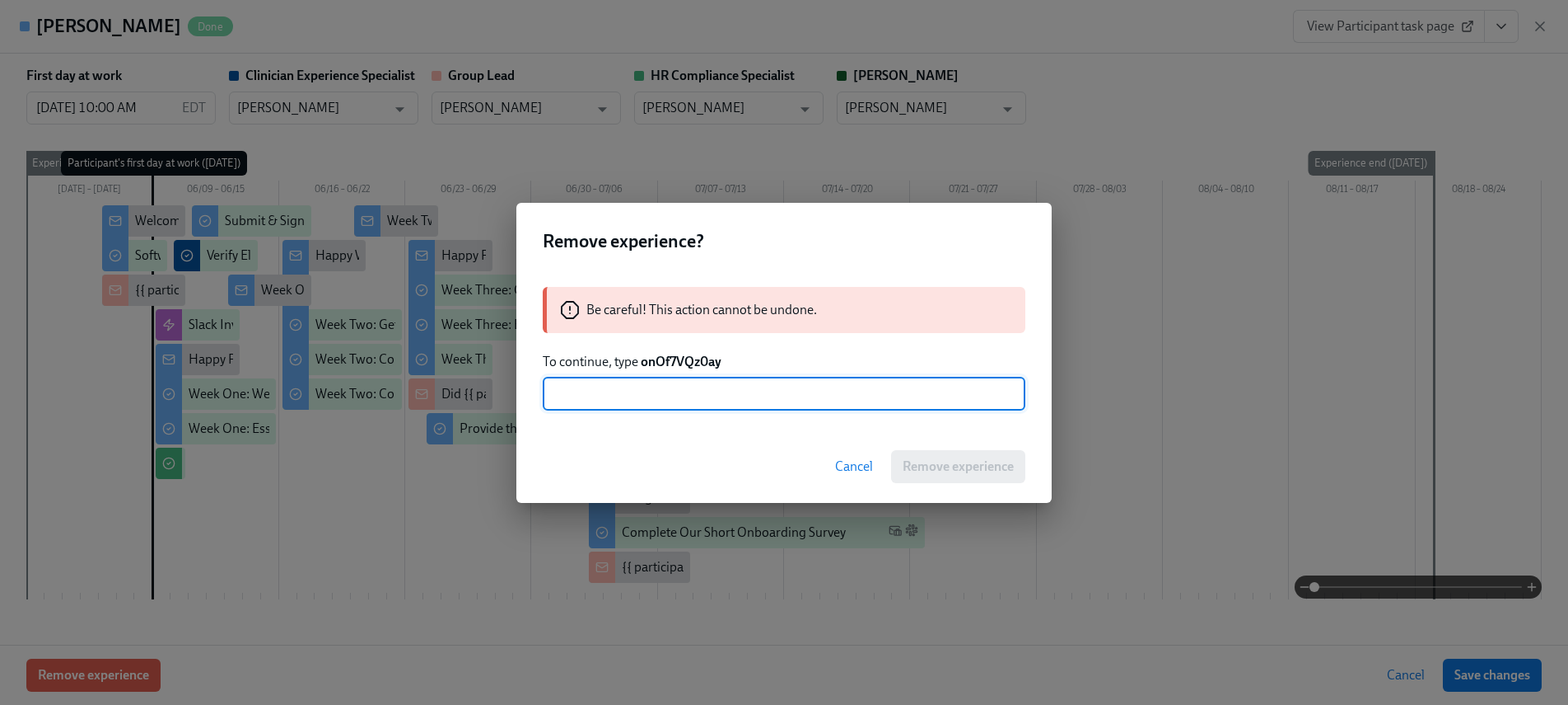
click at [688, 364] on strong "onOf7VQz0ay" at bounding box center [680, 361] width 80 height 15
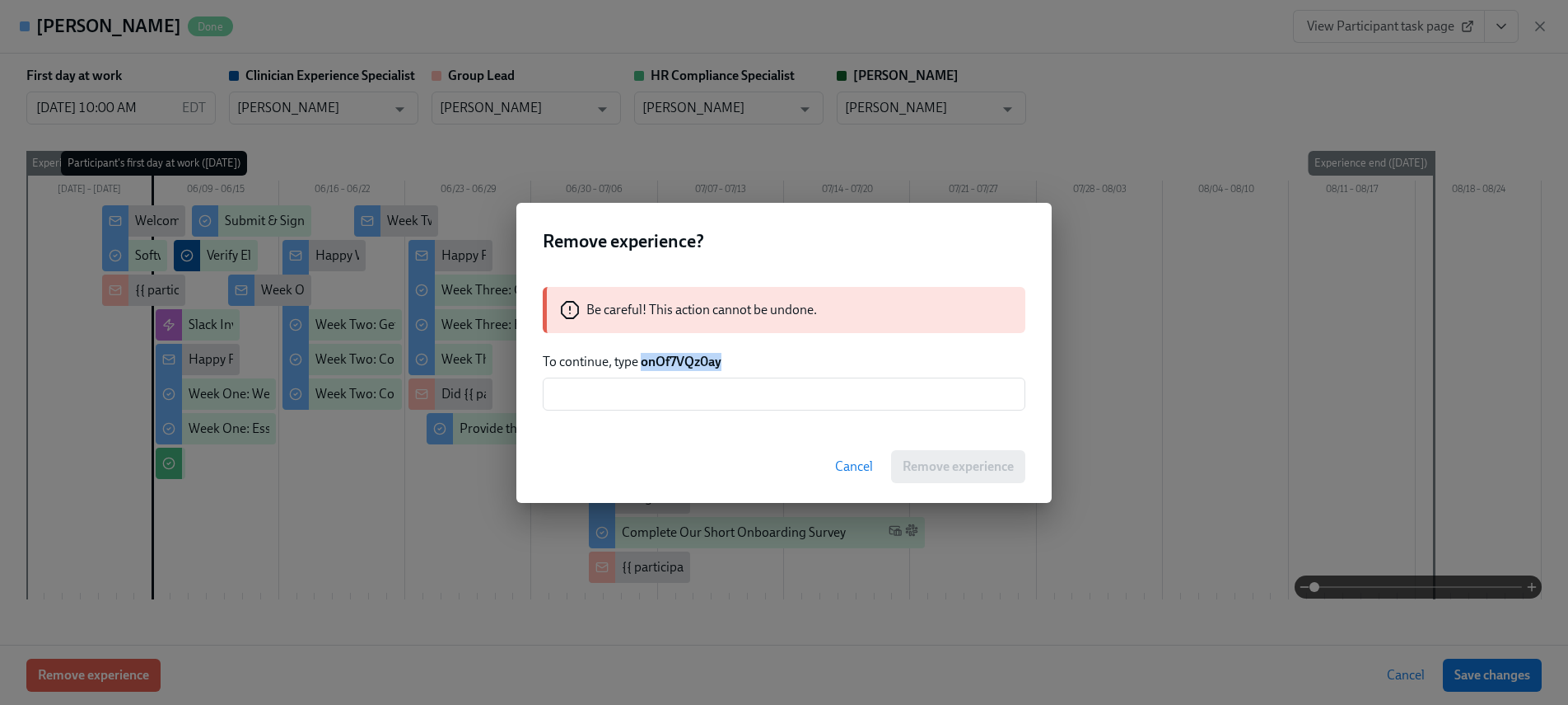
click at [688, 364] on strong "onOf7VQz0ay" at bounding box center [680, 361] width 80 height 15
copy strong "onOf7VQz0ay"
click at [693, 381] on input "text" at bounding box center [784, 394] width 483 height 33
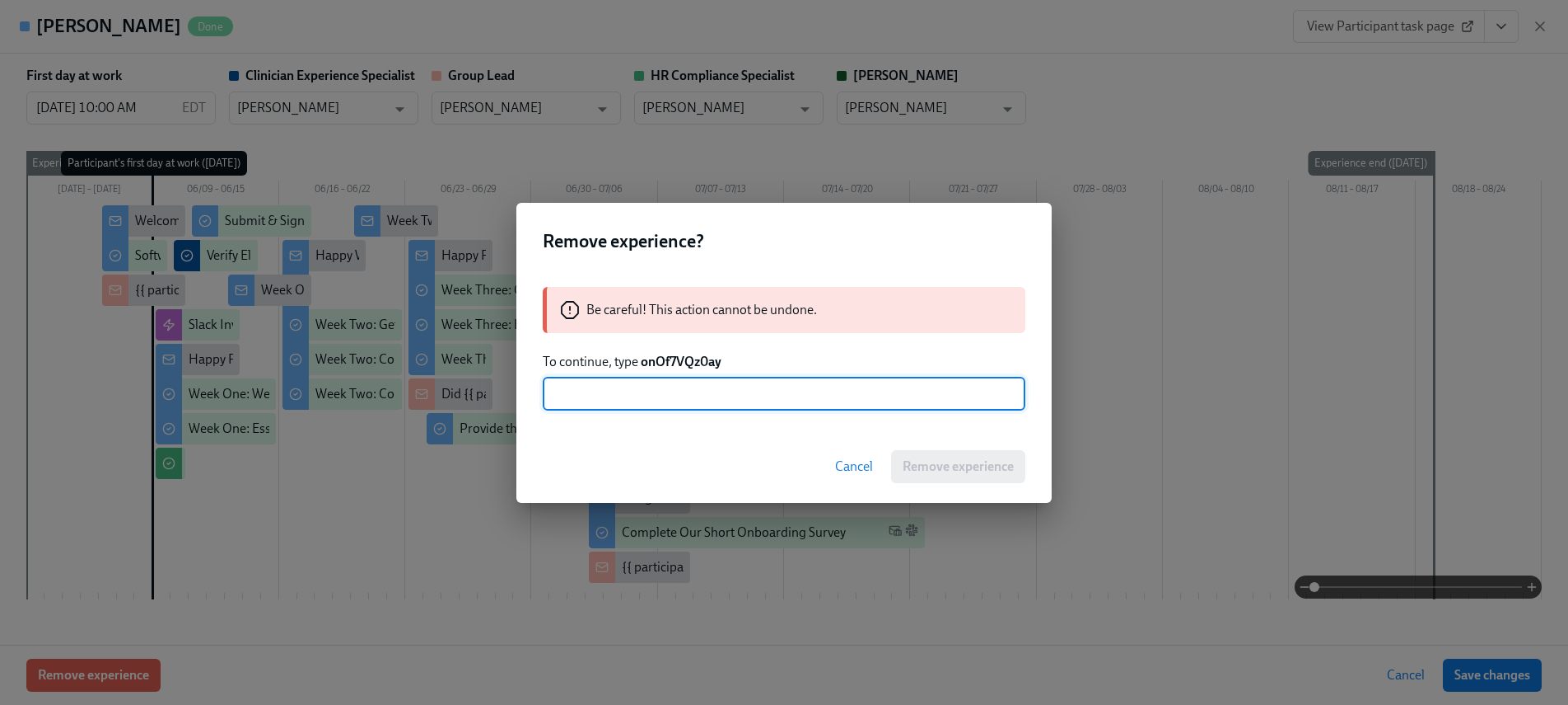
paste input "onOf7VQz0ay"
type input "onOf7VQz0ay"
click at [953, 471] on span "Remove experience" at bounding box center [958, 466] width 111 height 16
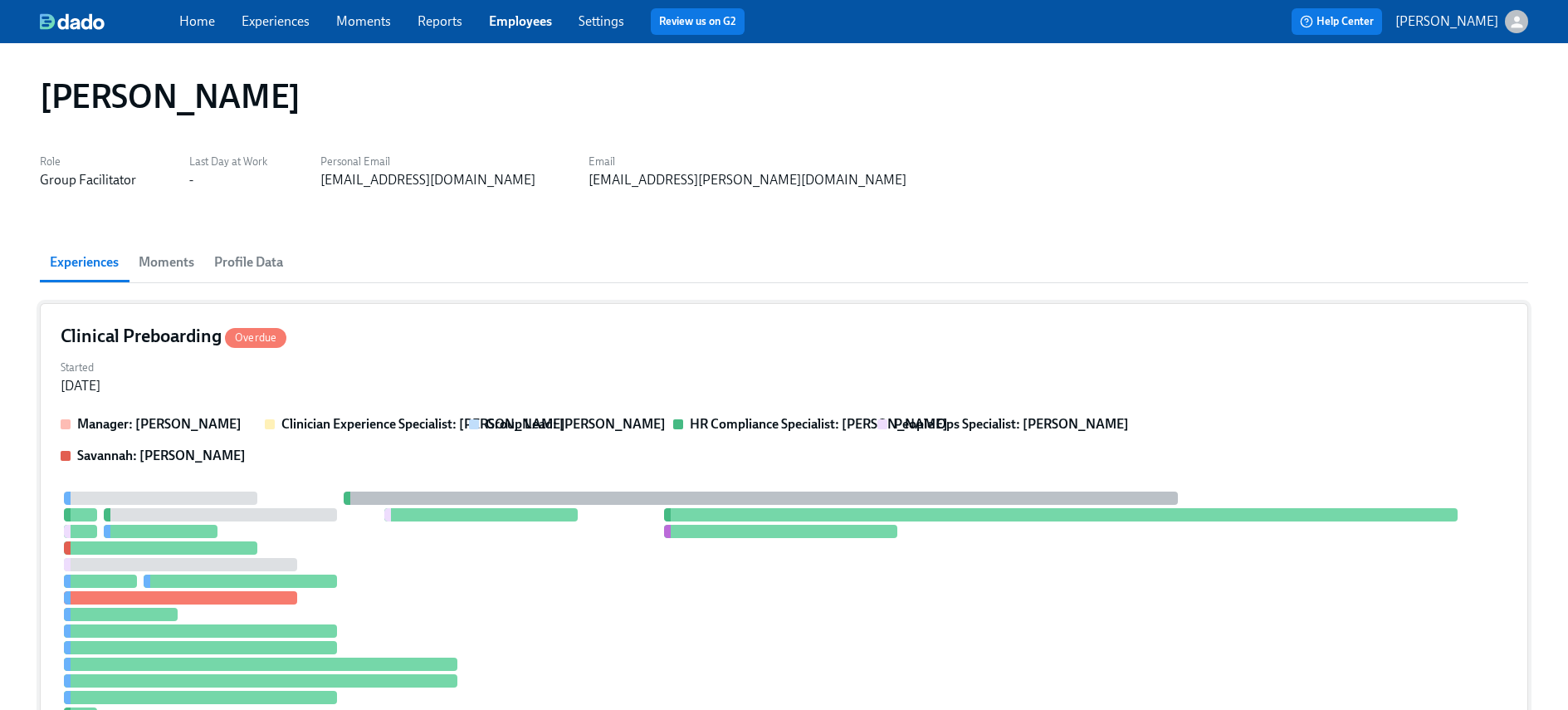
click at [397, 498] on div at bounding box center [760, 498] width 833 height 14
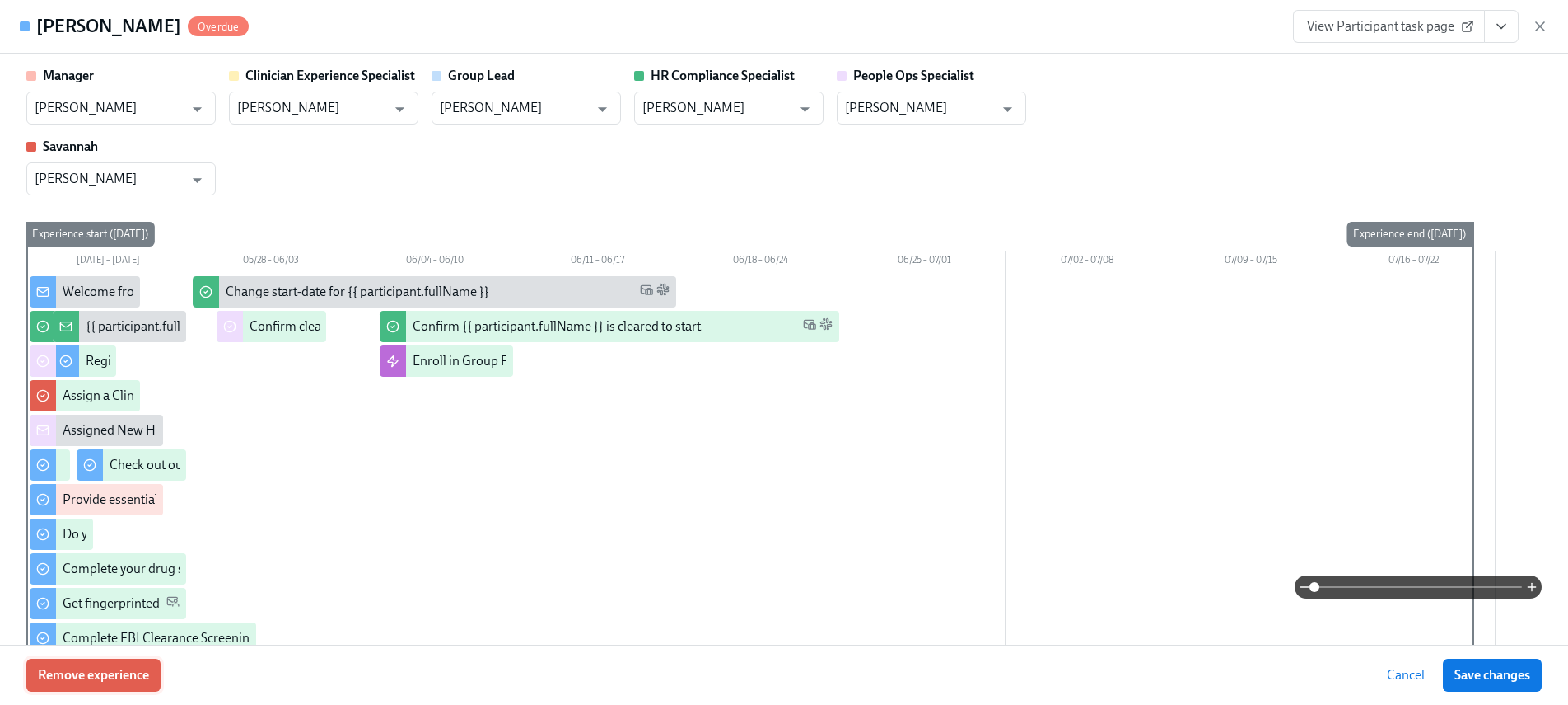
click at [133, 666] on span "Remove experience" at bounding box center [93, 674] width 111 height 16
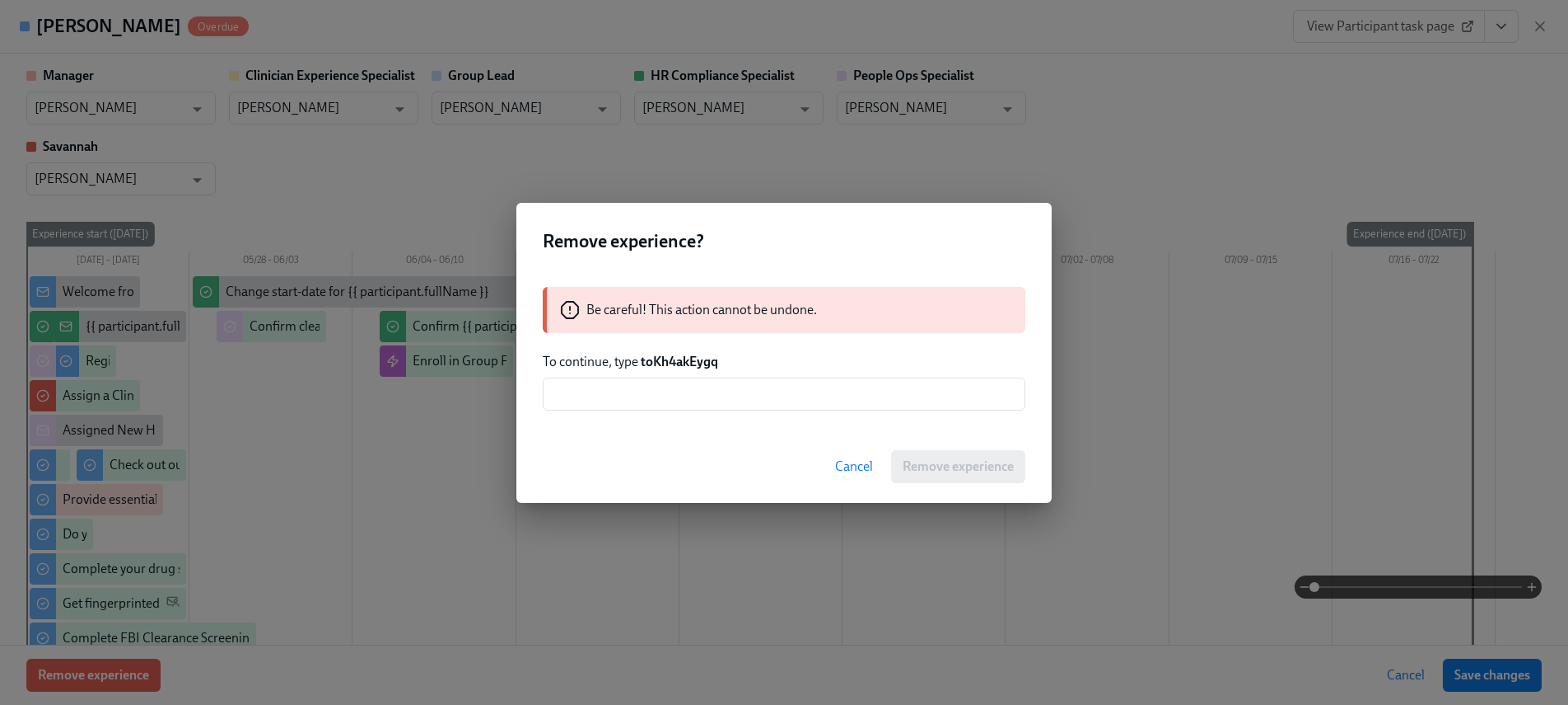
click at [672, 364] on strong "toKh4akEygq" at bounding box center [679, 361] width 77 height 15
copy strong "toKh4akEygq"
click at [691, 391] on input "text" at bounding box center [784, 394] width 483 height 33
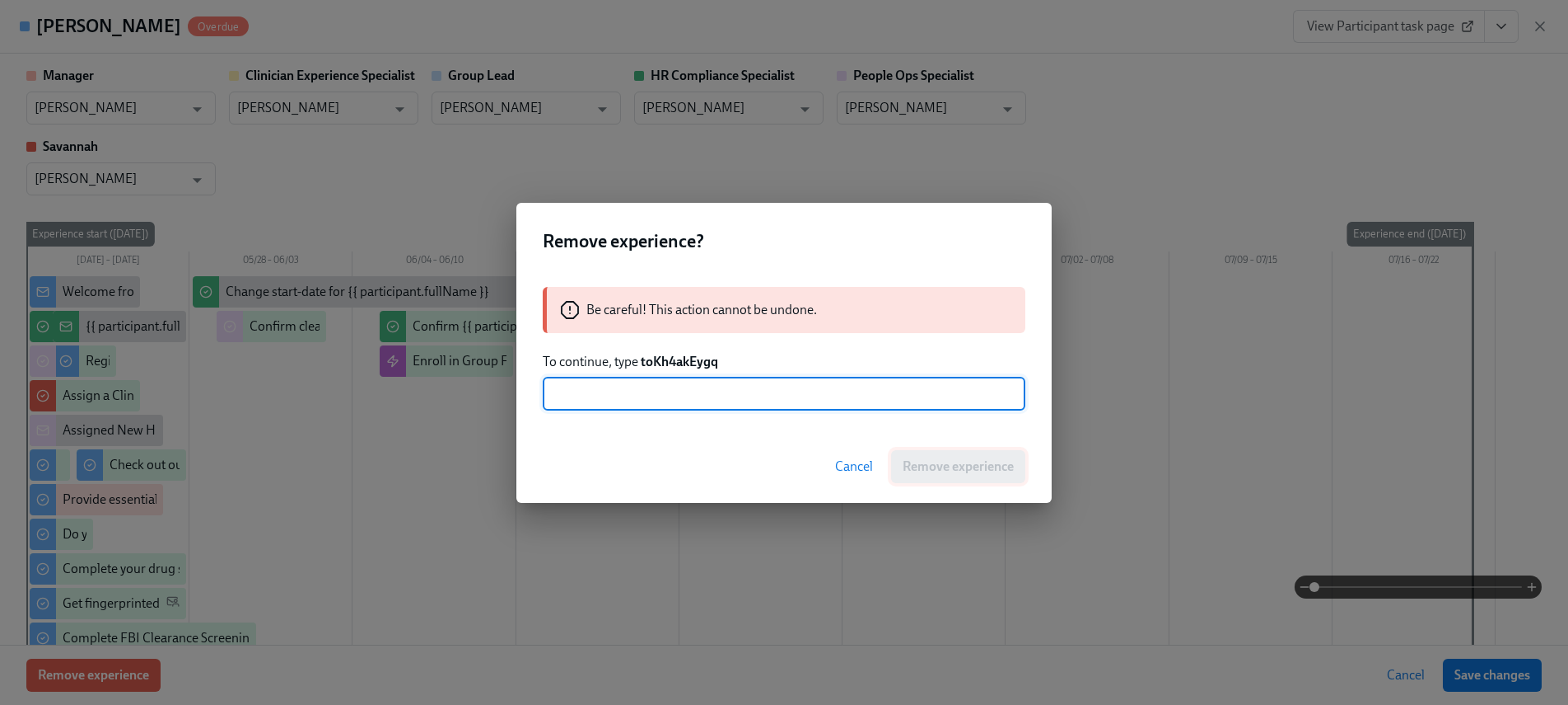
paste input "toKh4akEygq"
type input "toKh4akEygq"
drag, startPoint x: 916, startPoint y: 459, endPoint x: 857, endPoint y: 450, distance: 59.7
click at [915, 459] on span "Remove experience" at bounding box center [958, 466] width 111 height 16
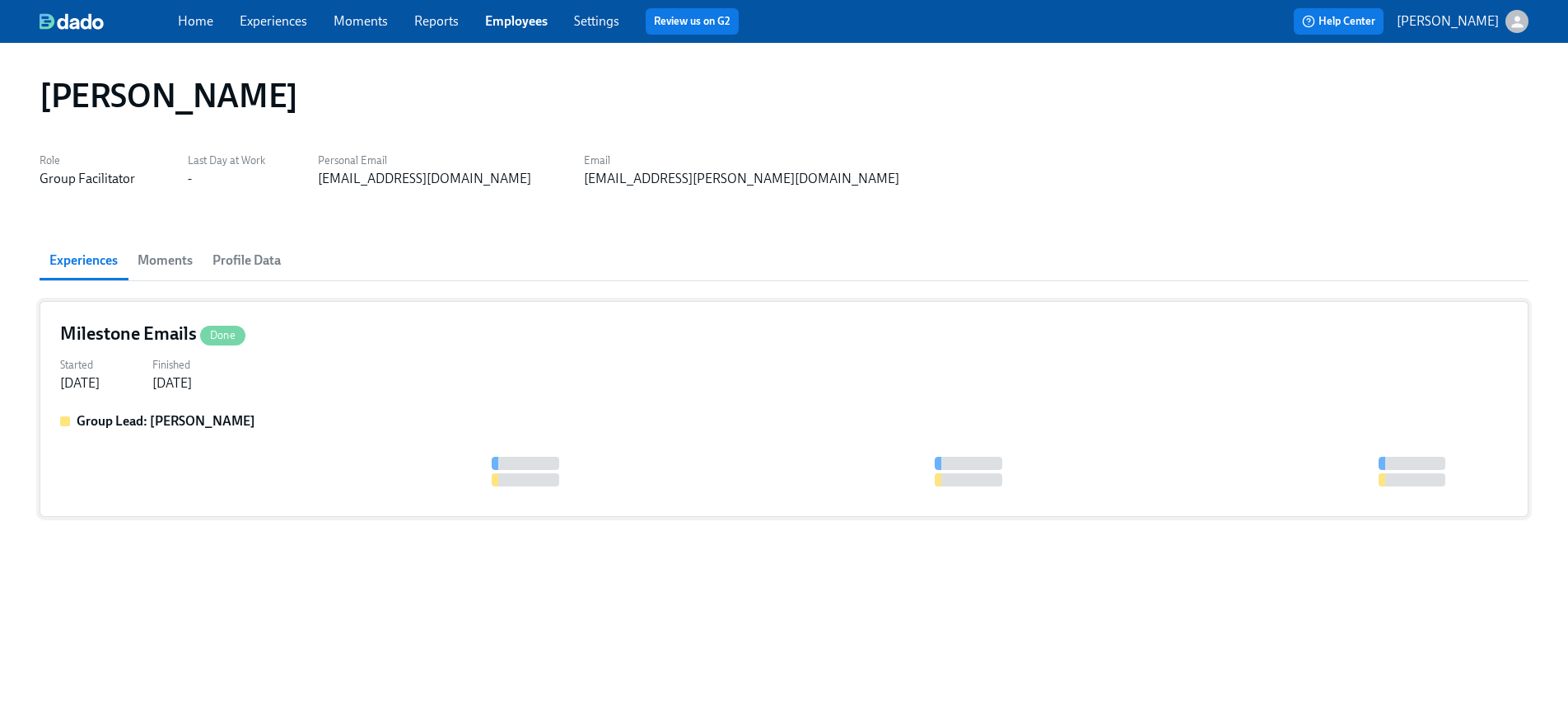
click at [309, 412] on div "Group Lead: Aime Kunes" at bounding box center [784, 420] width 1448 height 18
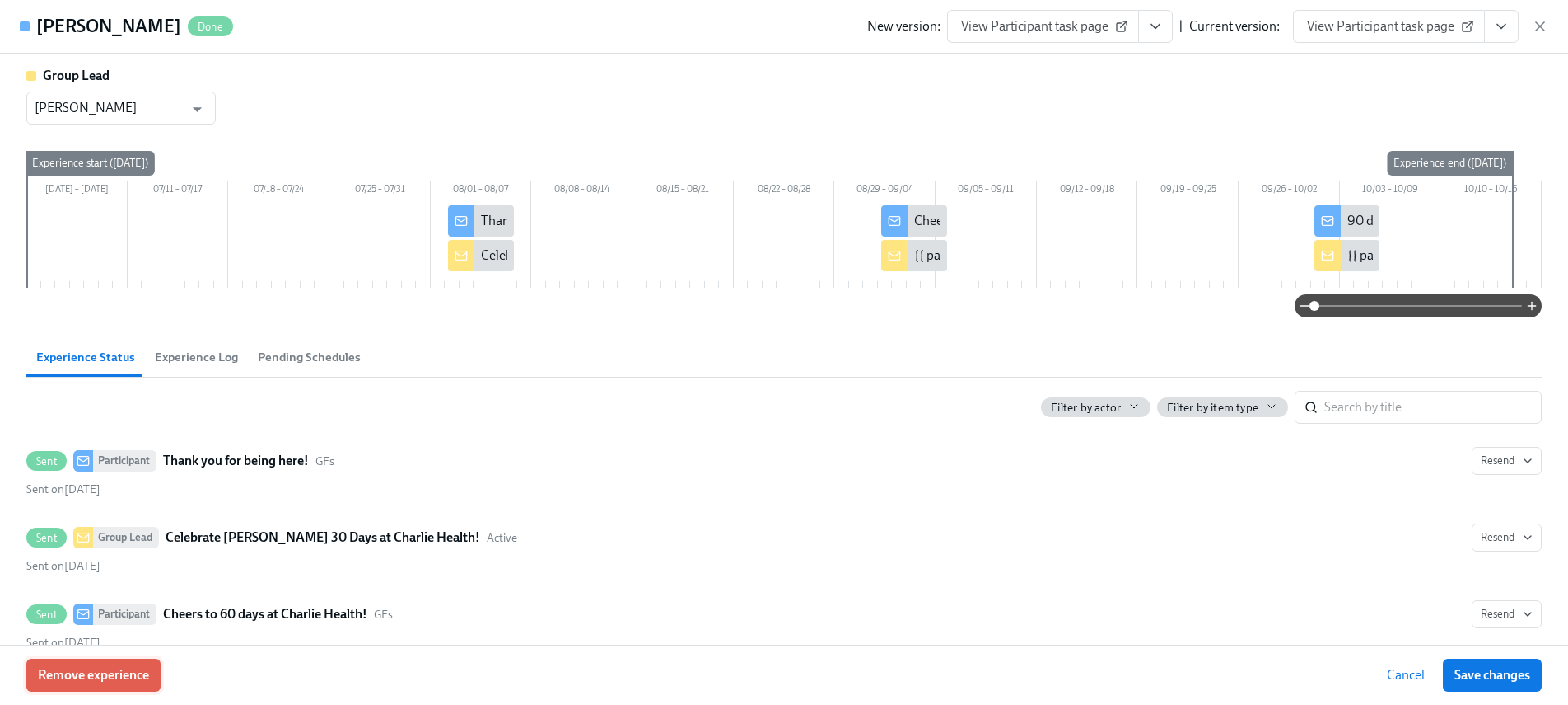
click at [116, 663] on button "Remove experience" at bounding box center [93, 675] width 135 height 33
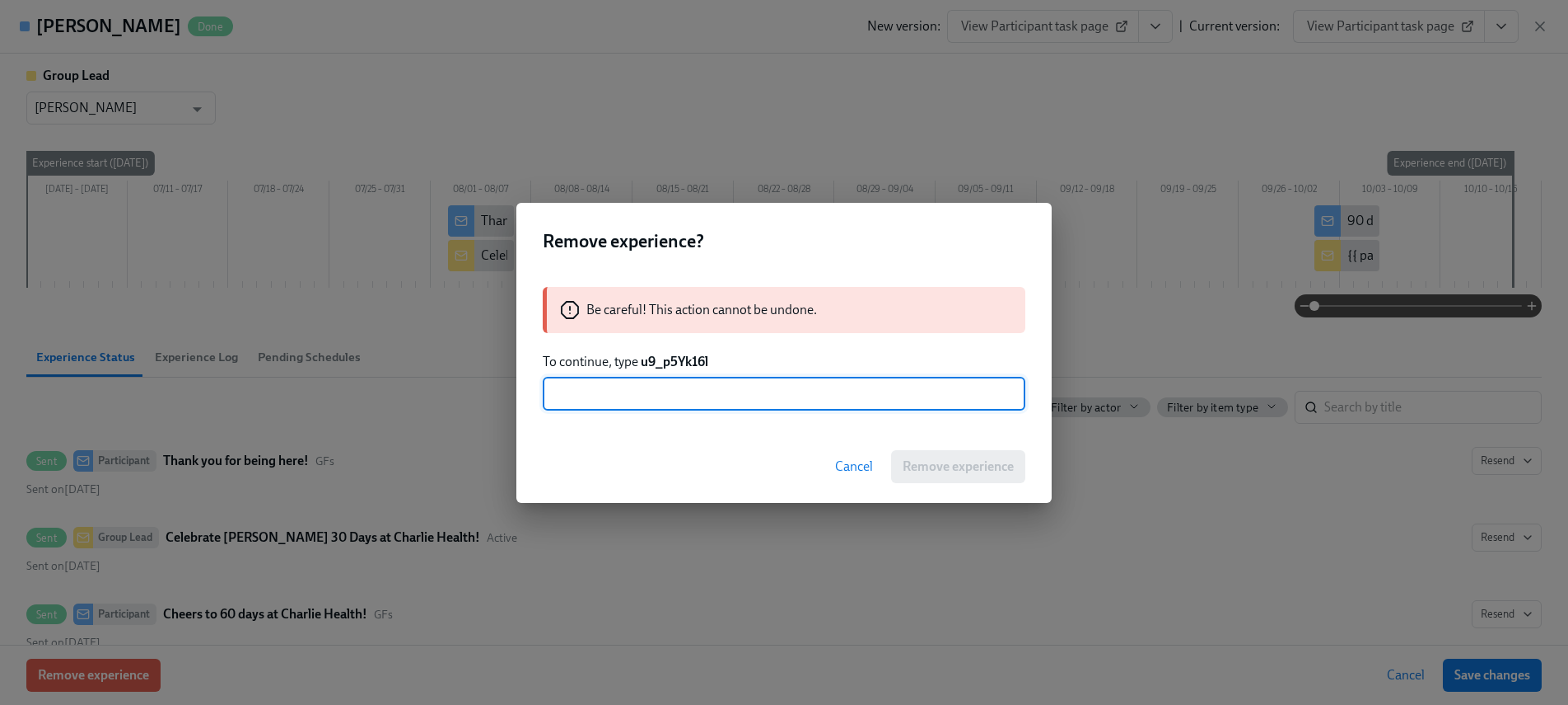
click at [676, 362] on strong "u9_p5Yk16l" at bounding box center [675, 361] width 68 height 15
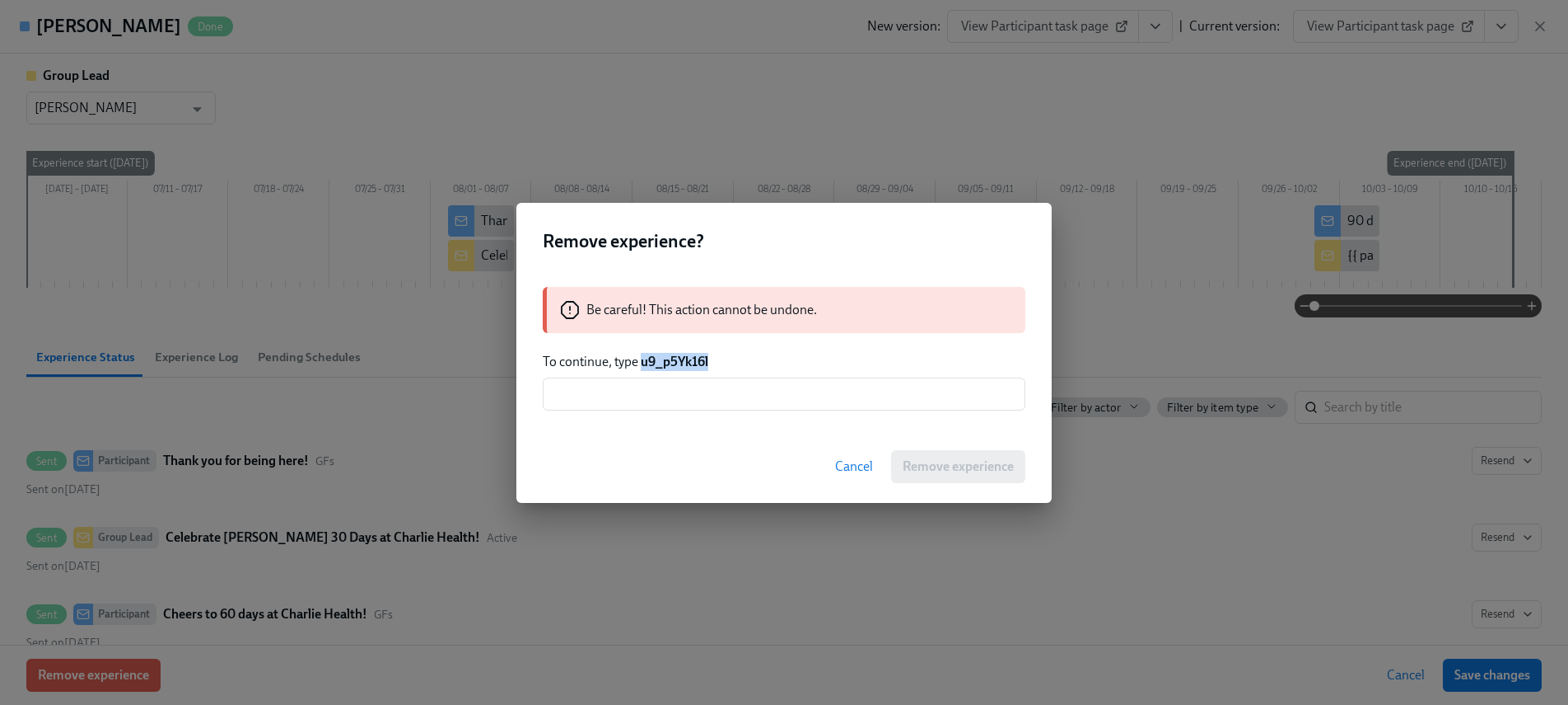
click at [676, 362] on strong "u9_p5Yk16l" at bounding box center [675, 361] width 68 height 15
copy strong "u9_p5Yk16l"
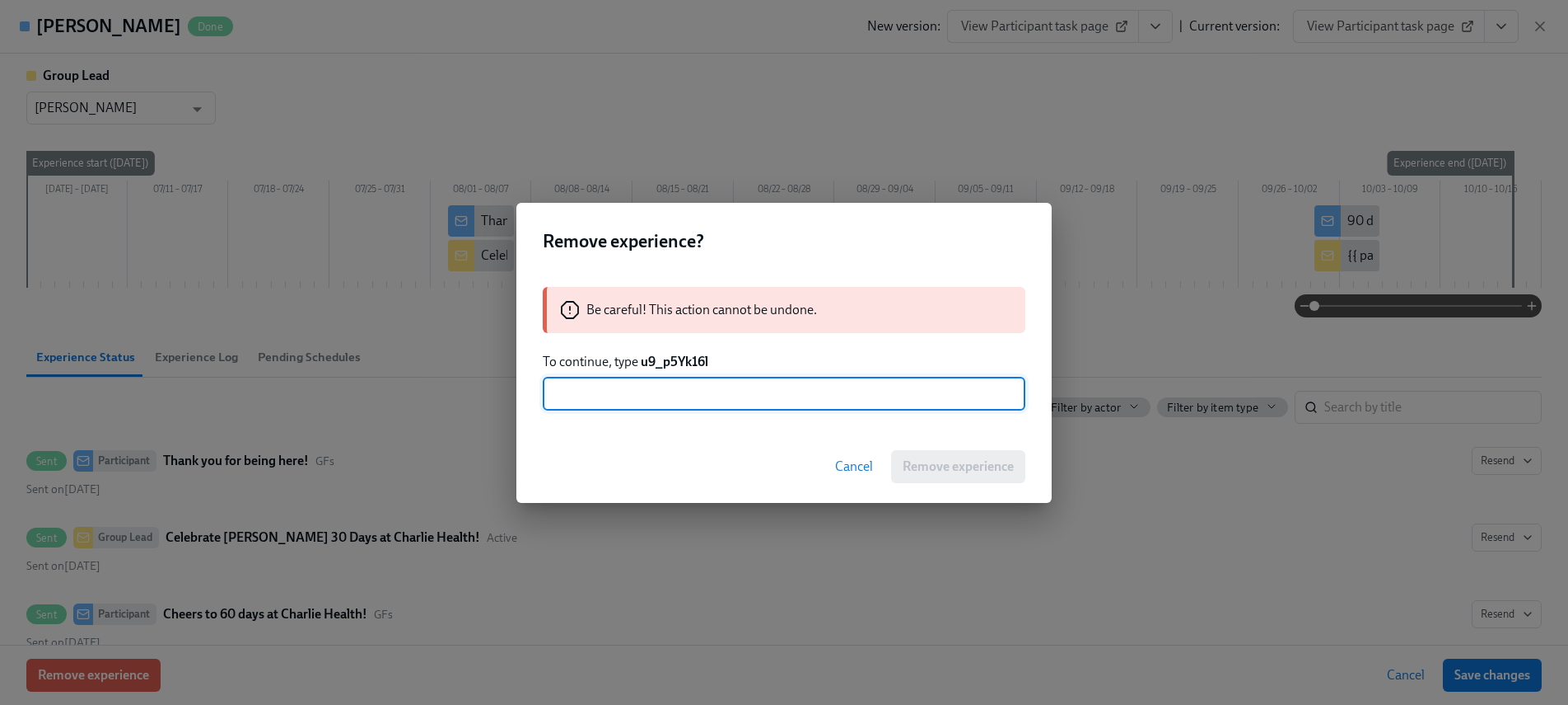
click at [688, 383] on input "text" at bounding box center [784, 394] width 483 height 33
paste input "u9_p5Yk16l"
type input "u9_p5Yk16l"
click at [925, 469] on span "Remove experience" at bounding box center [958, 466] width 111 height 16
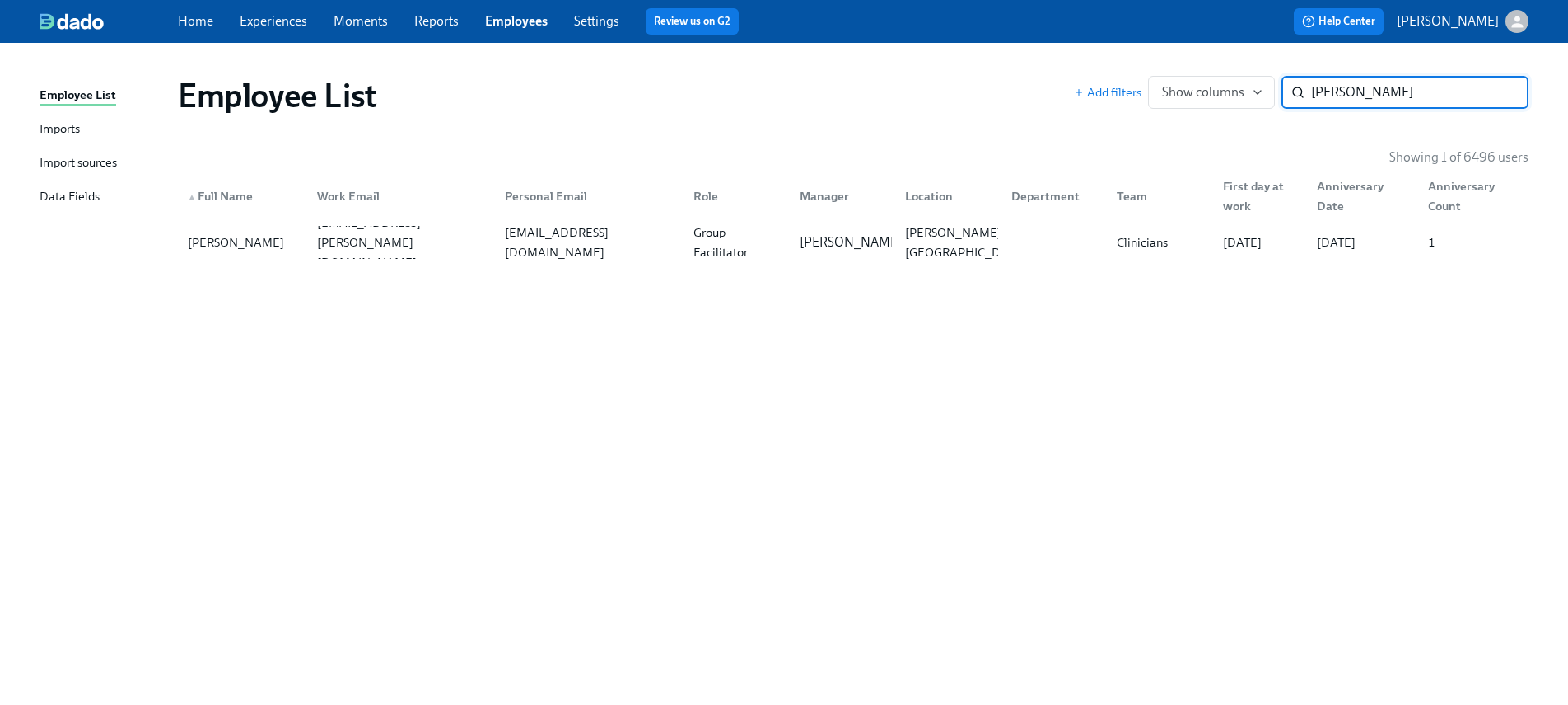
paste input "Shawnta Hirschel"
type input "Shawnta Hirschel"
click at [363, 234] on div "shawnta.everett@charliehealth.com" at bounding box center [402, 242] width 182 height 79
